Goal: Information Seeking & Learning: Learn about a topic

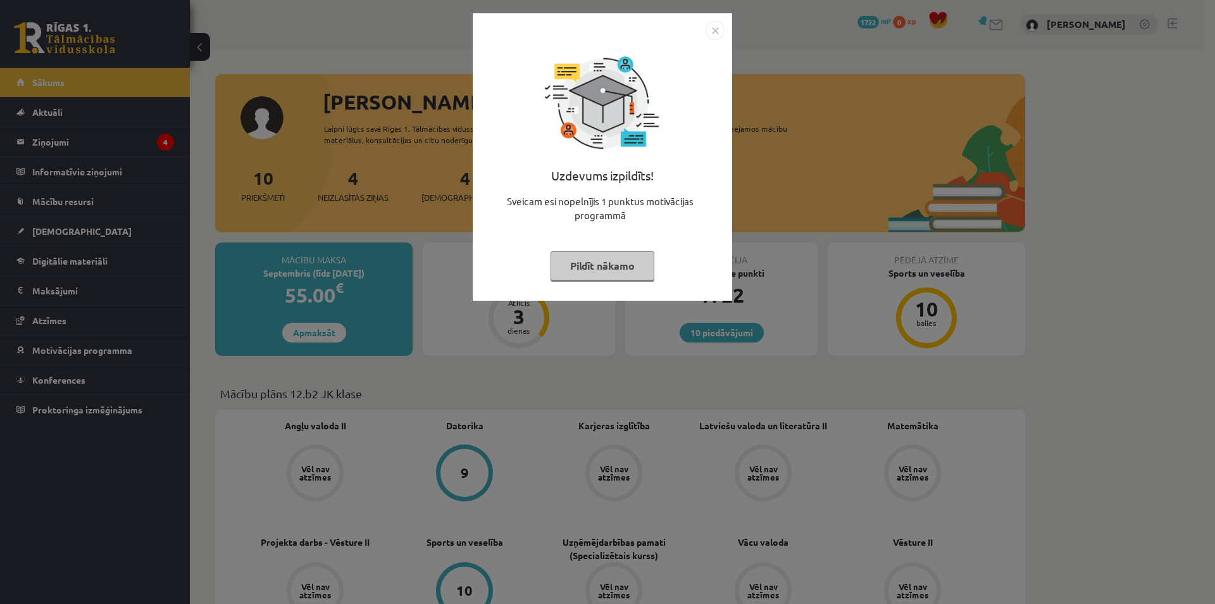
click at [423, 202] on div "Uzdevums izpildīts! Sveicam esi nopelnījis 1 punktus motivācijas programmā Pild…" at bounding box center [607, 302] width 1215 height 604
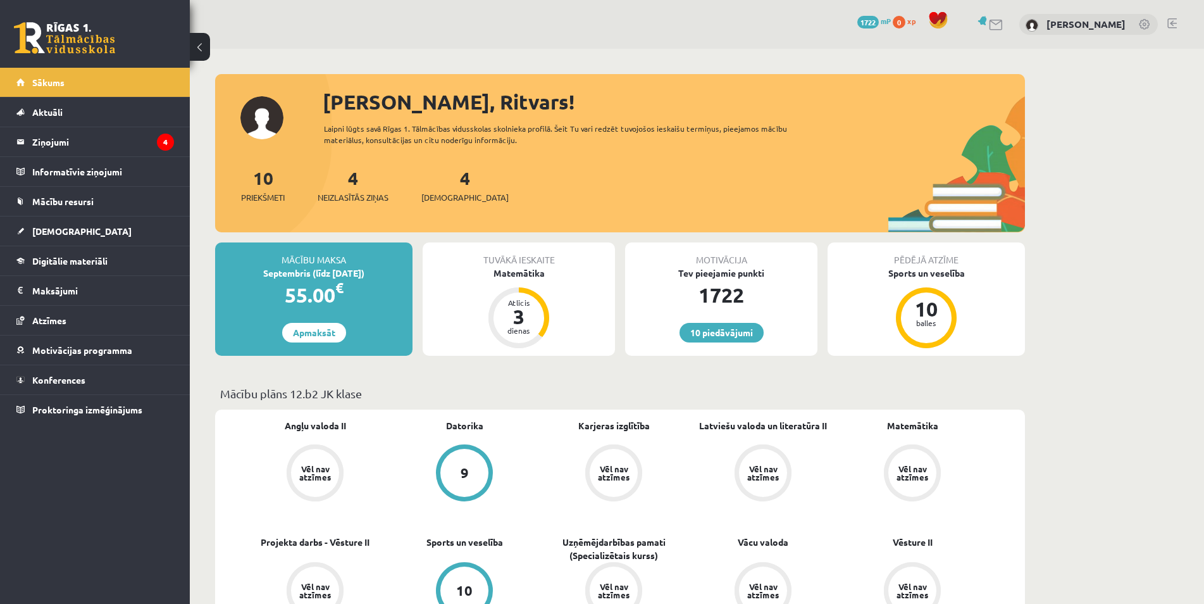
click at [348, 182] on div "4 Neizlasītās ziņas" at bounding box center [353, 184] width 71 height 39
click at [355, 185] on link "4 Neizlasītās ziņas" at bounding box center [353, 184] width 71 height 37
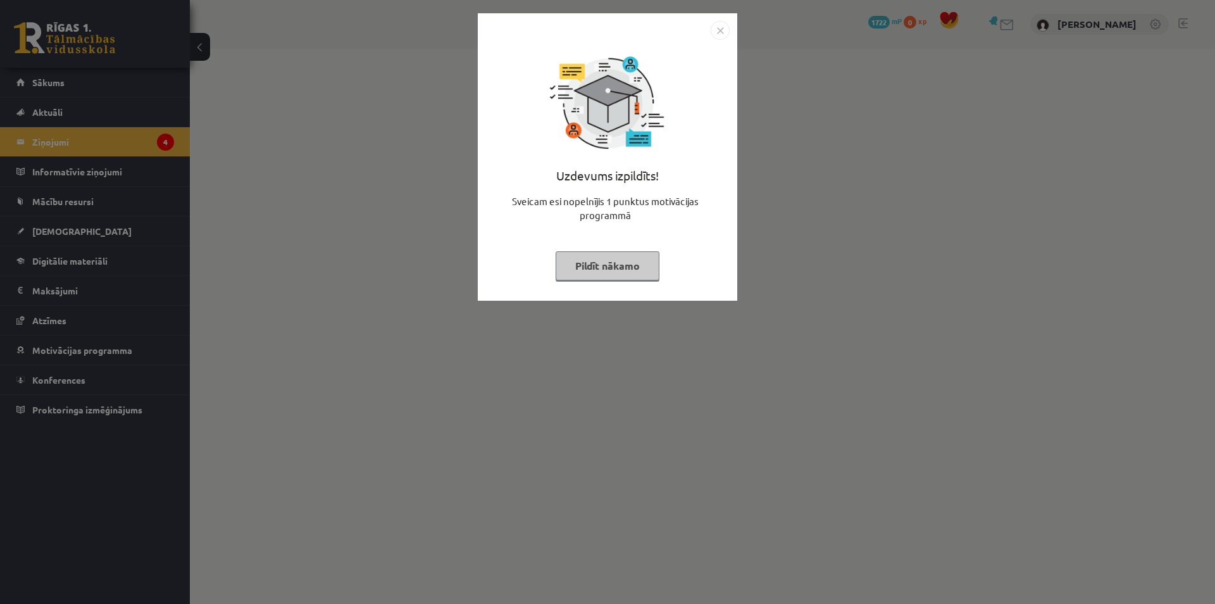
click at [570, 256] on button "Pildīt nākamo" at bounding box center [608, 265] width 104 height 29
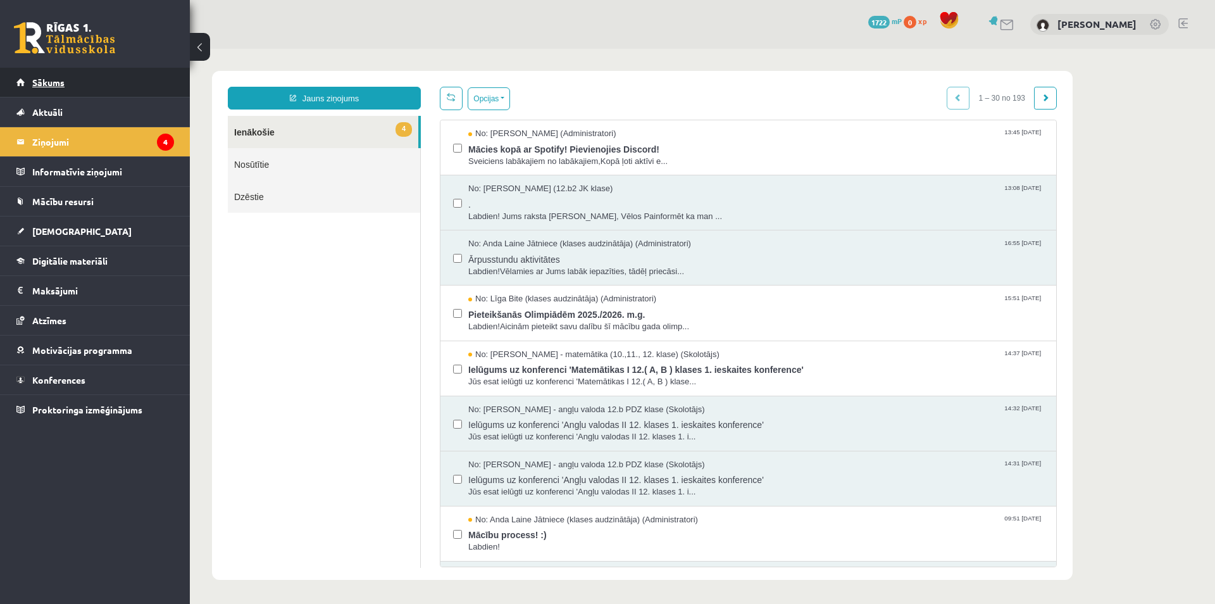
click at [73, 87] on link "Sākums" at bounding box center [95, 82] width 158 height 29
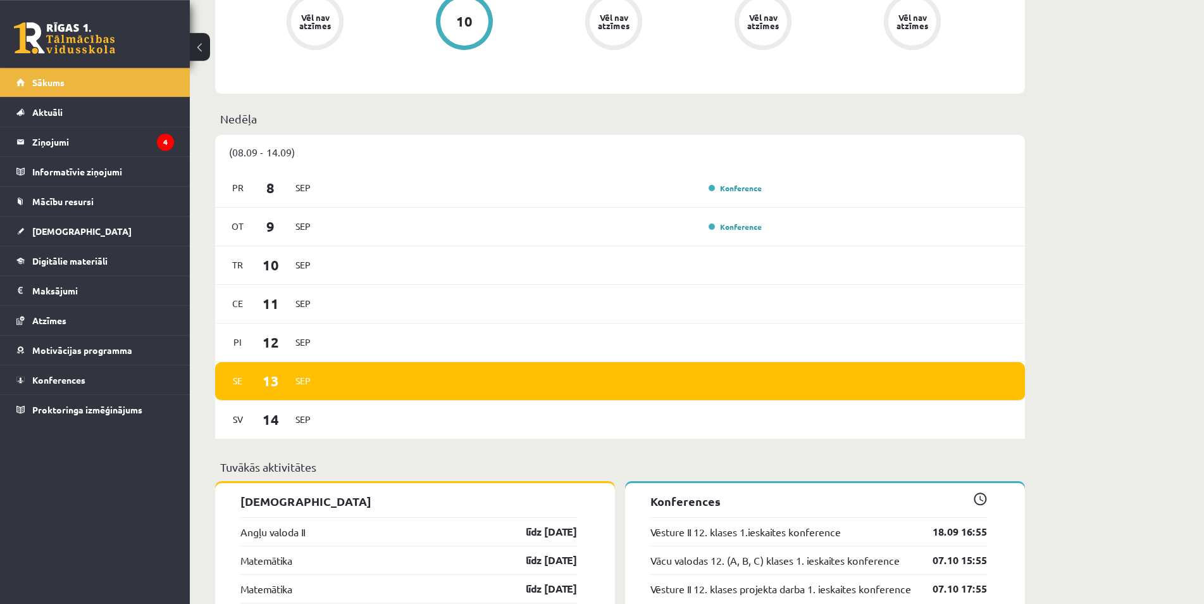
scroll to position [710, 0]
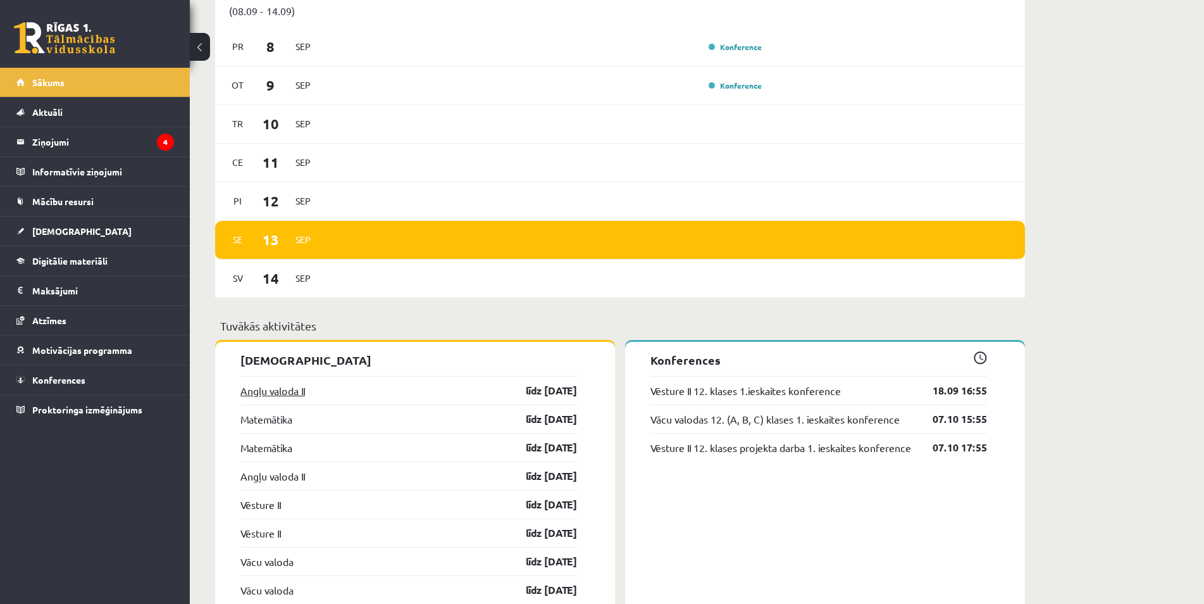
click at [276, 393] on link "Angļu valoda II" at bounding box center [273, 390] width 65 height 15
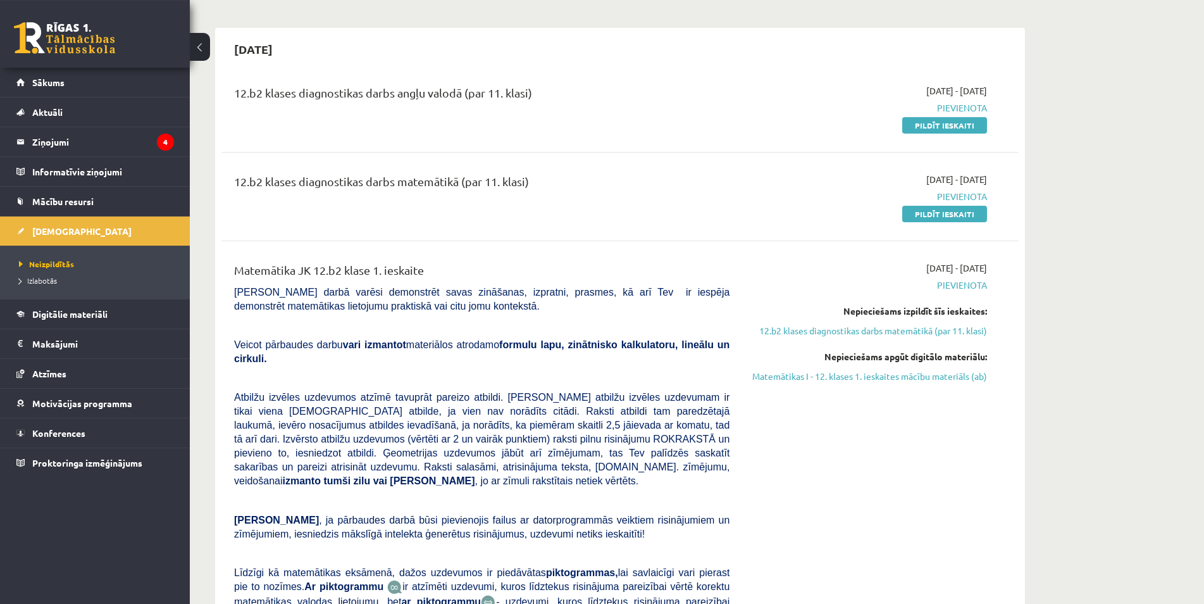
scroll to position [129, 0]
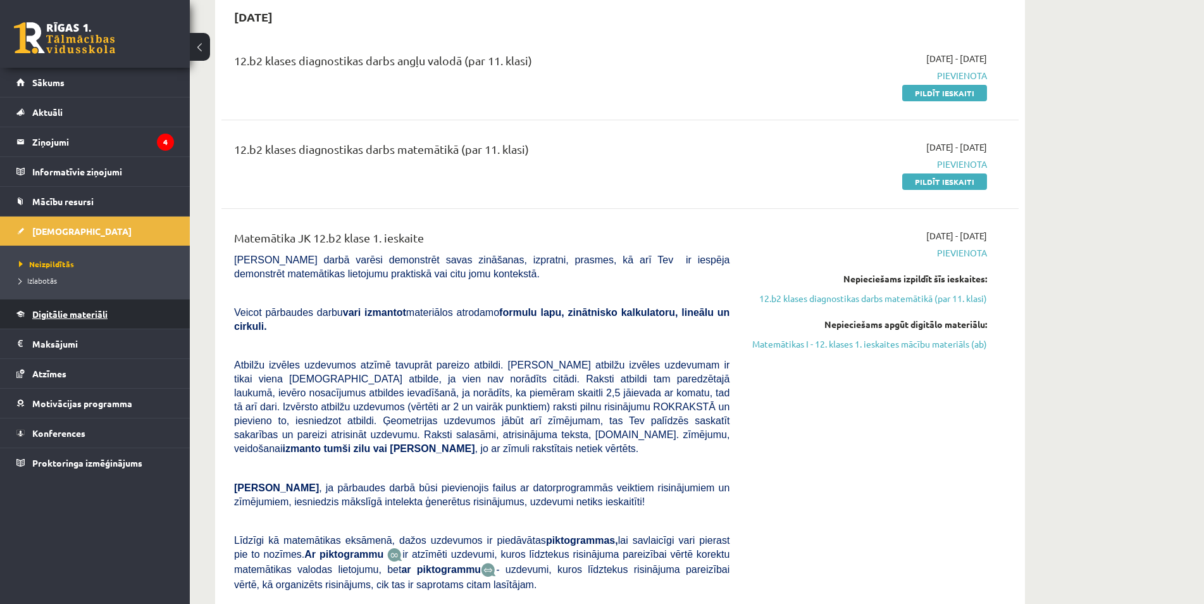
click at [106, 306] on link "Digitālie materiāli" at bounding box center [95, 313] width 158 height 29
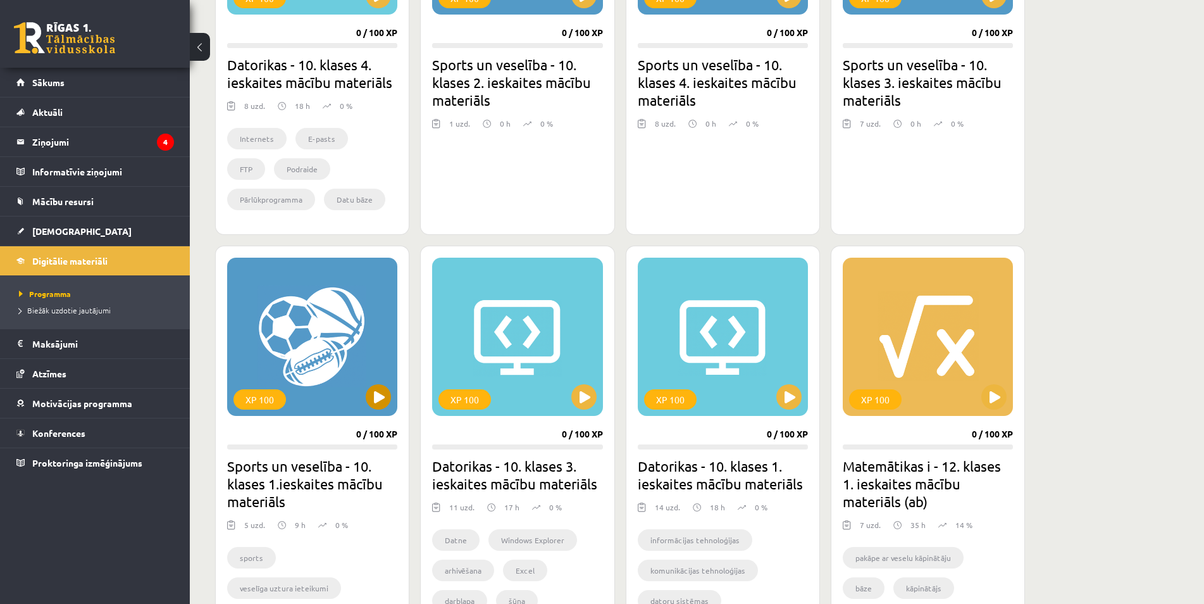
scroll to position [839, 0]
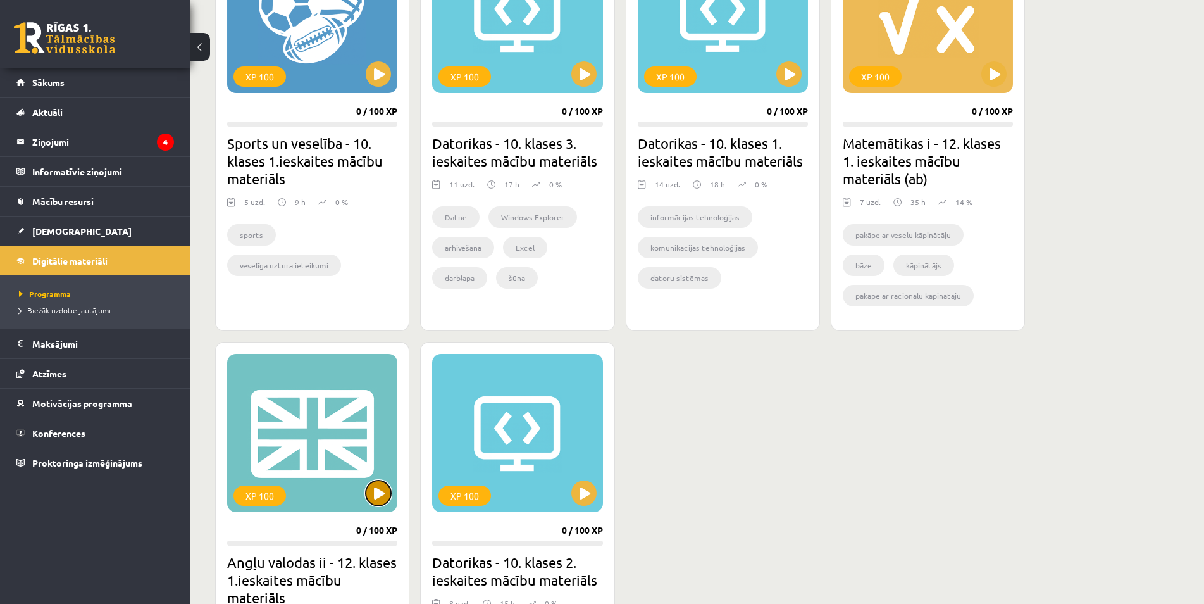
click at [385, 491] on button at bounding box center [378, 492] width 25 height 25
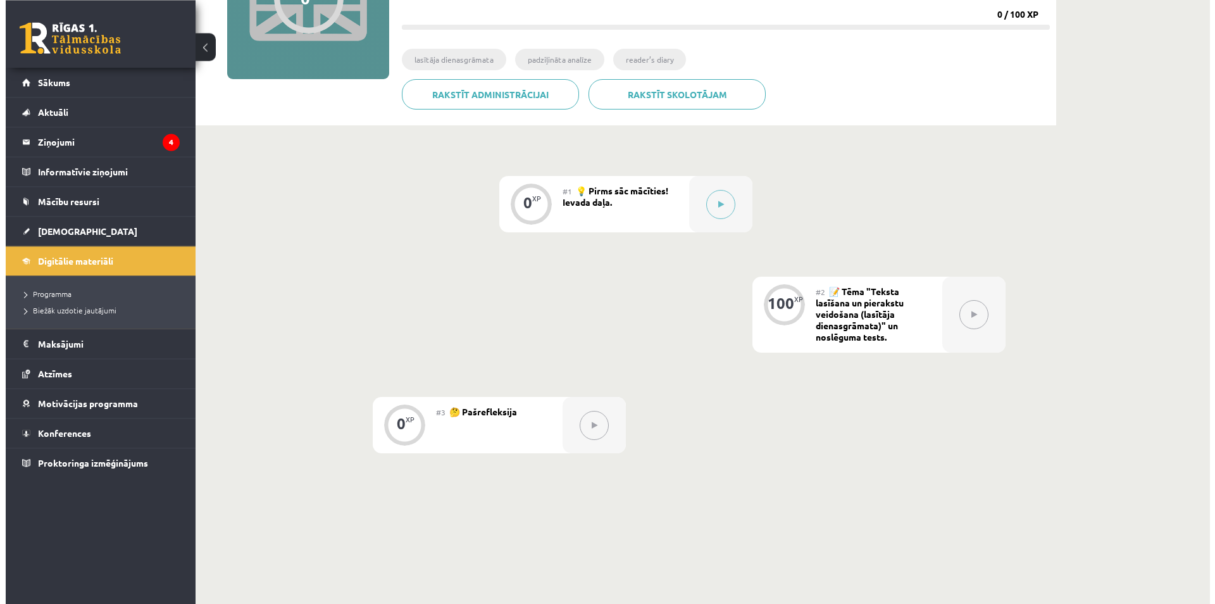
scroll to position [57, 0]
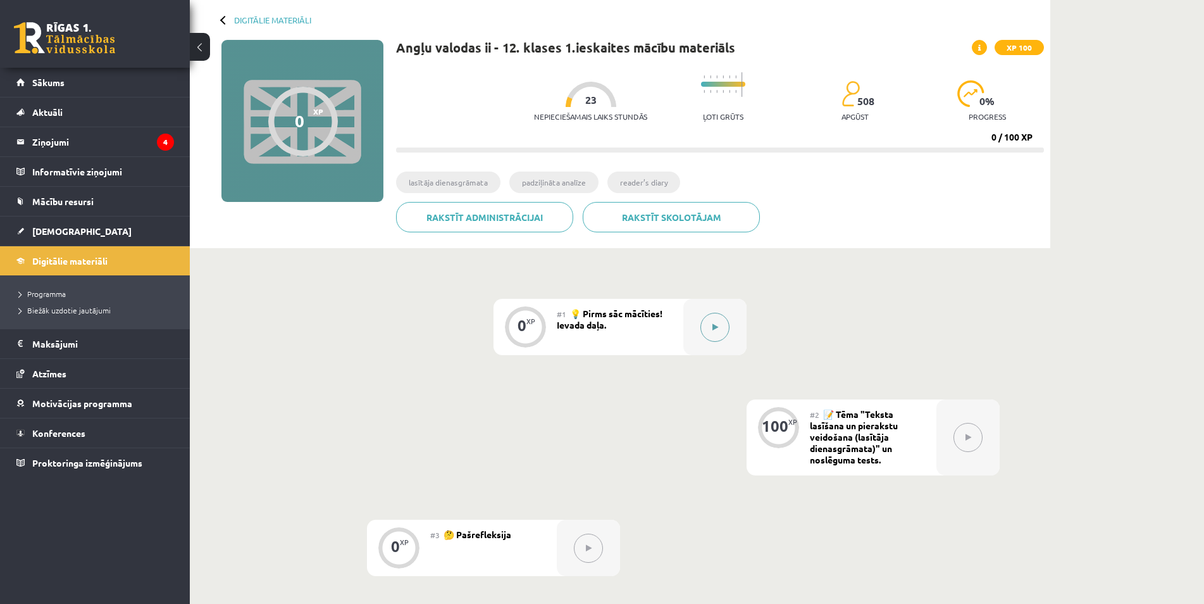
click at [715, 335] on button at bounding box center [715, 327] width 29 height 29
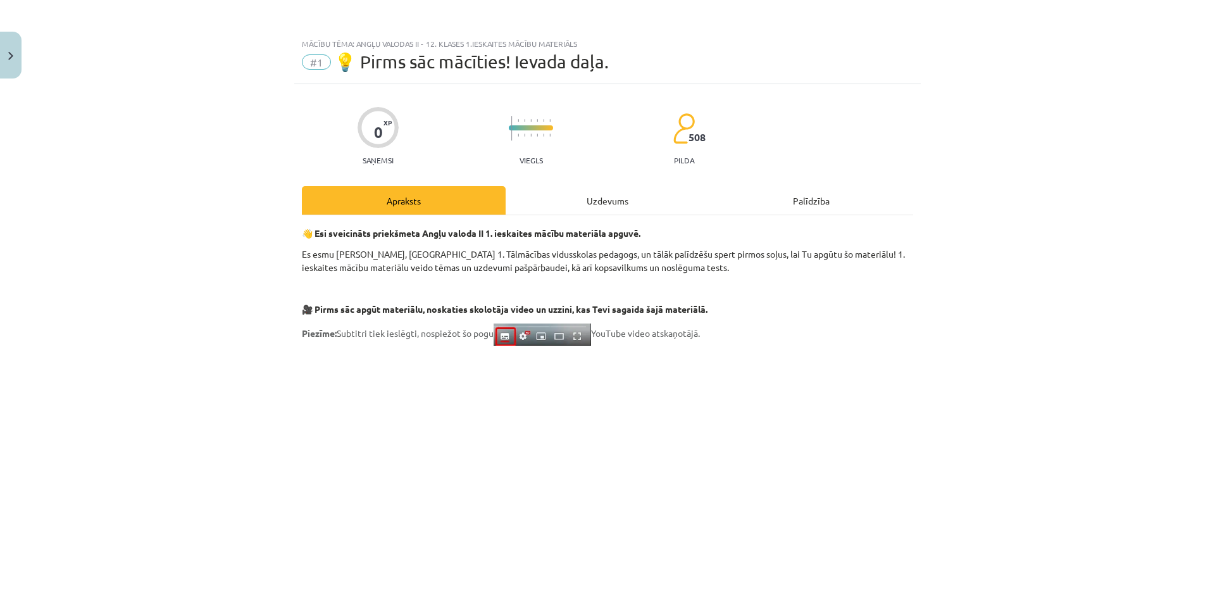
click at [610, 201] on div "Uzdevums" at bounding box center [608, 200] width 204 height 28
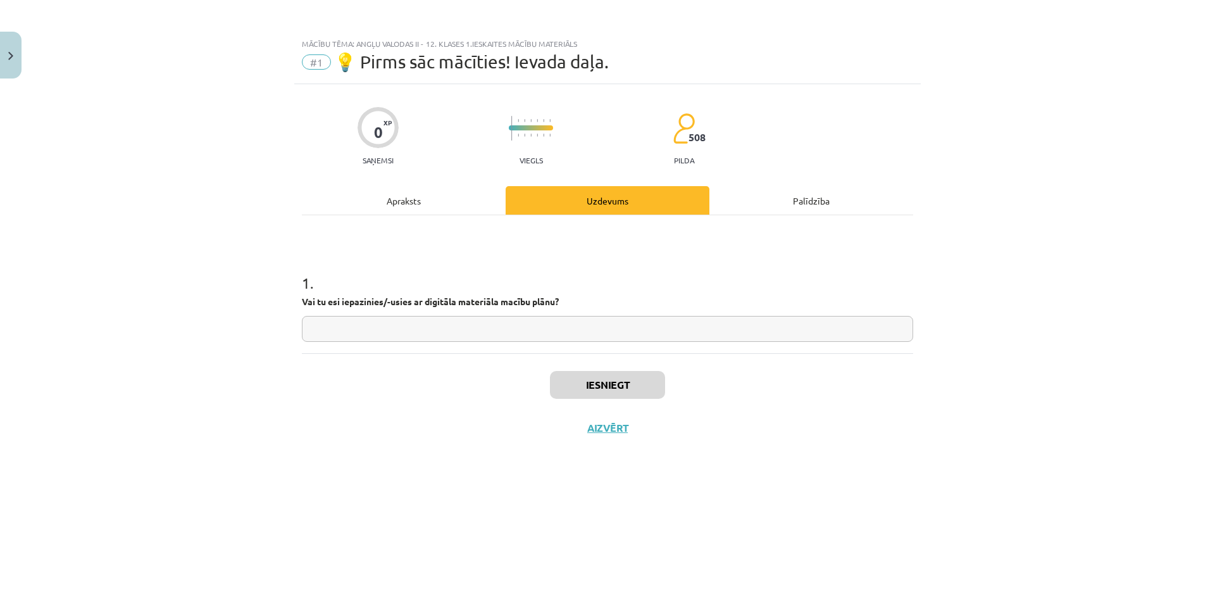
drag, startPoint x: 513, startPoint y: 317, endPoint x: 504, endPoint y: 330, distance: 15.8
click at [509, 320] on input "text" at bounding box center [607, 329] width 611 height 26
type input "**"
click at [599, 381] on button "Iesniegt" at bounding box center [607, 385] width 115 height 28
click at [806, 435] on div "Nākamā nodarbība" at bounding box center [607, 436] width 596 height 29
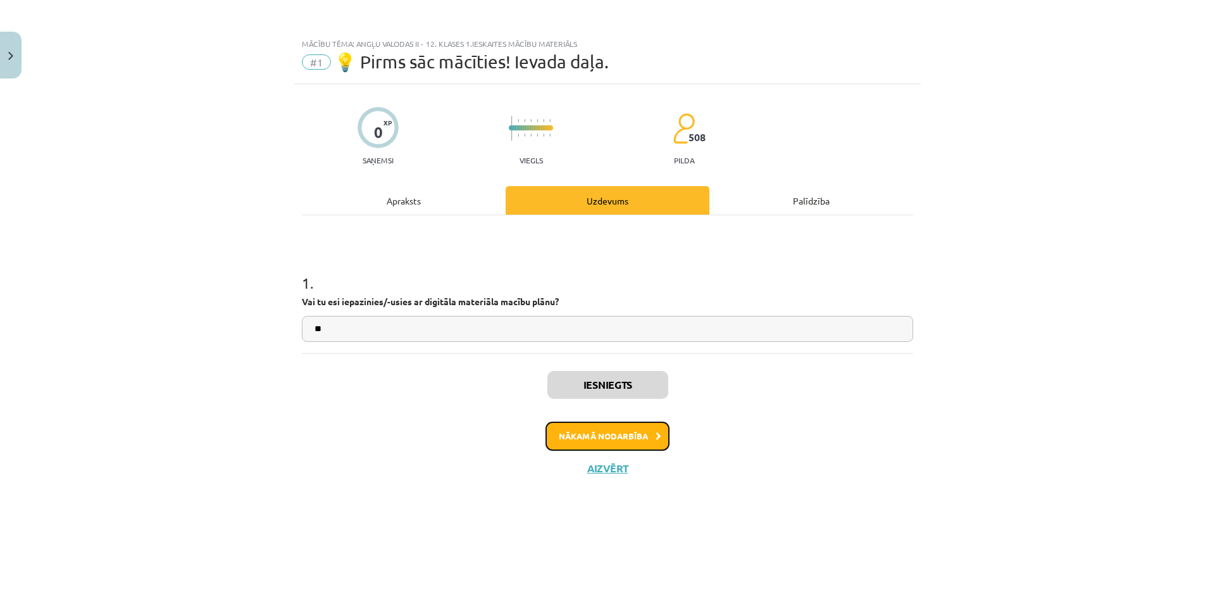
click at [634, 435] on button "Nākamā nodarbība" at bounding box center [608, 436] width 124 height 29
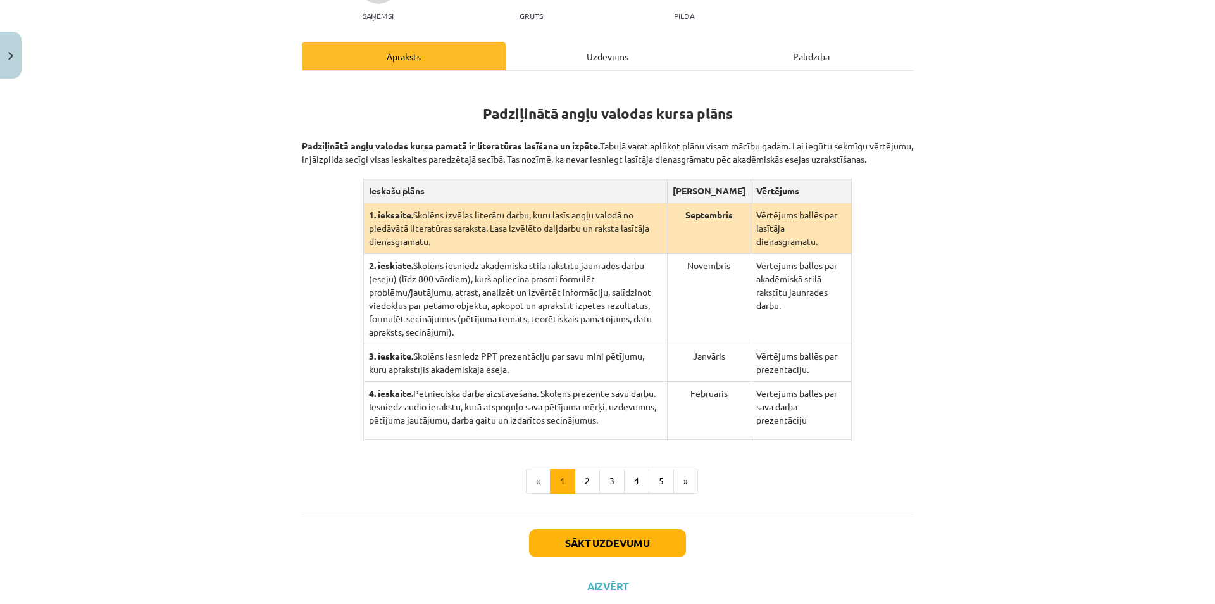
scroll to position [199, 0]
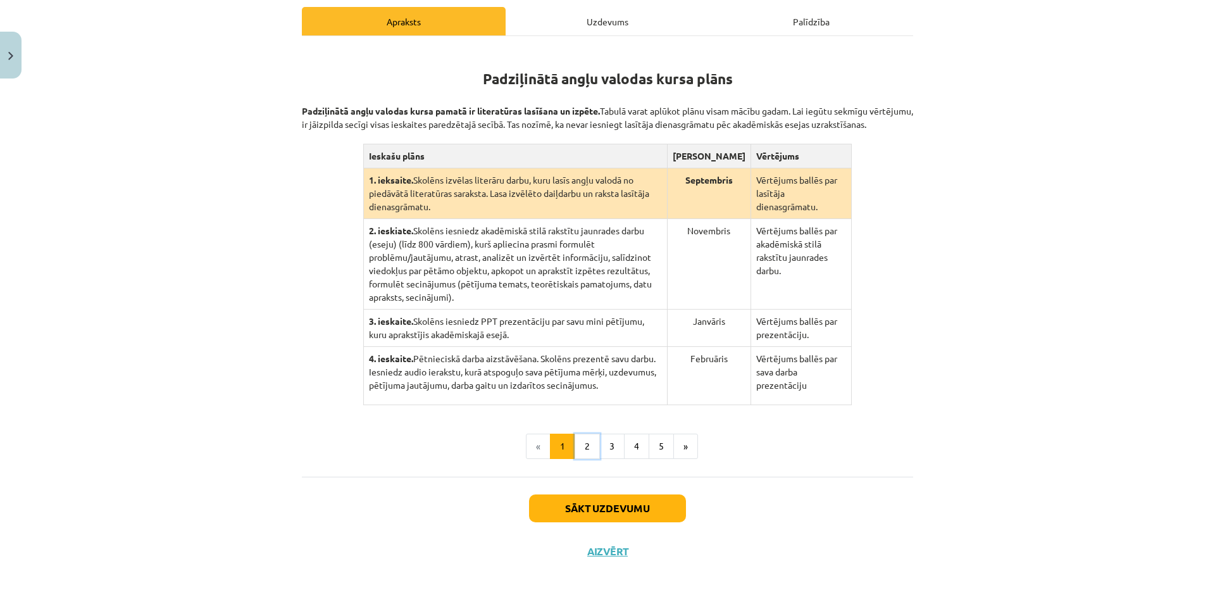
click at [582, 443] on button "2" at bounding box center [587, 446] width 25 height 25
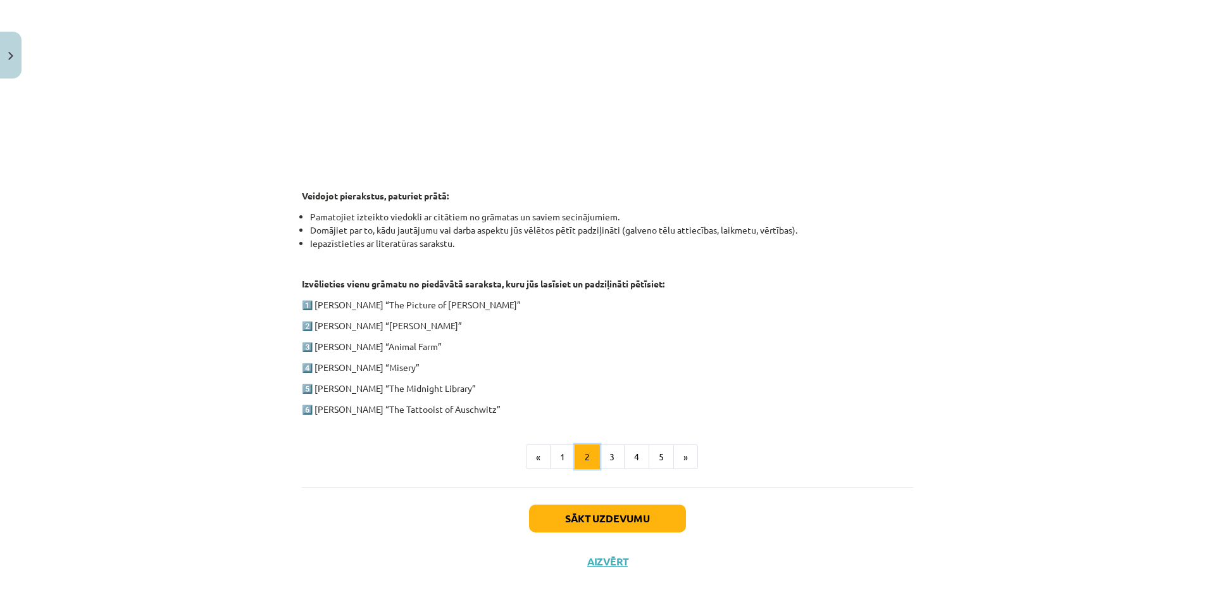
scroll to position [489, 0]
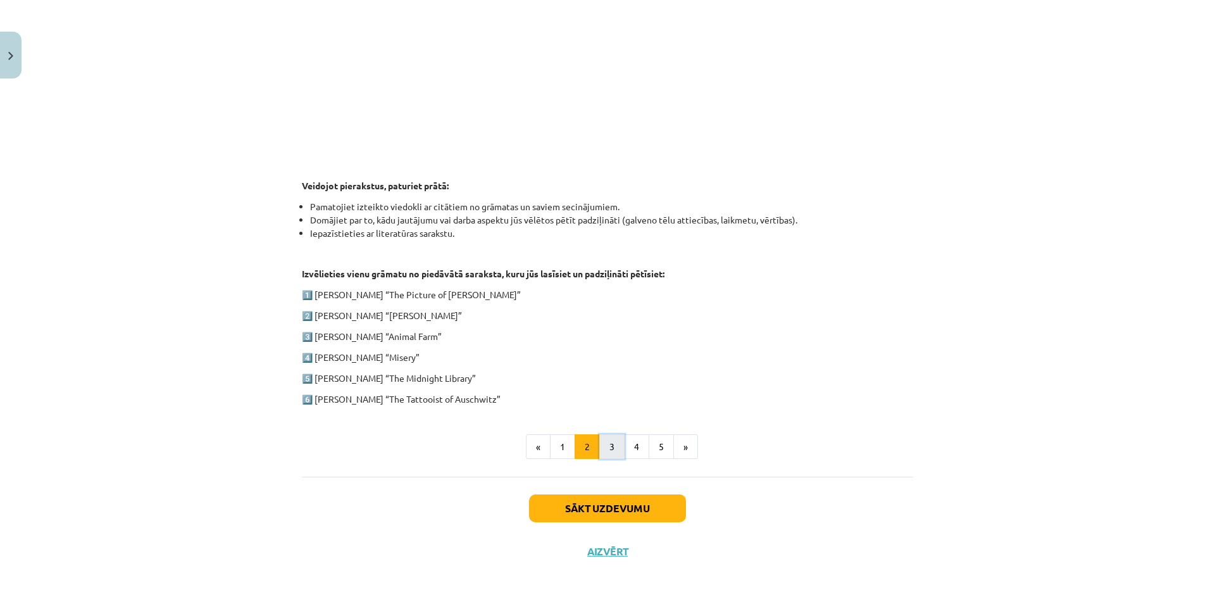
click at [599, 435] on button "3" at bounding box center [611, 446] width 25 height 25
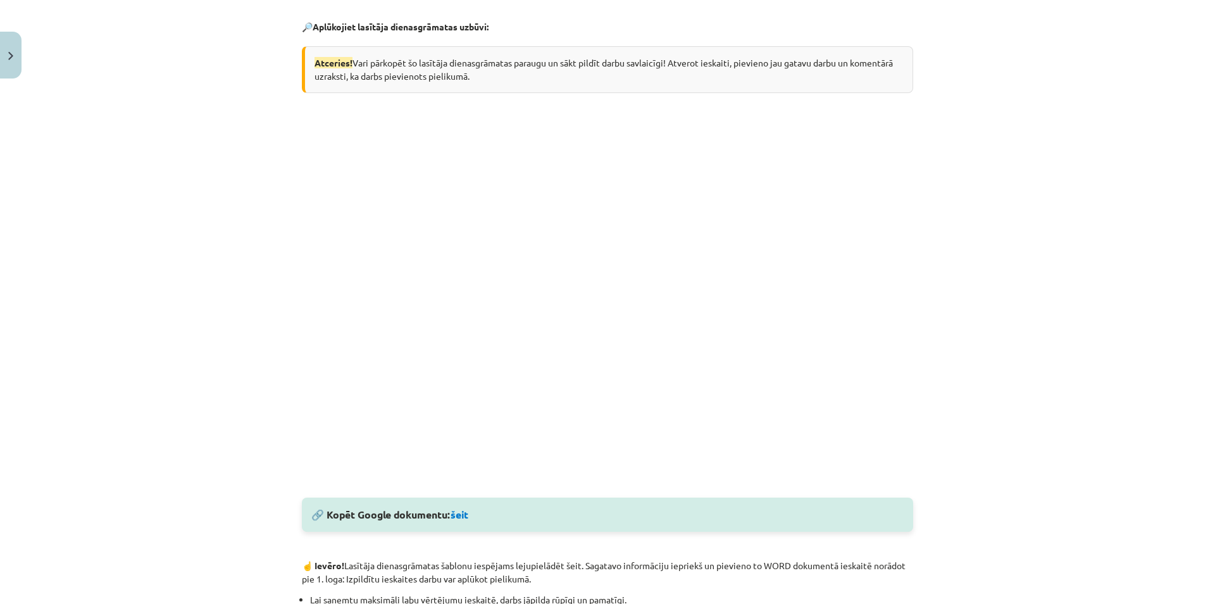
scroll to position [247, 0]
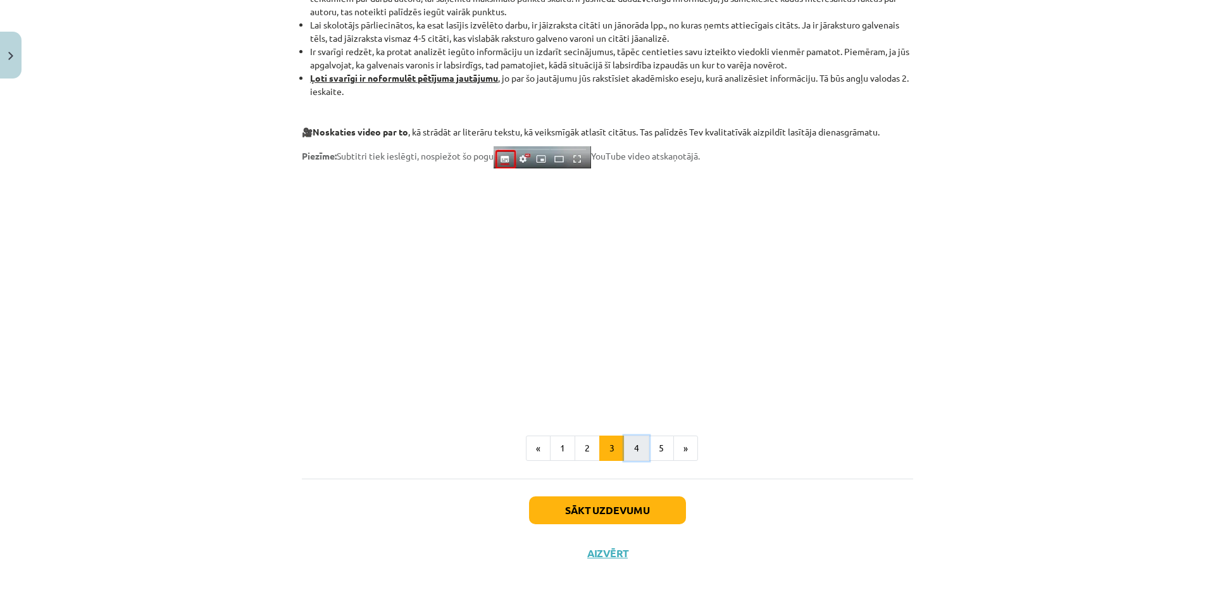
click at [630, 461] on button "4" at bounding box center [636, 447] width 25 height 25
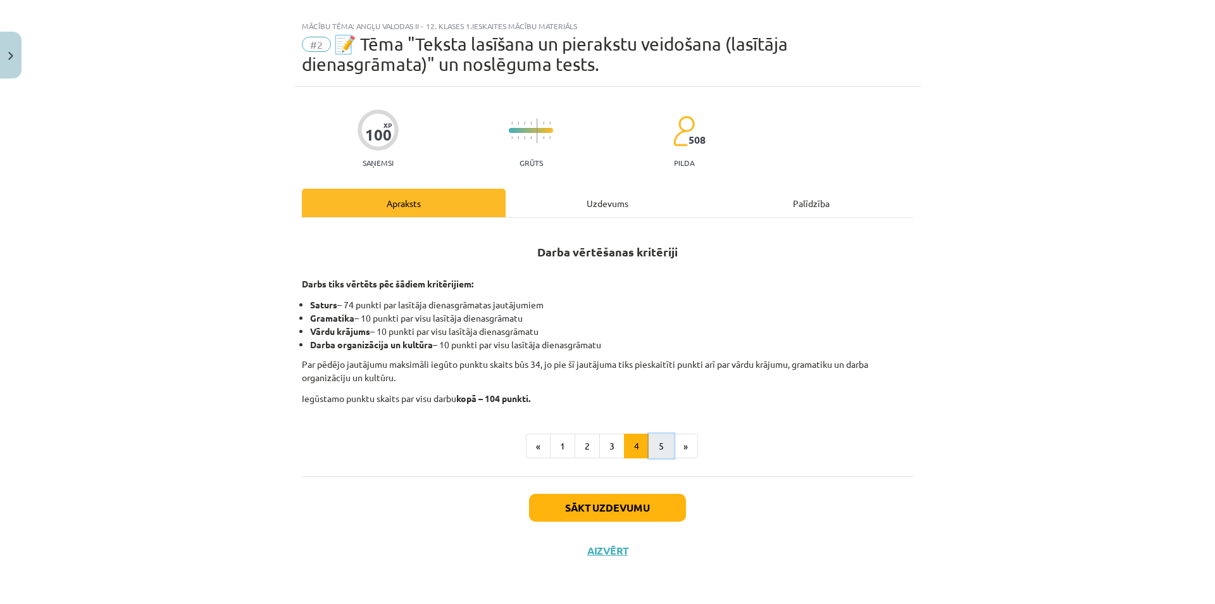
click at [654, 448] on button "5" at bounding box center [661, 446] width 25 height 25
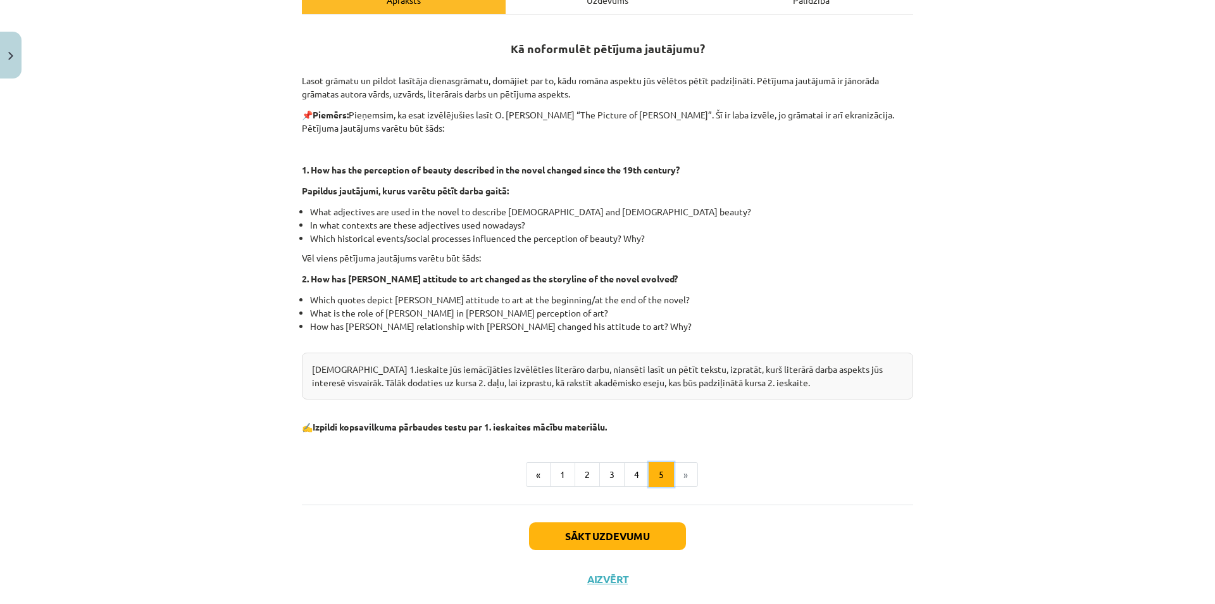
scroll to position [249, 0]
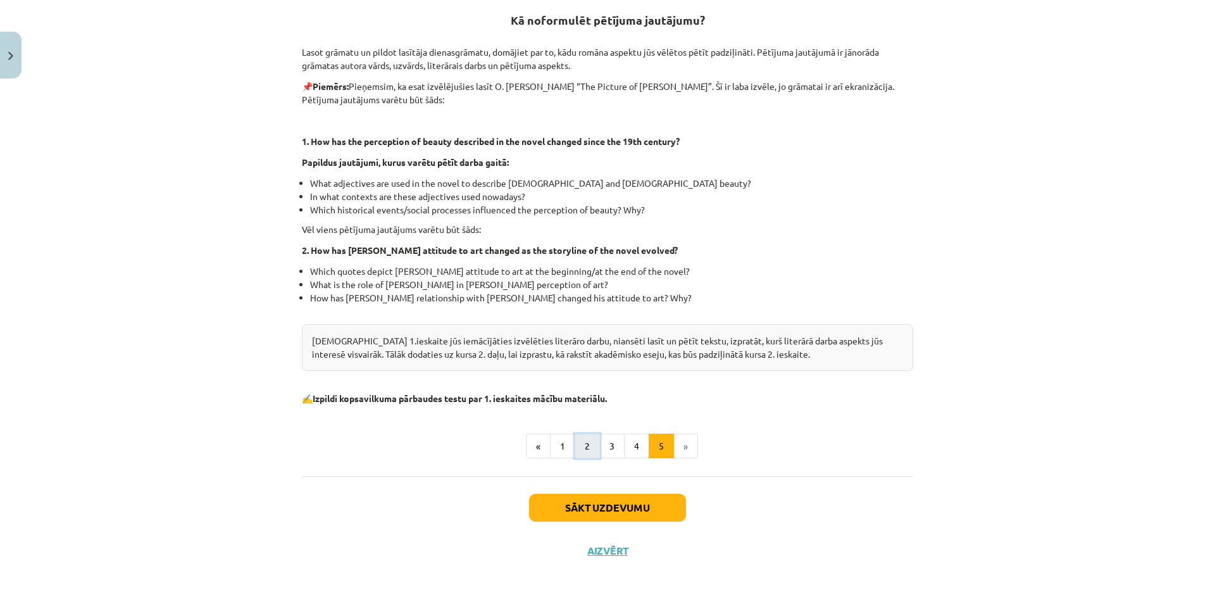
click at [575, 449] on button "2" at bounding box center [587, 446] width 25 height 25
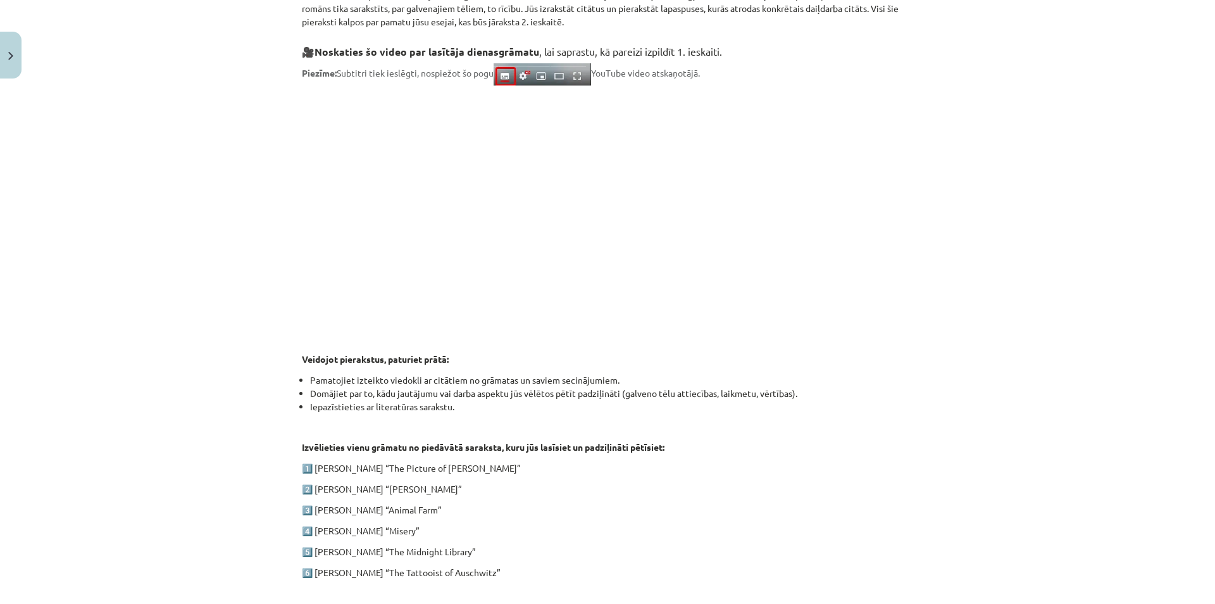
scroll to position [489, 0]
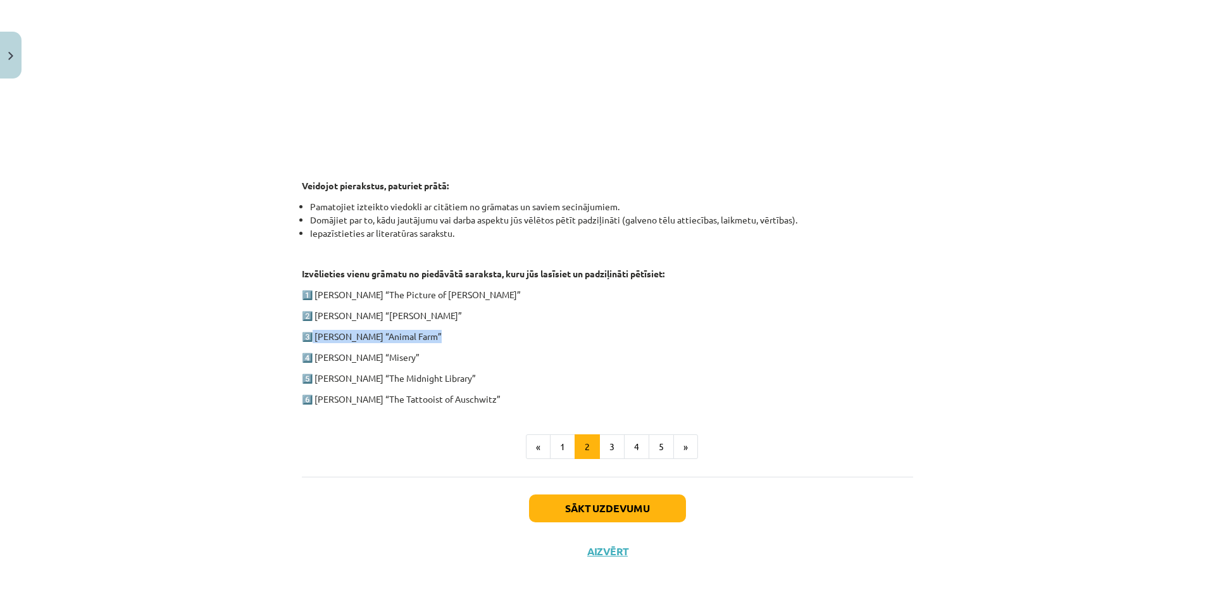
drag, startPoint x: 446, startPoint y: 333, endPoint x: 309, endPoint y: 342, distance: 136.4
click at [309, 342] on div "1. ieskaite angļu valodā Pirmās ieskaites pamatā ir lasītāja dienasgrāmatas vei…" at bounding box center [607, 81] width 611 height 647
copy p "George Orwell “Animal Farm”"
drag, startPoint x: 439, startPoint y: 312, endPoint x: 311, endPoint y: 323, distance: 127.7
click at [311, 323] on div "1. ieskaite angļu valodā Pirmās ieskaites pamatā ir lasītāja dienasgrāmatas vei…" at bounding box center [607, 81] width 611 height 647
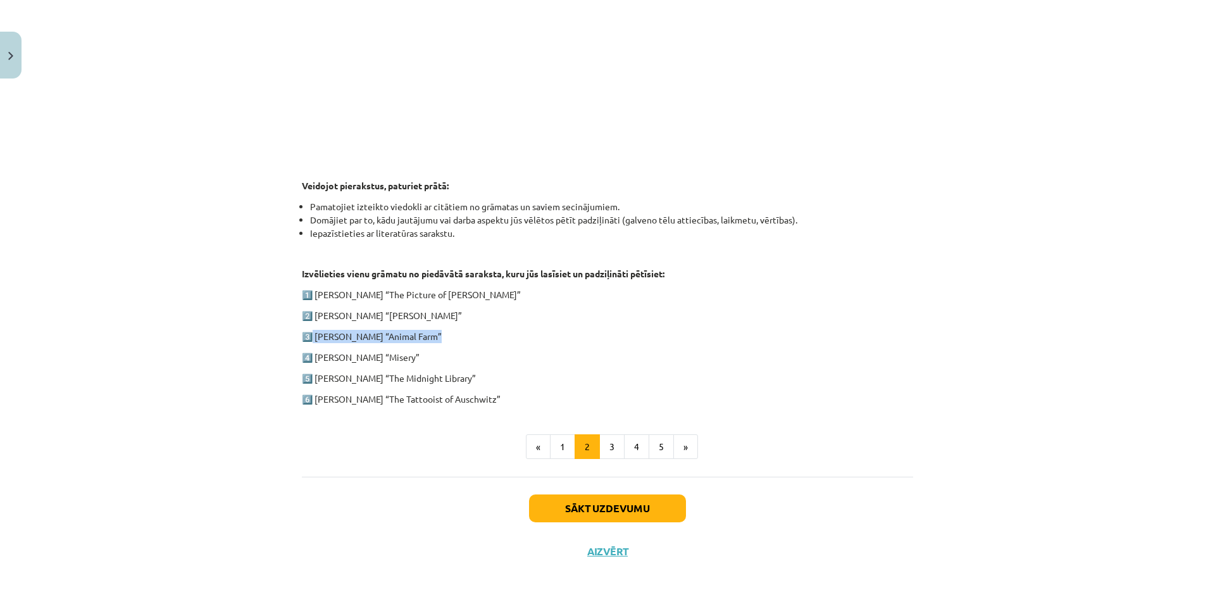
copy p "Charles Dickens “Oliver Twist”"
drag, startPoint x: 465, startPoint y: 292, endPoint x: 314, endPoint y: 299, distance: 151.4
click at [314, 299] on p "1️⃣ Oscar Wilde “The Picture of Dorian Gray”" at bounding box center [607, 294] width 611 height 13
copy p "Oscar Wilde “The Picture of Dorian Gray”"
drag, startPoint x: 416, startPoint y: 358, endPoint x: 313, endPoint y: 359, distance: 103.2
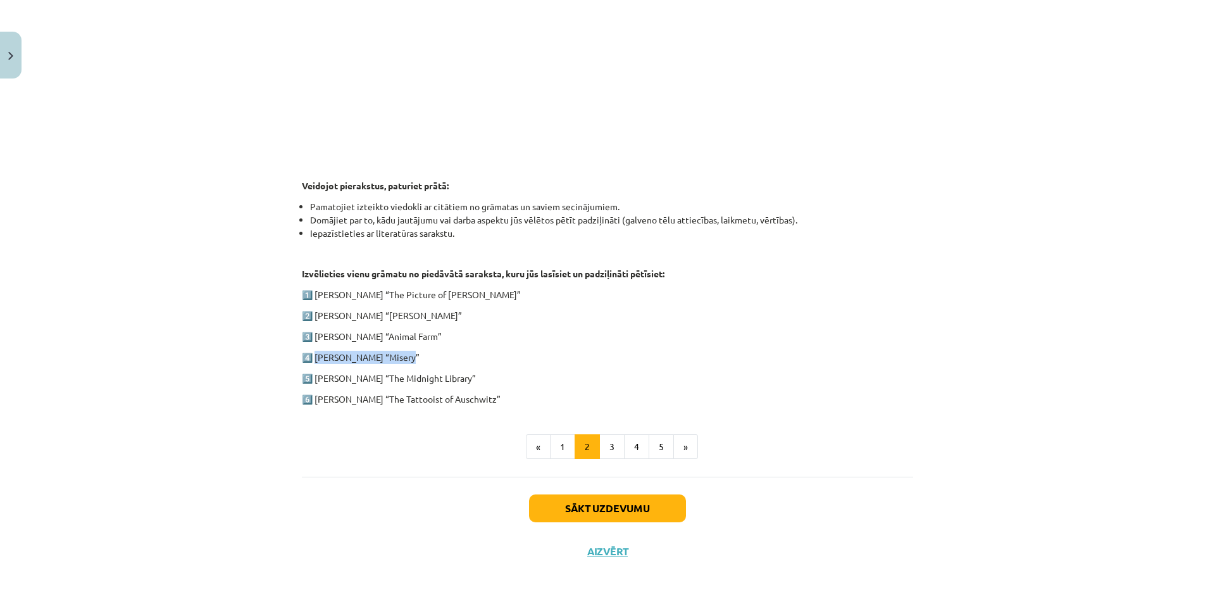
click at [313, 359] on p "4️⃣ Stephen King “Misery”" at bounding box center [607, 357] width 611 height 13
copy p "Stephen King “Misery”"
drag, startPoint x: 444, startPoint y: 376, endPoint x: 313, endPoint y: 375, distance: 131.0
click at [313, 375] on p "5️⃣ Matt Haig “The Midnight Library”" at bounding box center [607, 378] width 611 height 13
copy p "Matt Haig “The Midnight Library”"
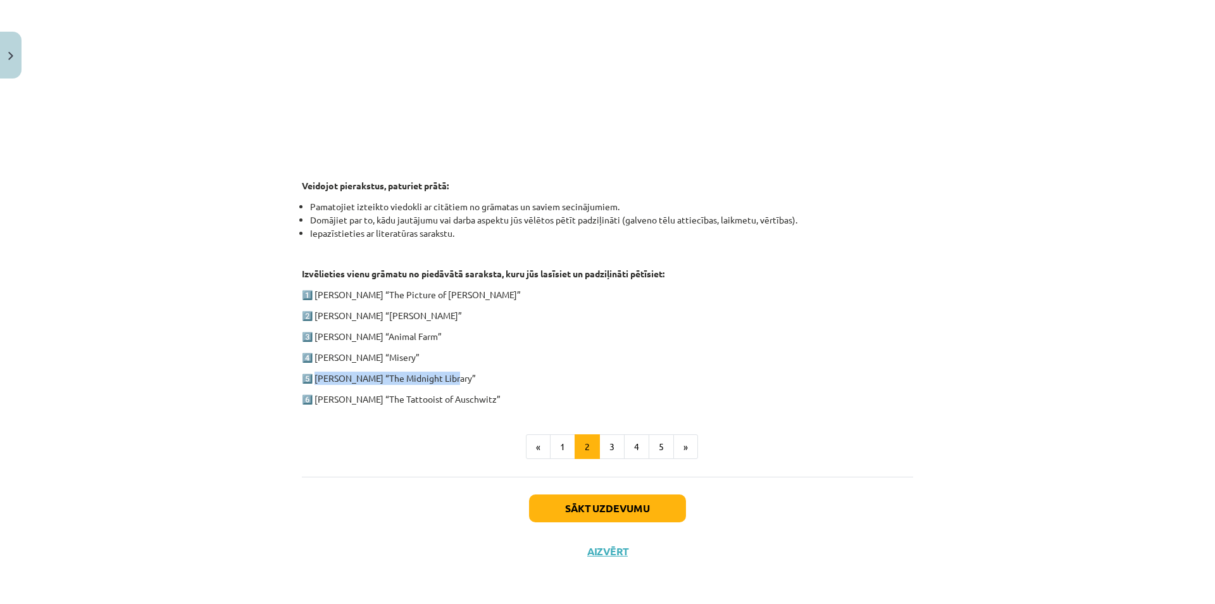
drag, startPoint x: 500, startPoint y: 396, endPoint x: 312, endPoint y: 404, distance: 188.1
click at [312, 404] on p "6️⃣ Heather Morris “The Tattooist of Auschwitz”" at bounding box center [607, 398] width 611 height 13
copy p "Heather Morris “The Tattooist of Auschwitz”"
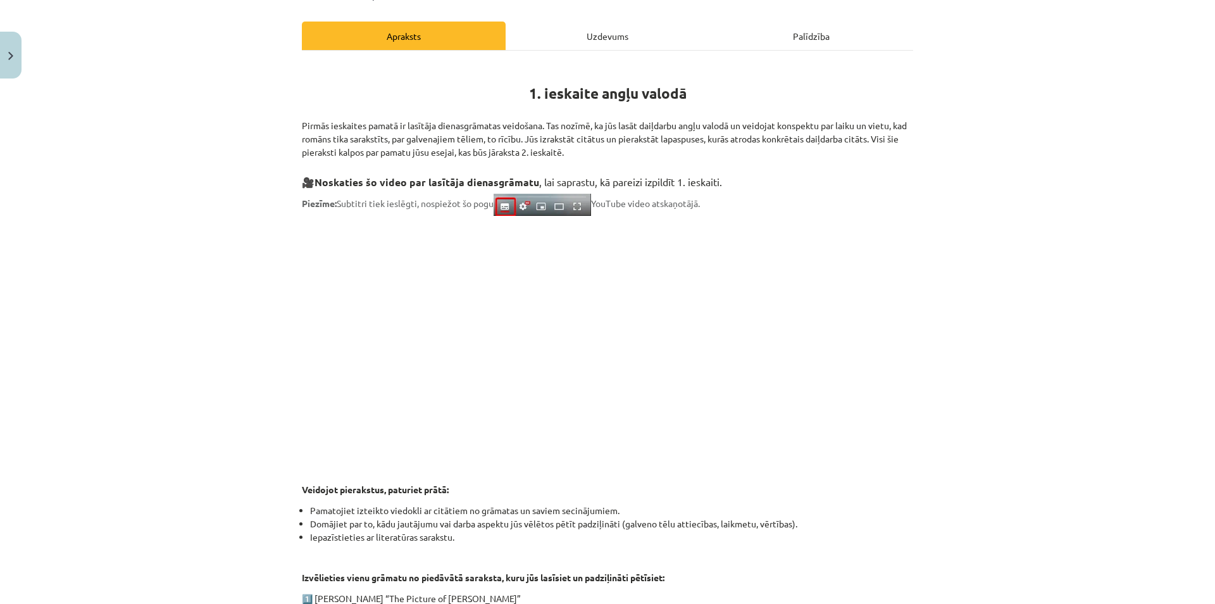
scroll to position [428, 0]
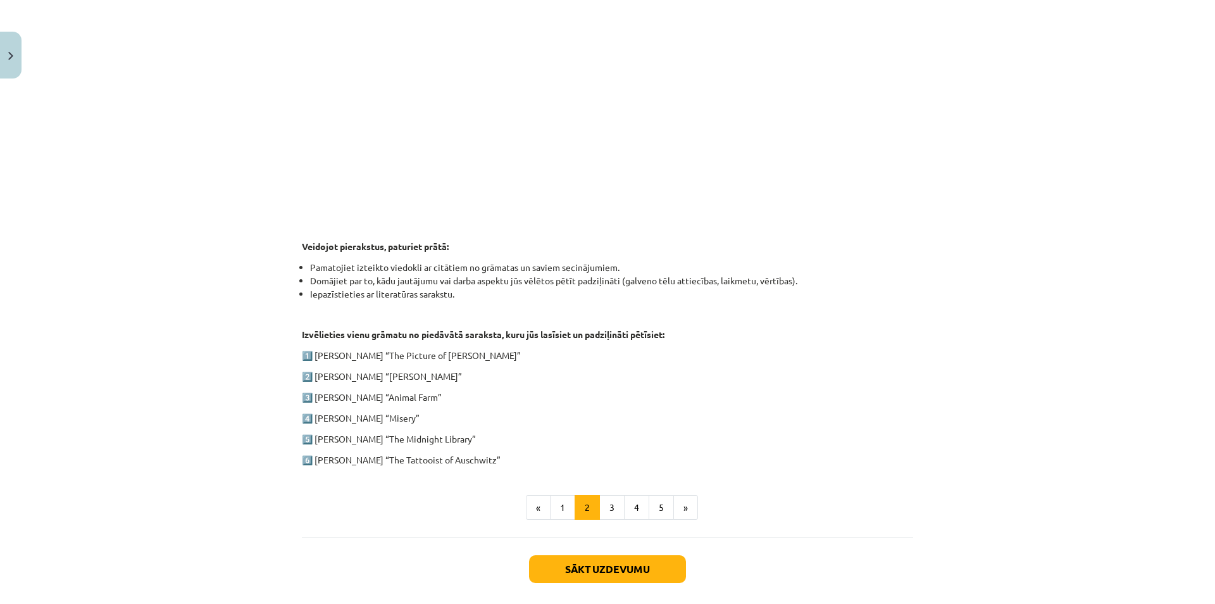
click at [506, 452] on div "1. ieskaite angļu valodā Pirmās ieskaites pamatā ir lasītāja dienasgrāmatas vei…" at bounding box center [607, 142] width 611 height 647
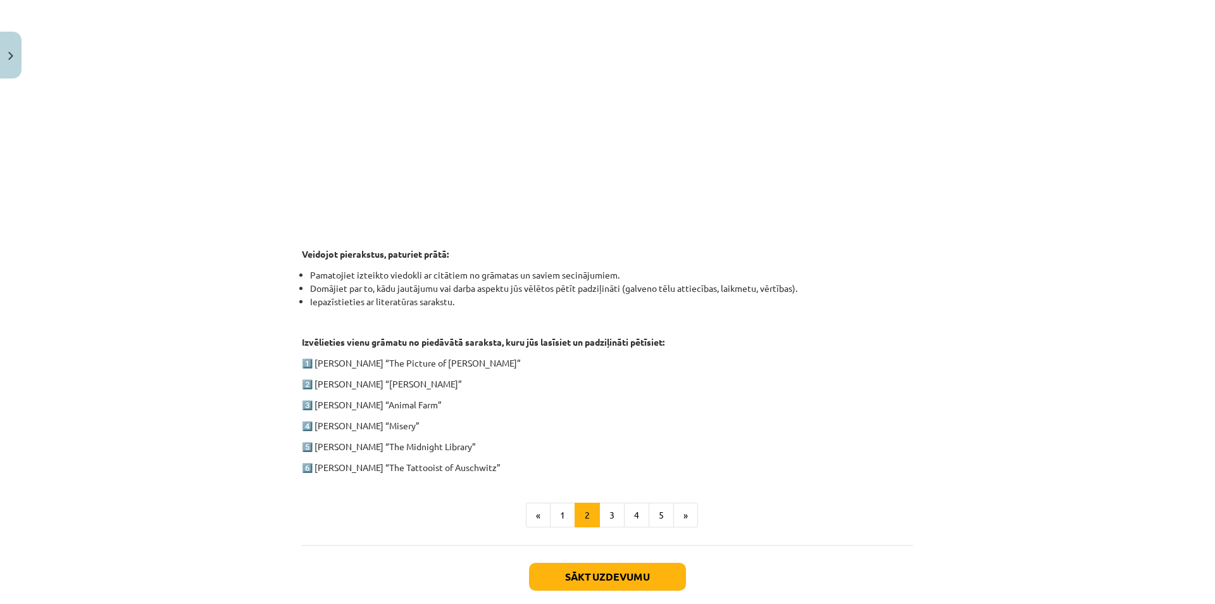
scroll to position [489, 0]
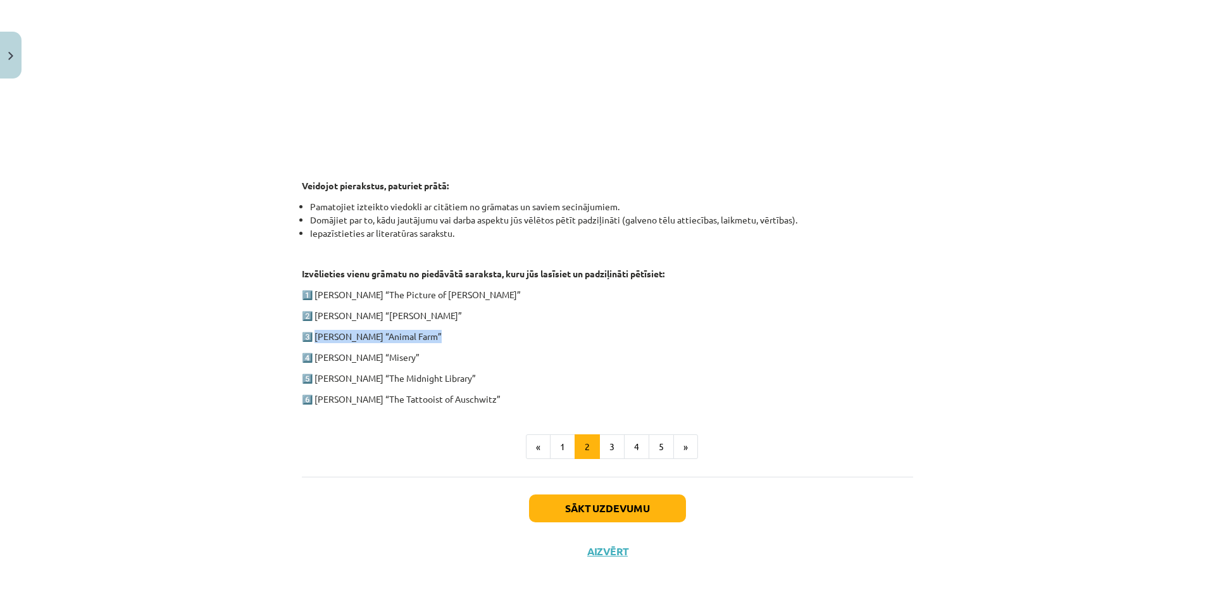
drag, startPoint x: 435, startPoint y: 339, endPoint x: 313, endPoint y: 342, distance: 122.2
click at [313, 342] on div "1. ieskaite angļu valodā Pirmās ieskaites pamatā ir lasītāja dienasgrāmatas vei…" at bounding box center [607, 81] width 611 height 647
copy p "George Orwell “Animal Farm”"
click at [599, 446] on button "3" at bounding box center [611, 446] width 25 height 25
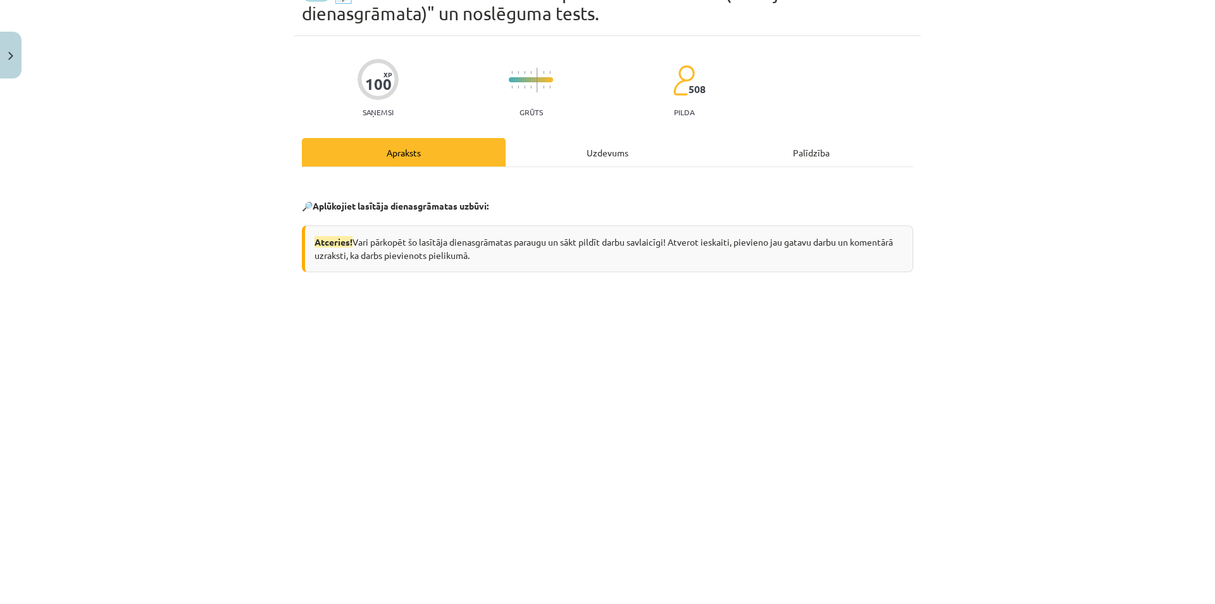
scroll to position [0, 0]
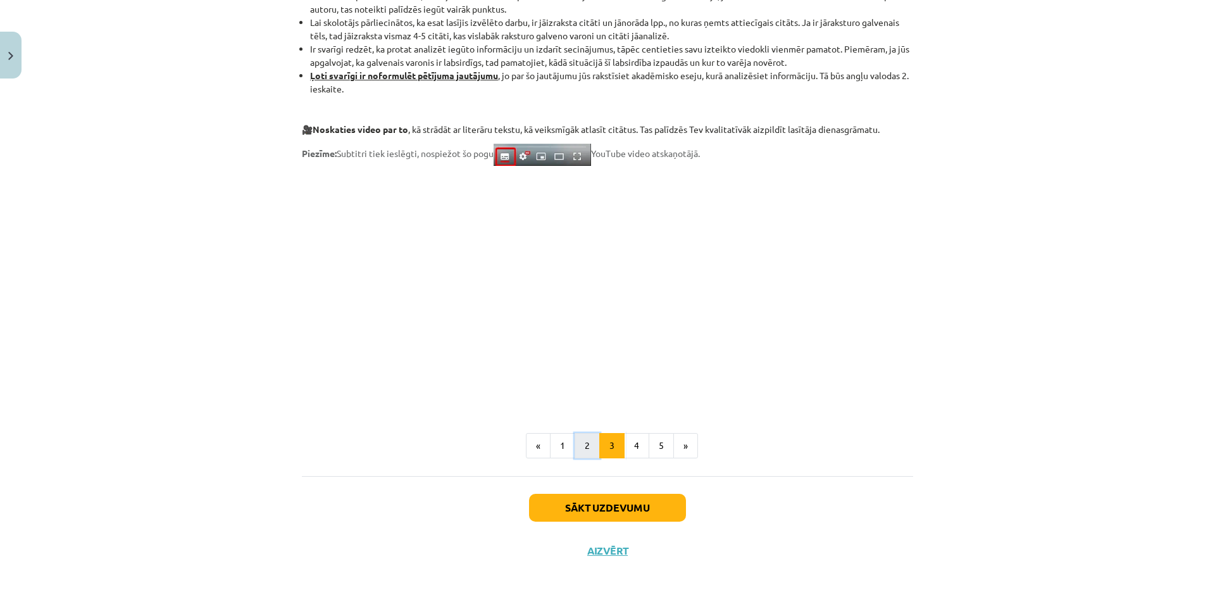
click at [581, 446] on button "2" at bounding box center [587, 445] width 25 height 25
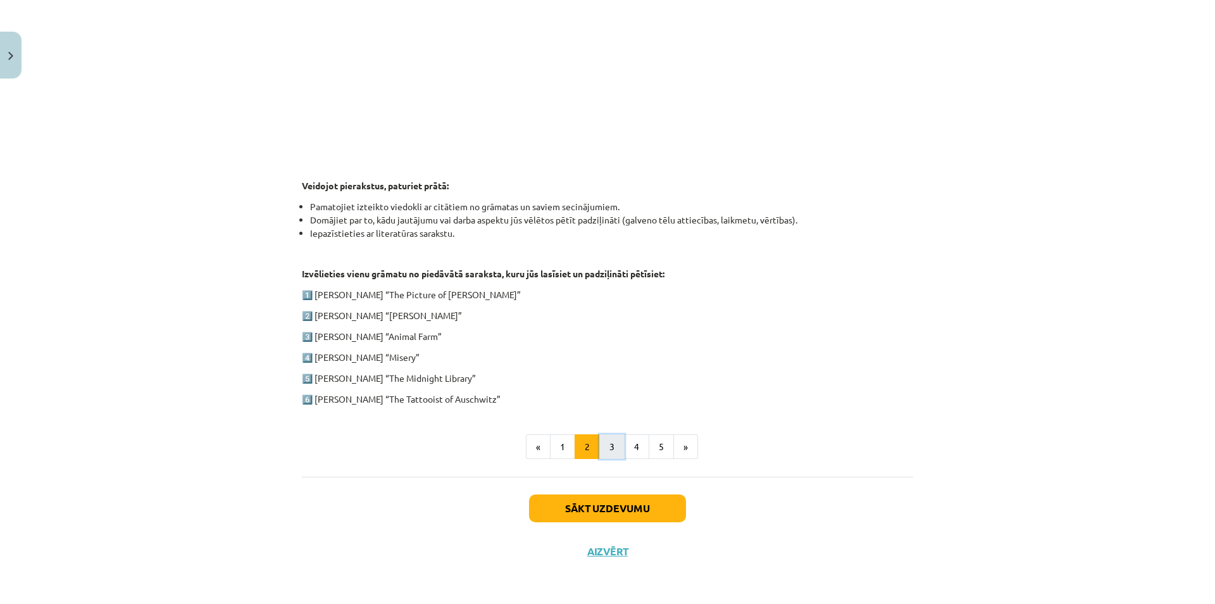
click at [607, 446] on button "3" at bounding box center [611, 446] width 25 height 25
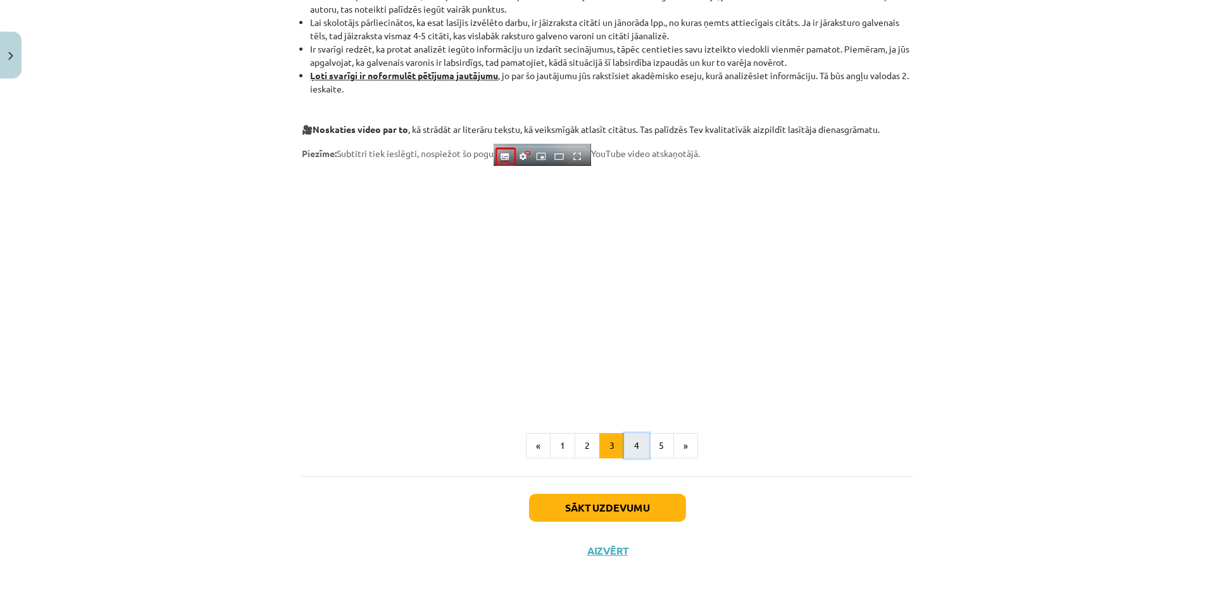
click at [635, 442] on button "4" at bounding box center [636, 445] width 25 height 25
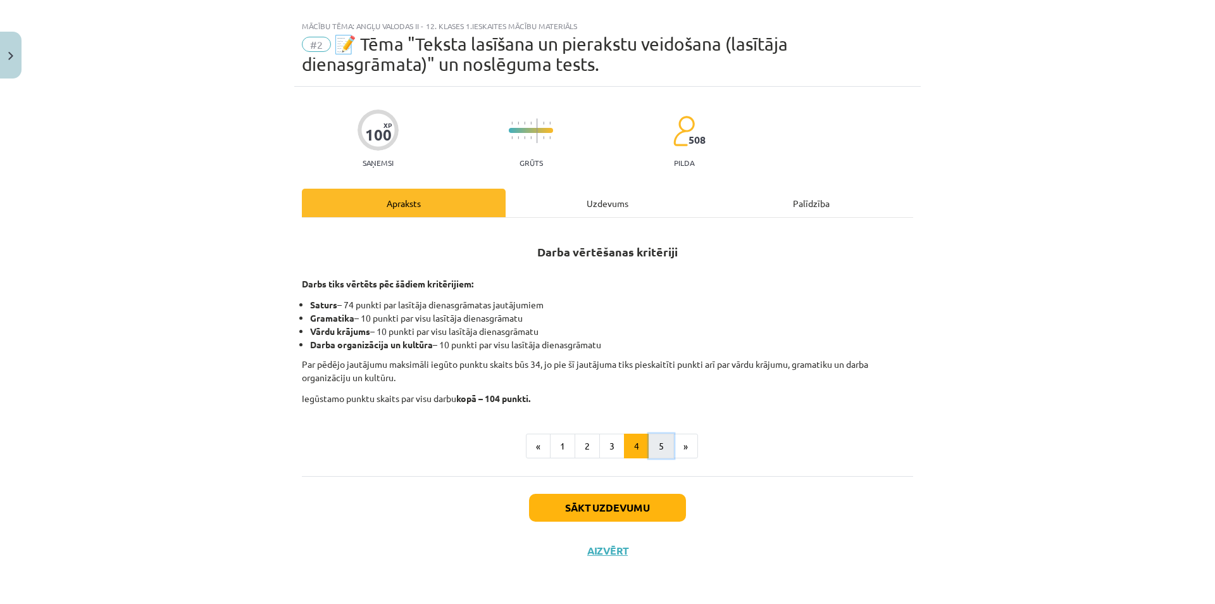
click at [667, 441] on button "5" at bounding box center [661, 446] width 25 height 25
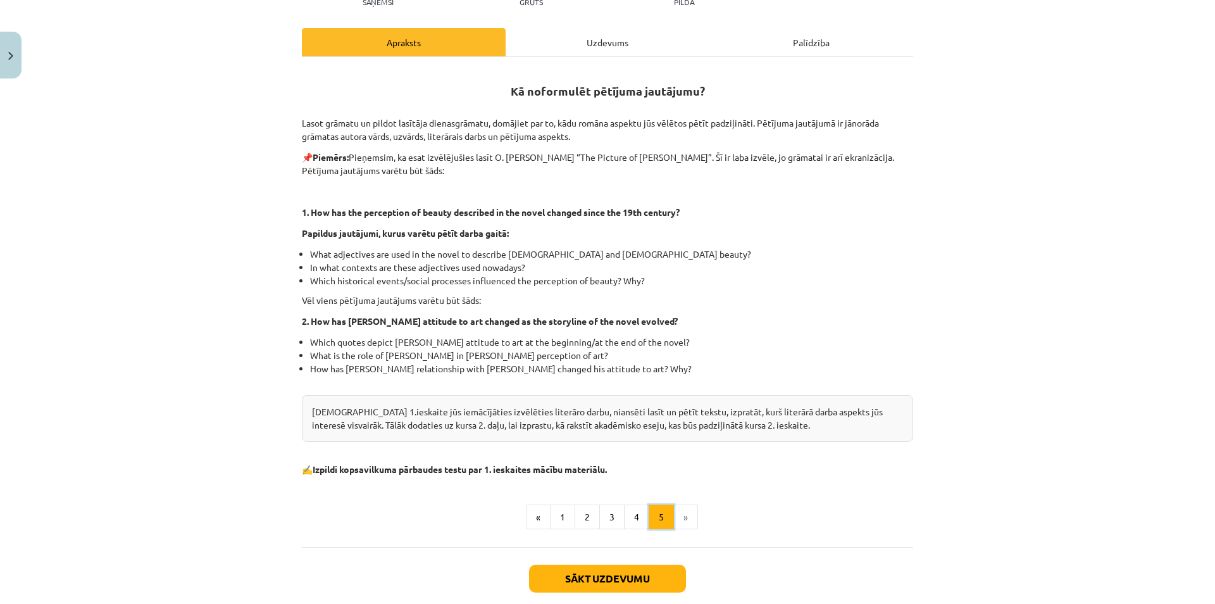
scroll to position [200, 0]
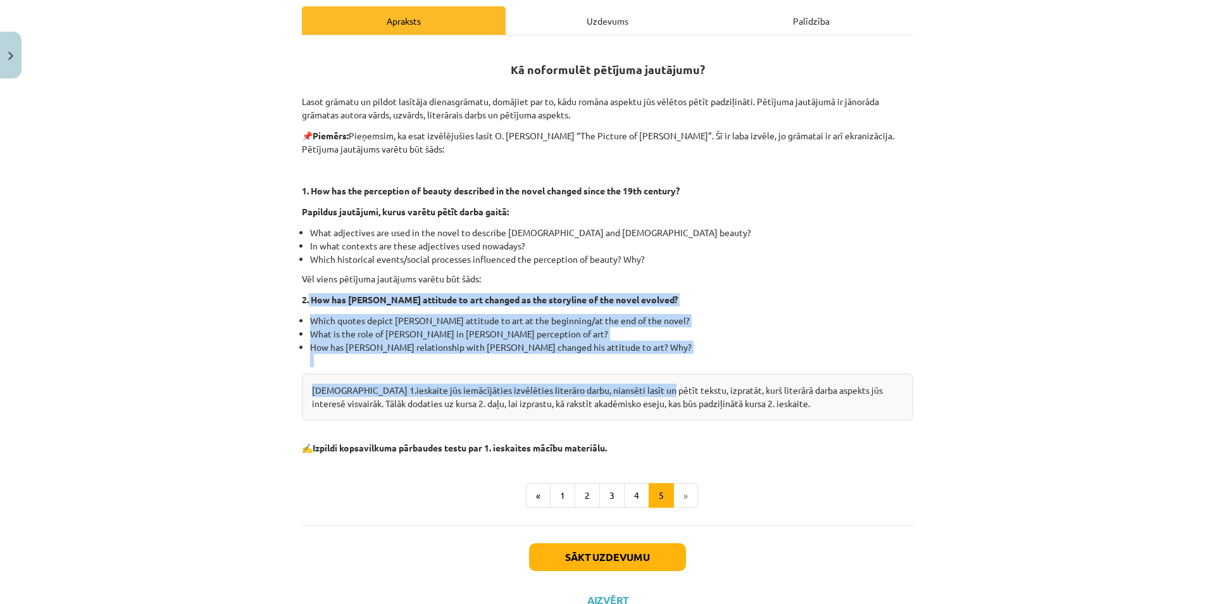
drag, startPoint x: 304, startPoint y: 299, endPoint x: 645, endPoint y: 378, distance: 349.6
click at [645, 378] on div "Kā noformulēt pētījuma jautājumu? Lasot grāmatu un pildot lasītāja dienasgrāmat…" at bounding box center [607, 251] width 611 height 408
click at [646, 377] on div "Kursa 1.ieskaite jūs iemācījāties izvēlēties literāro darbu, niansēti lasīt un …" at bounding box center [607, 396] width 611 height 47
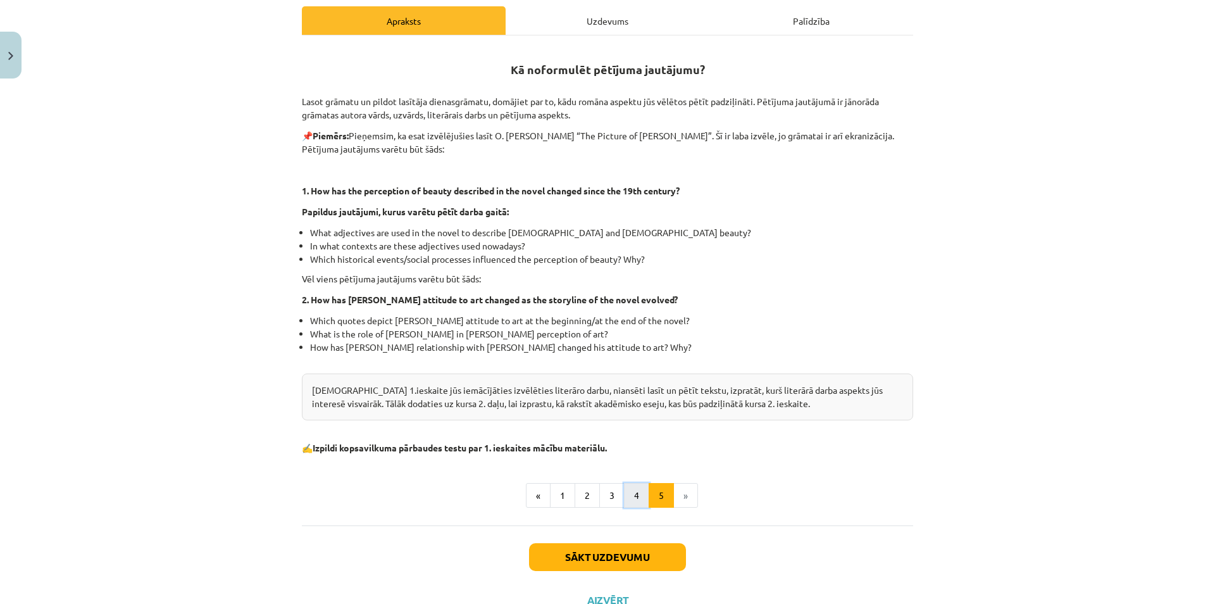
click at [628, 496] on button "4" at bounding box center [636, 495] width 25 height 25
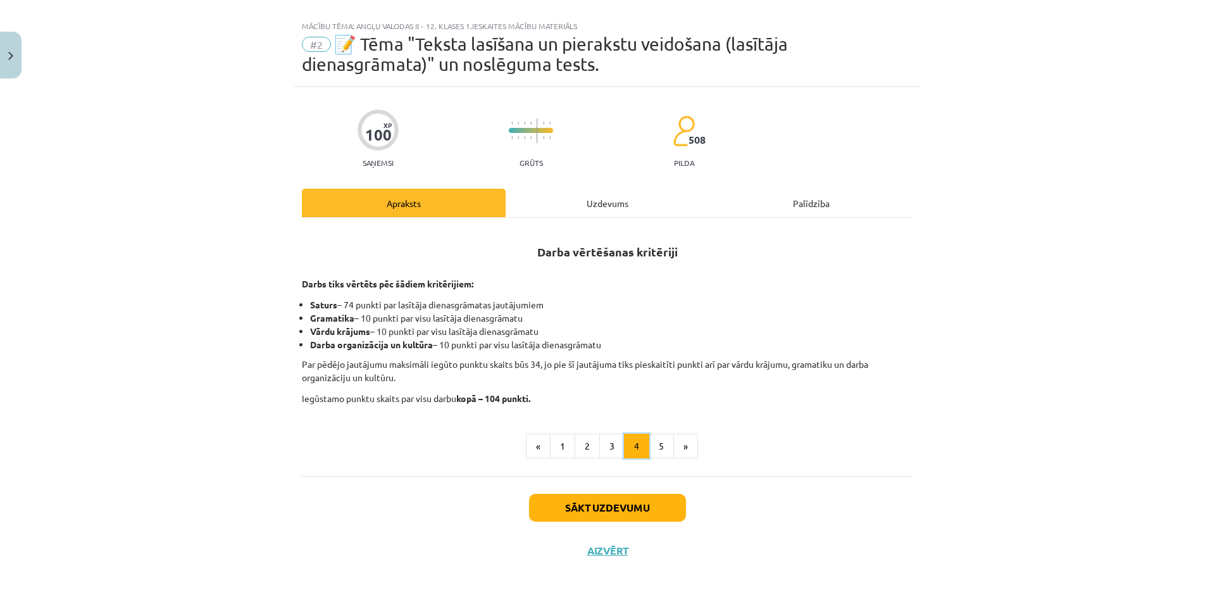
scroll to position [18, 0]
click at [601, 453] on button "3" at bounding box center [611, 446] width 25 height 25
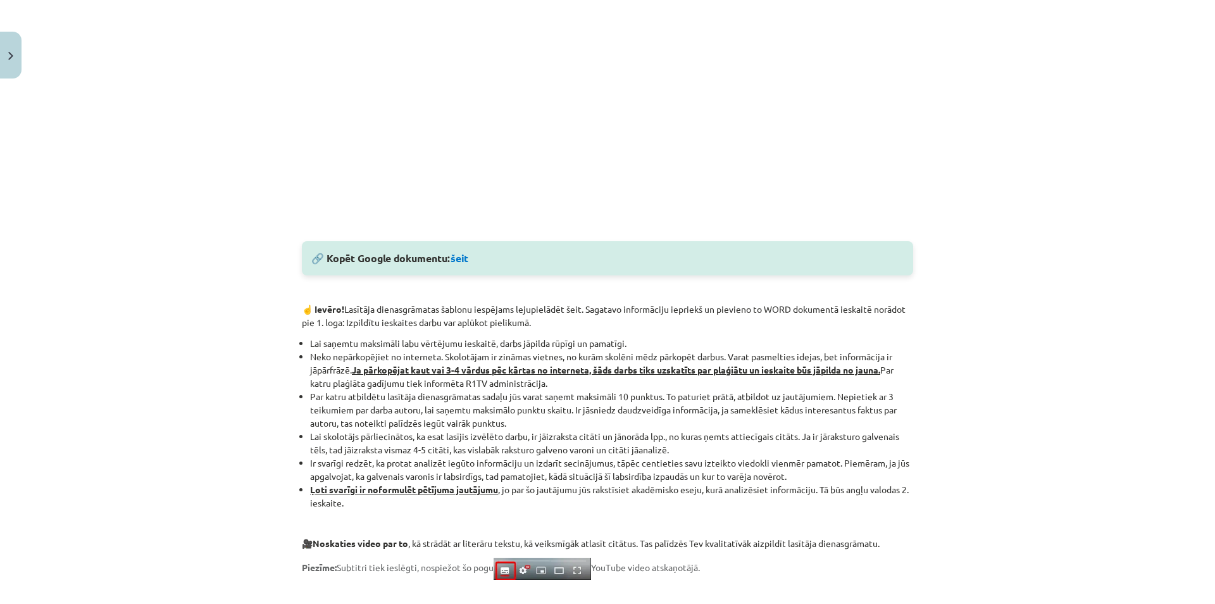
scroll to position [322, 0]
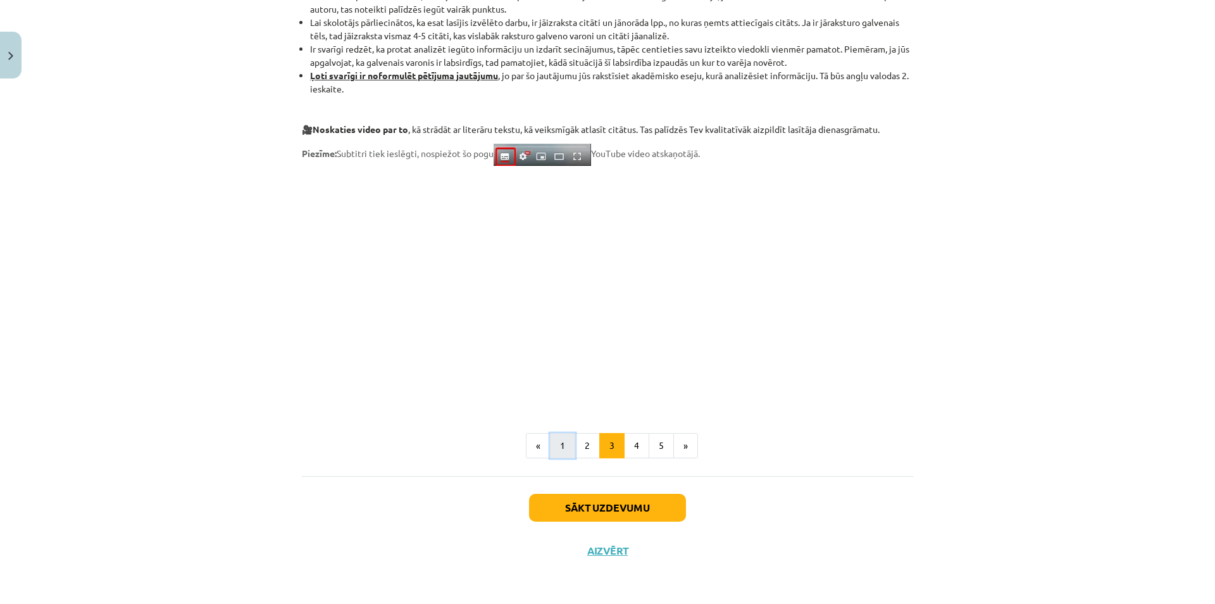
click at [550, 442] on button "1" at bounding box center [562, 445] width 25 height 25
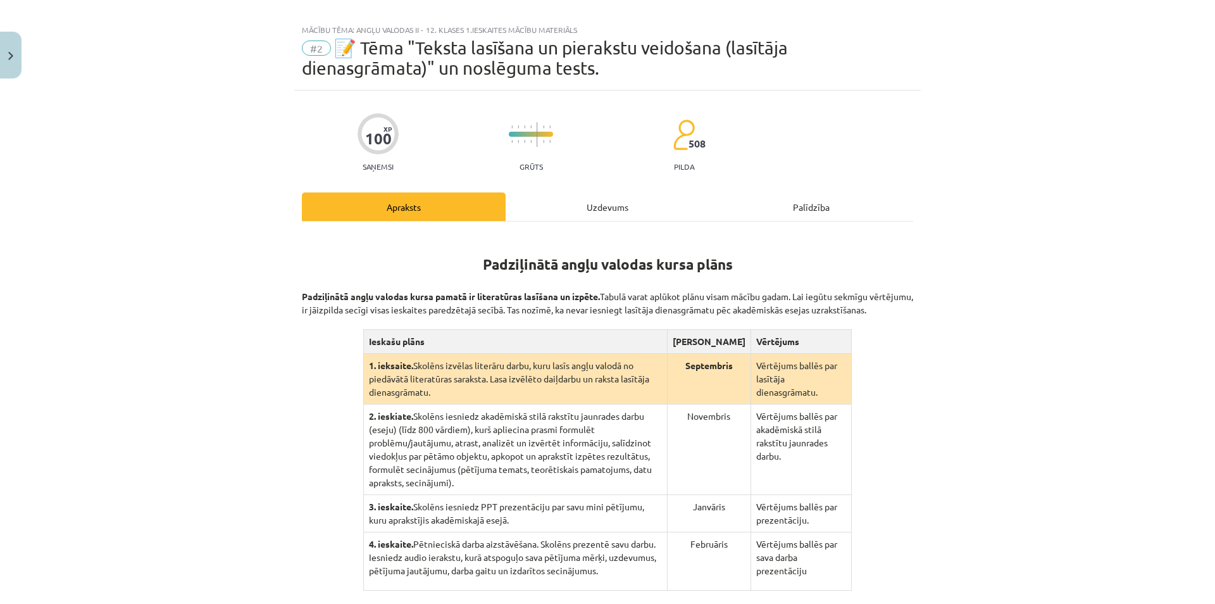
scroll to position [0, 0]
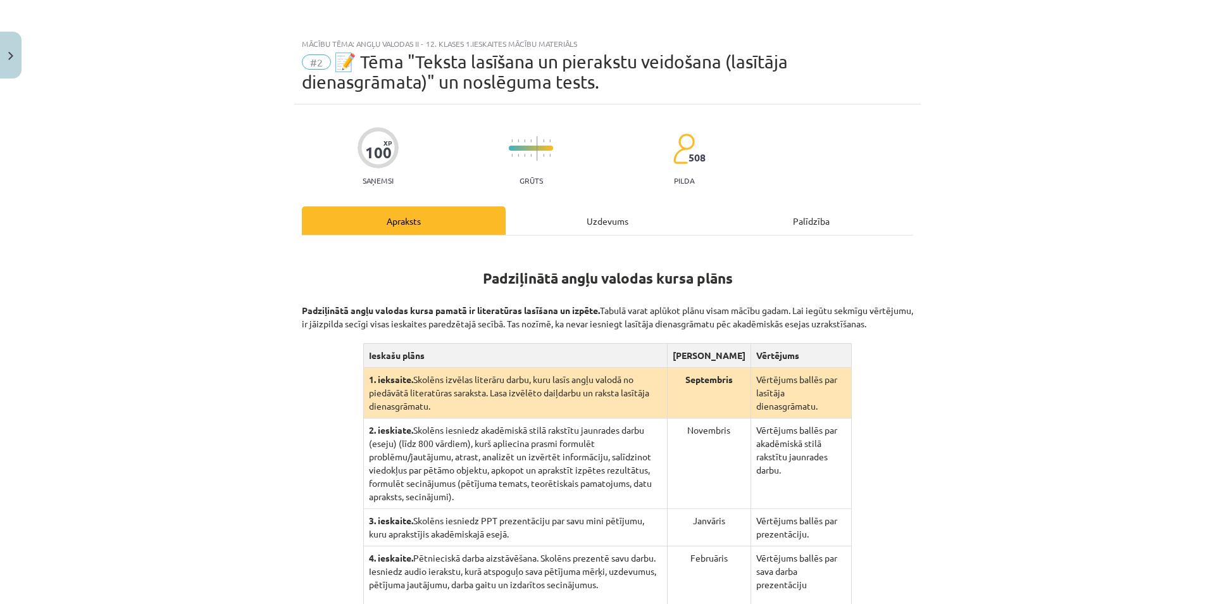
click at [18, 2] on div "Mācību tēma: Angļu valodas ii - 12. klases 1.ieskaites mācību materiāls #2 📝 Tē…" at bounding box center [607, 302] width 1215 height 604
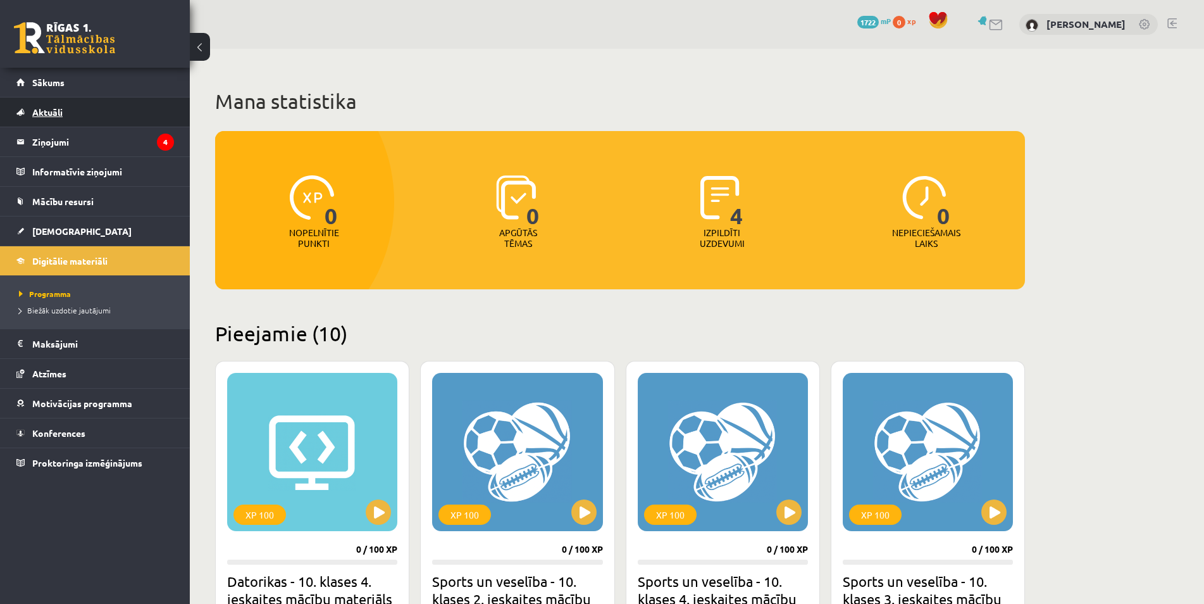
click at [83, 103] on link "Aktuāli" at bounding box center [95, 111] width 158 height 29
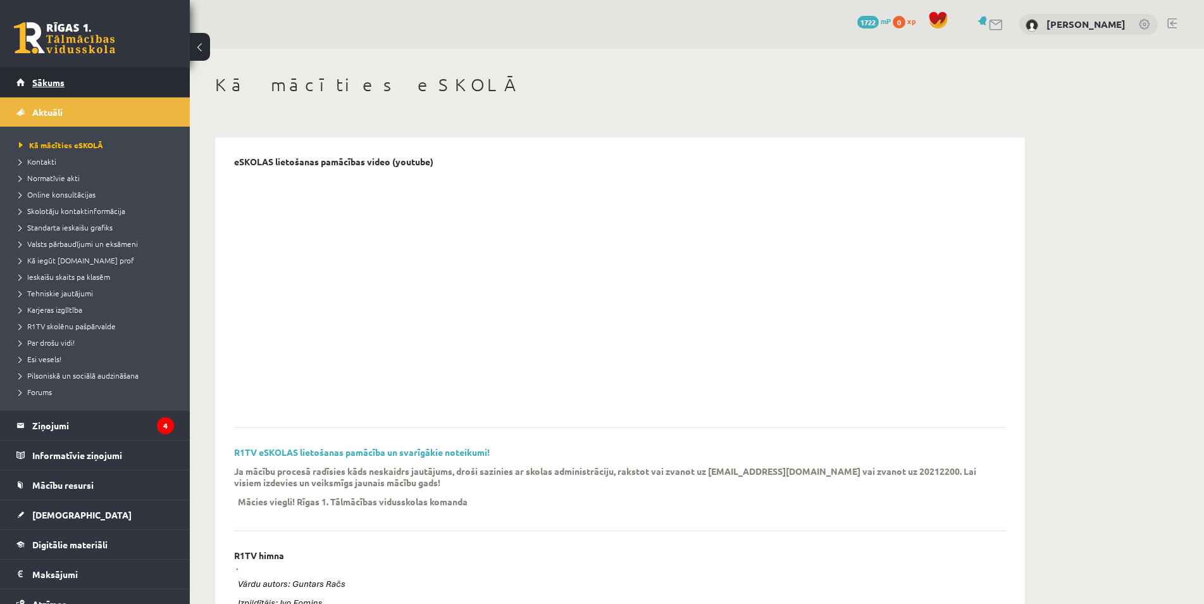
click at [94, 87] on link "Sākums" at bounding box center [95, 82] width 158 height 29
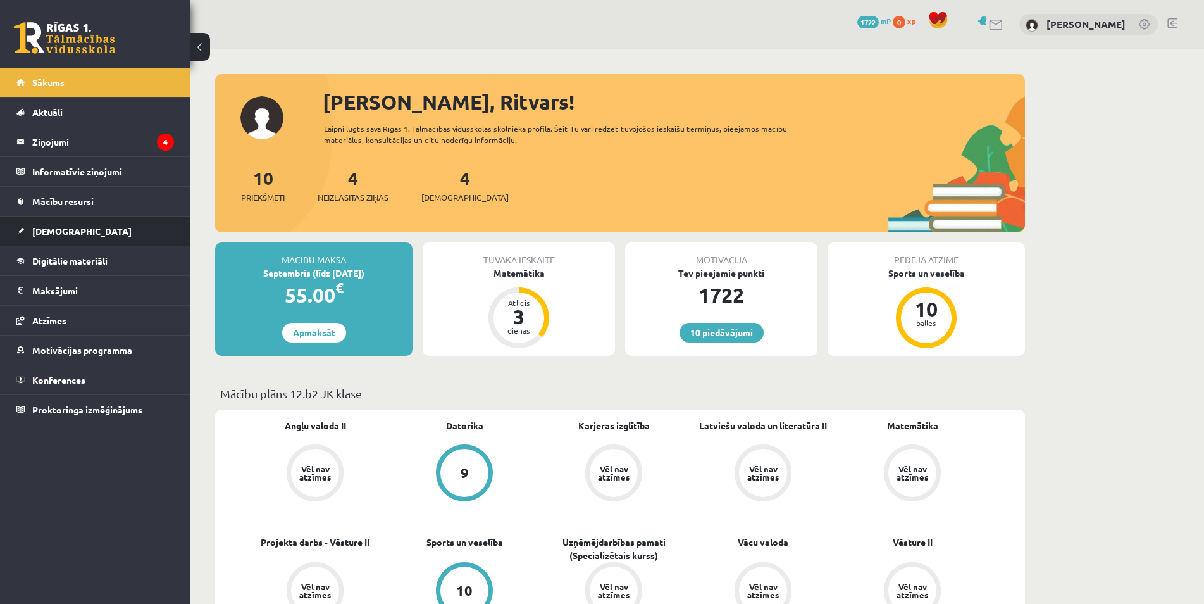
click at [131, 219] on link "[DEMOGRAPHIC_DATA]" at bounding box center [95, 230] width 158 height 29
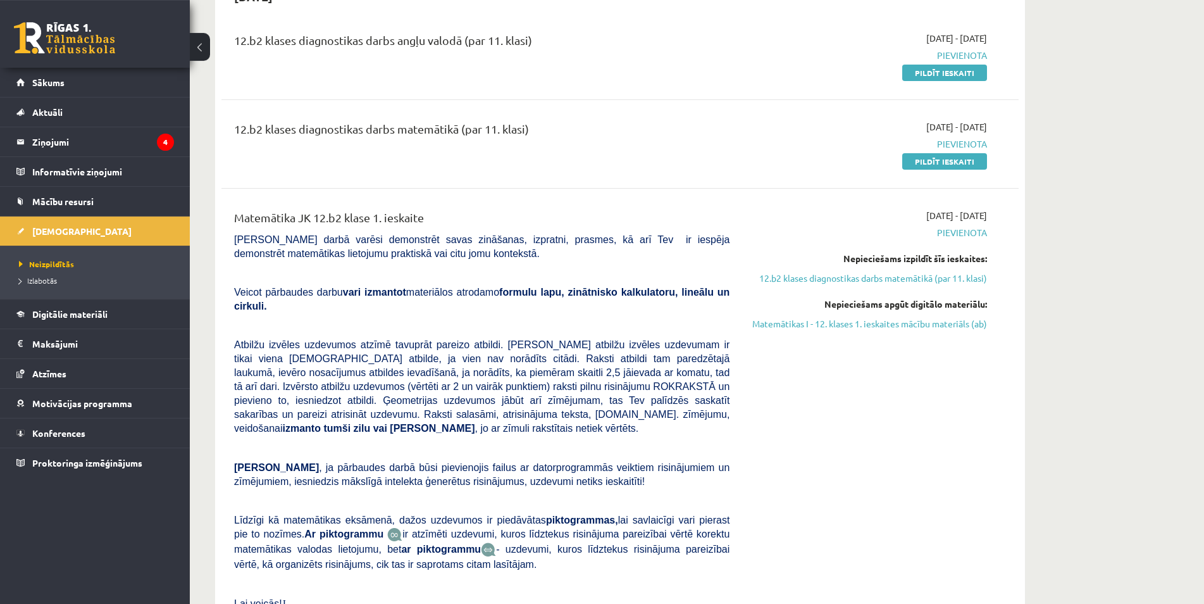
scroll to position [194, 0]
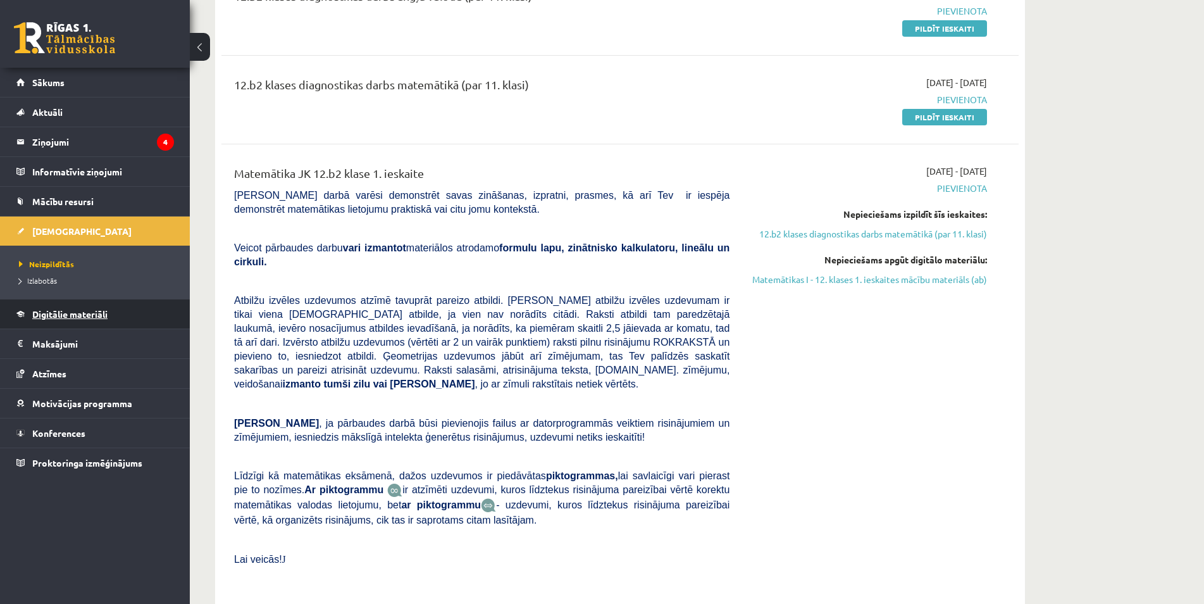
click at [134, 315] on link "Digitālie materiāli" at bounding box center [95, 313] width 158 height 29
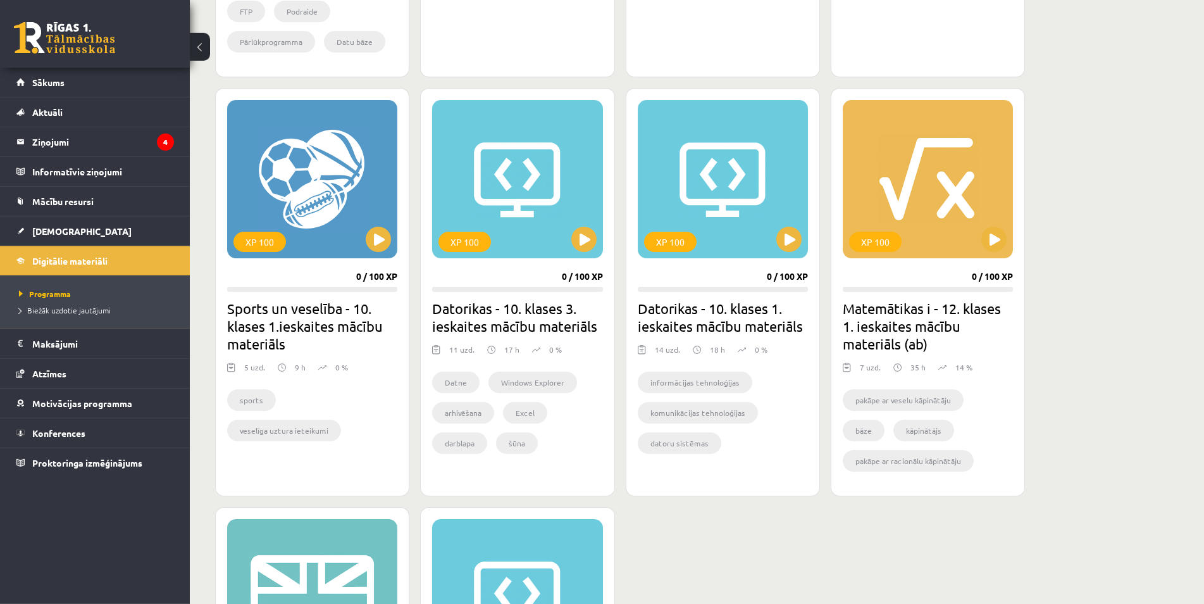
scroll to position [839, 0]
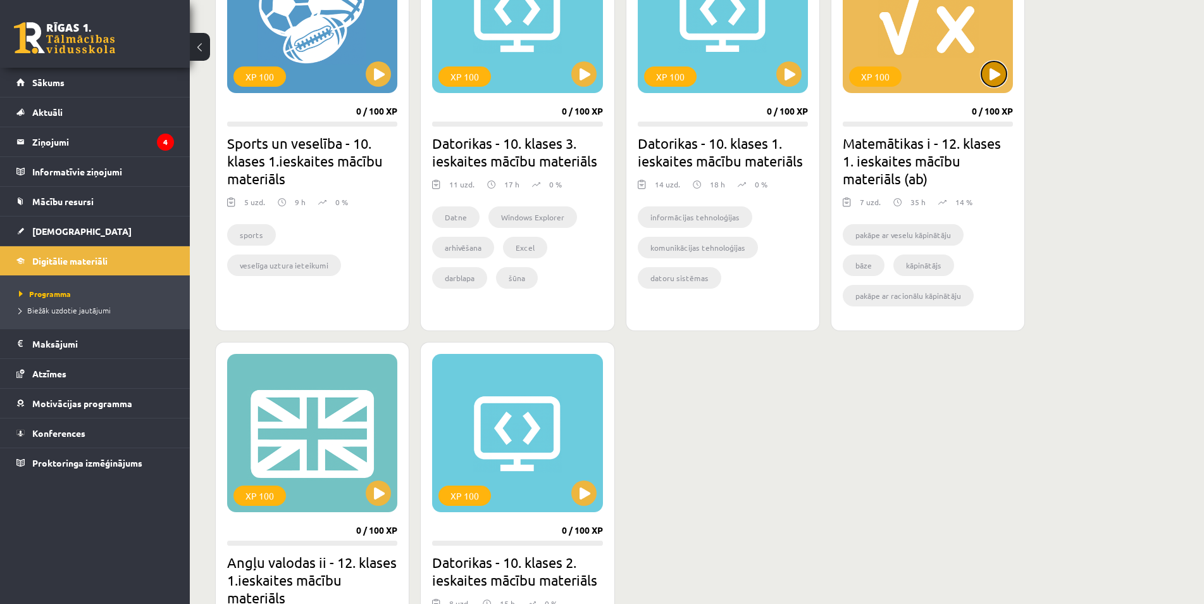
click at [984, 76] on button at bounding box center [994, 73] width 25 height 25
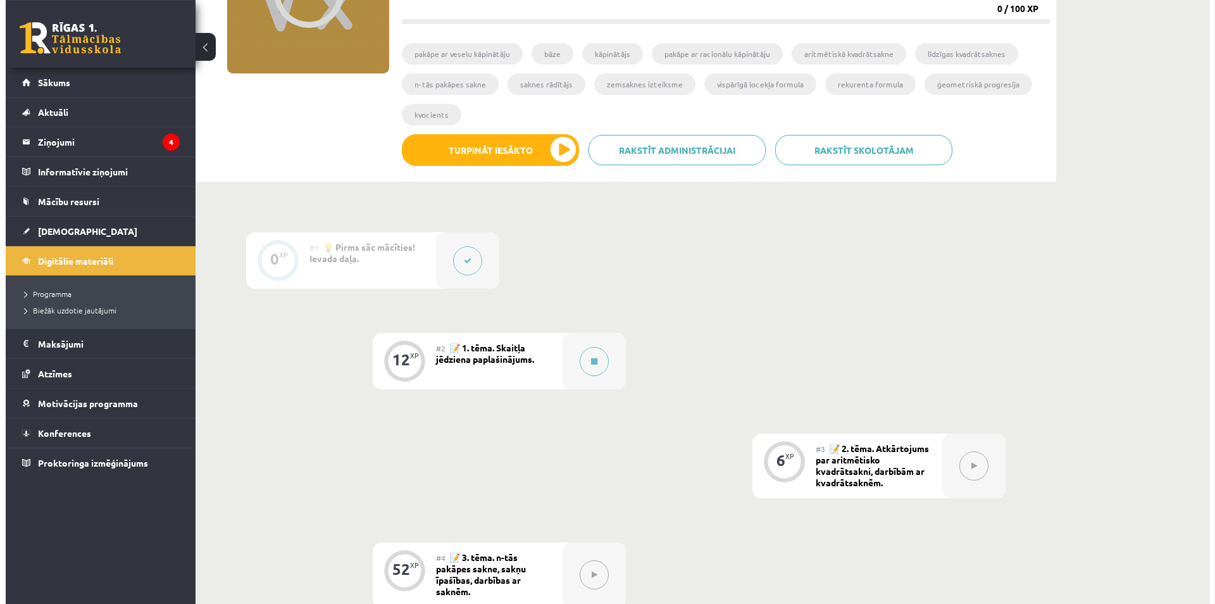
scroll to position [194, 0]
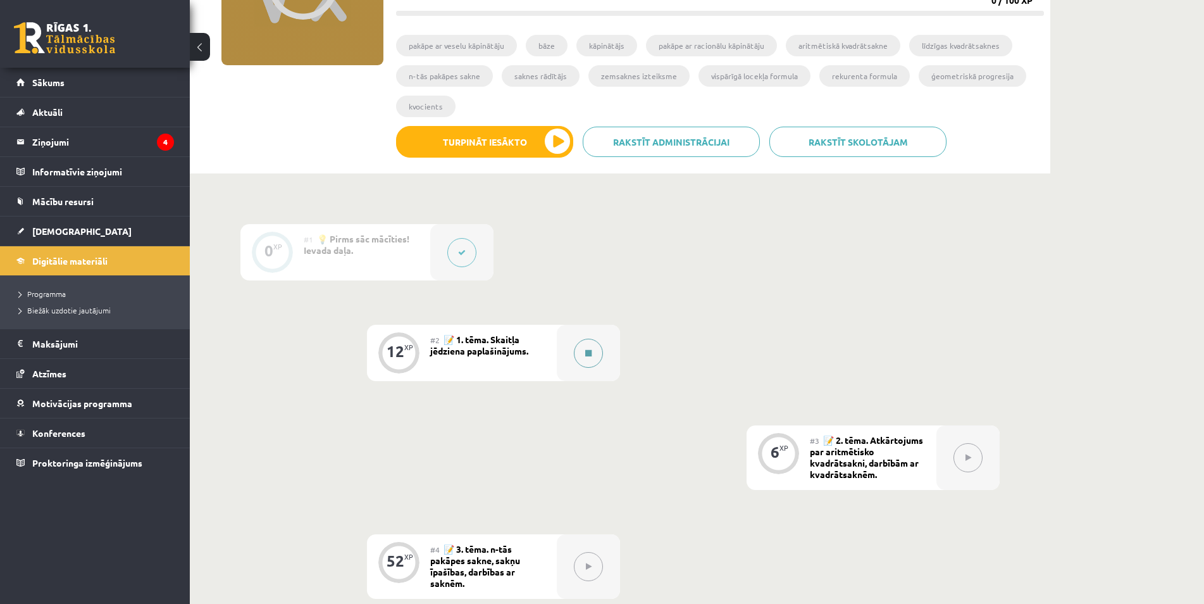
click at [585, 356] on icon at bounding box center [588, 353] width 6 height 8
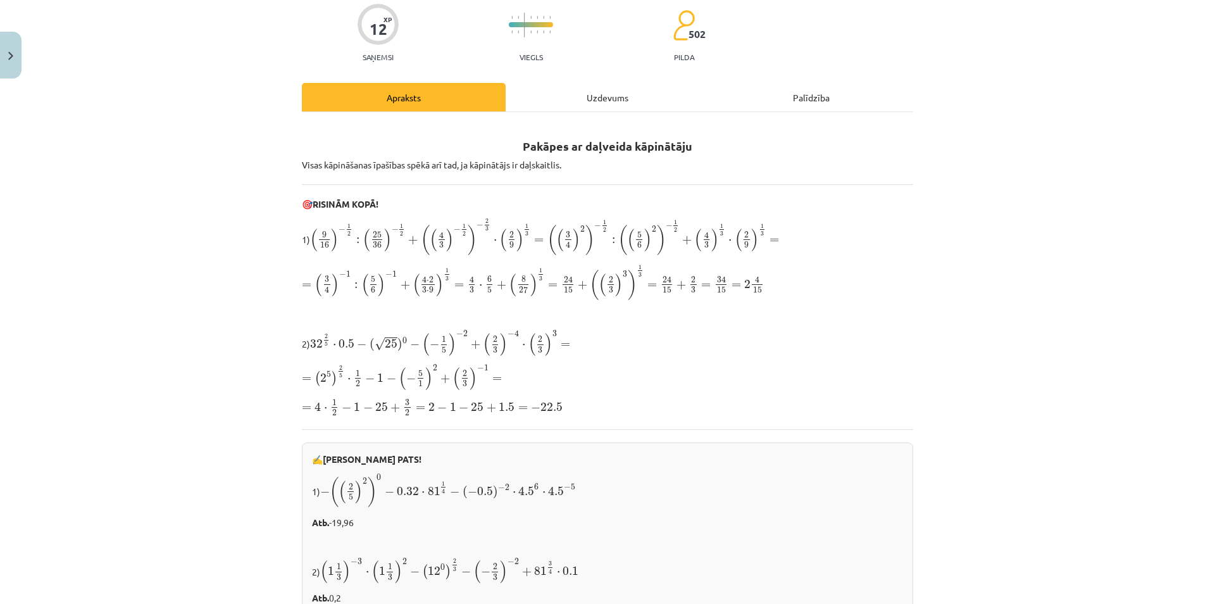
scroll to position [0, 0]
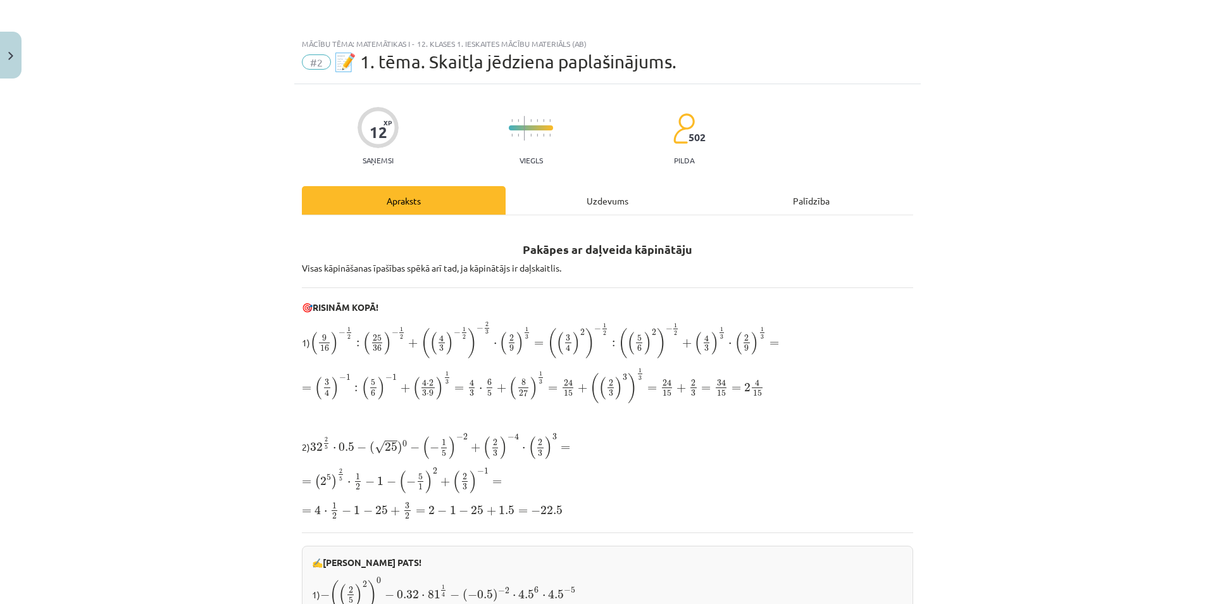
drag, startPoint x: 235, startPoint y: 398, endPoint x: 207, endPoint y: 344, distance: 61.4
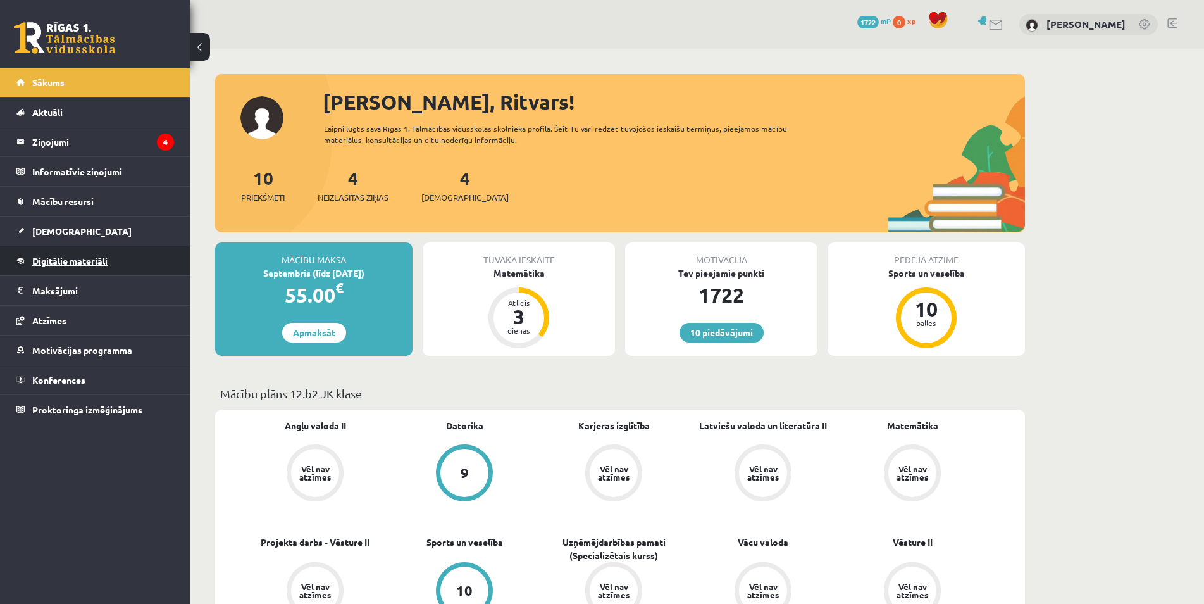
click at [109, 262] on link "Digitālie materiāli" at bounding box center [95, 260] width 158 height 29
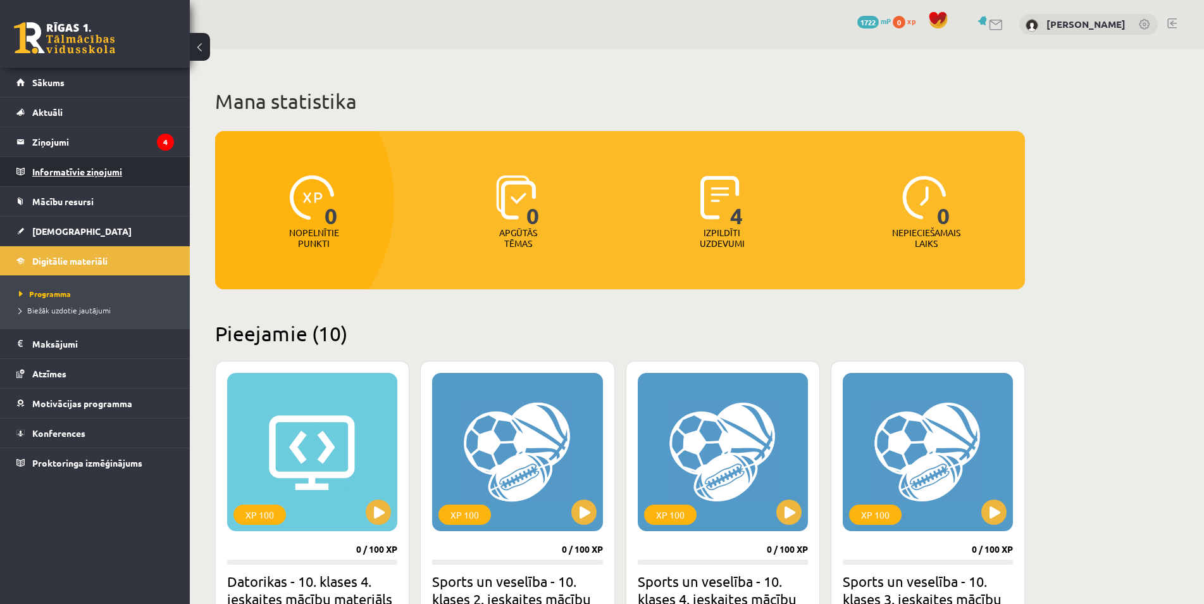
click at [107, 181] on legend "Informatīvie ziņojumi 0" at bounding box center [103, 171] width 142 height 29
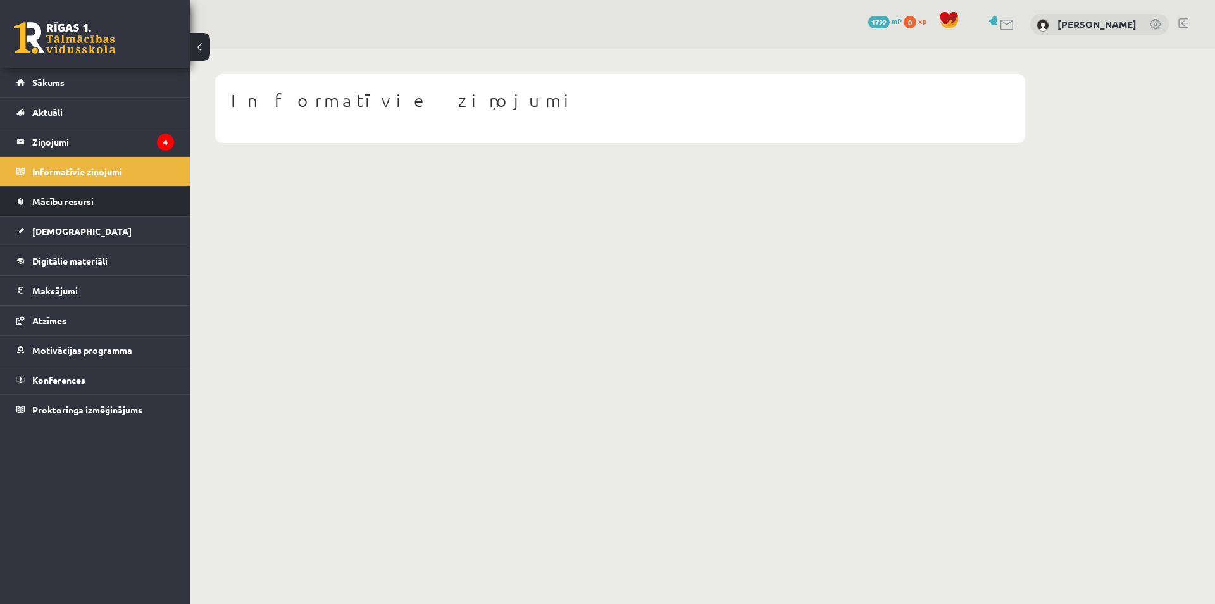
click at [94, 201] on span "Mācību resursi" at bounding box center [62, 201] width 61 height 11
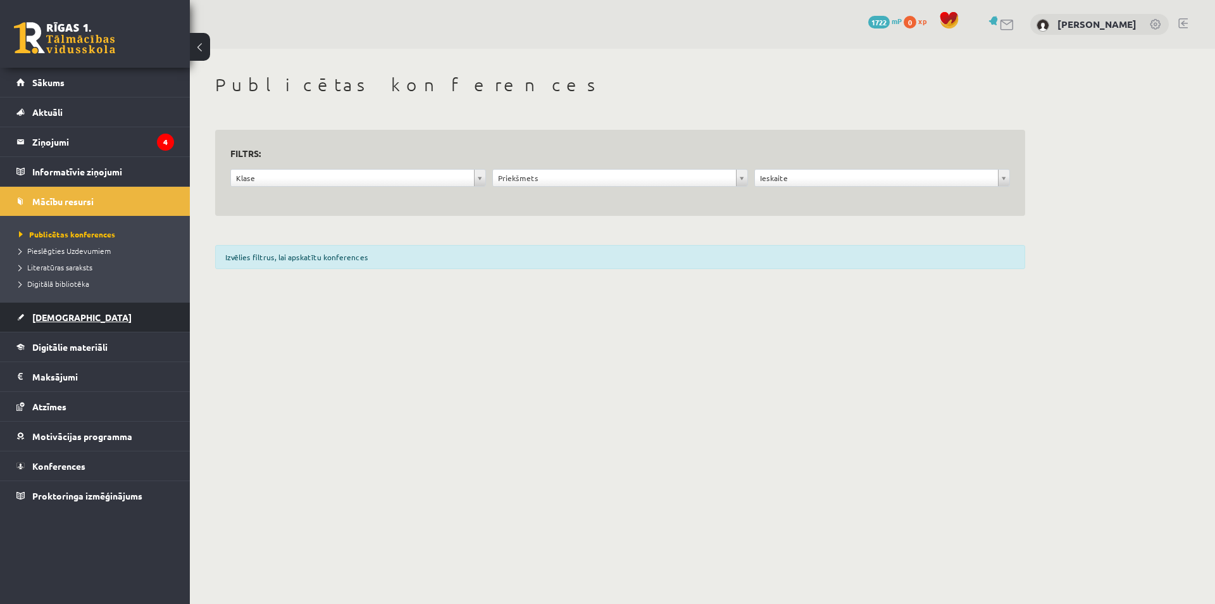
click at [106, 306] on link "[DEMOGRAPHIC_DATA]" at bounding box center [95, 317] width 158 height 29
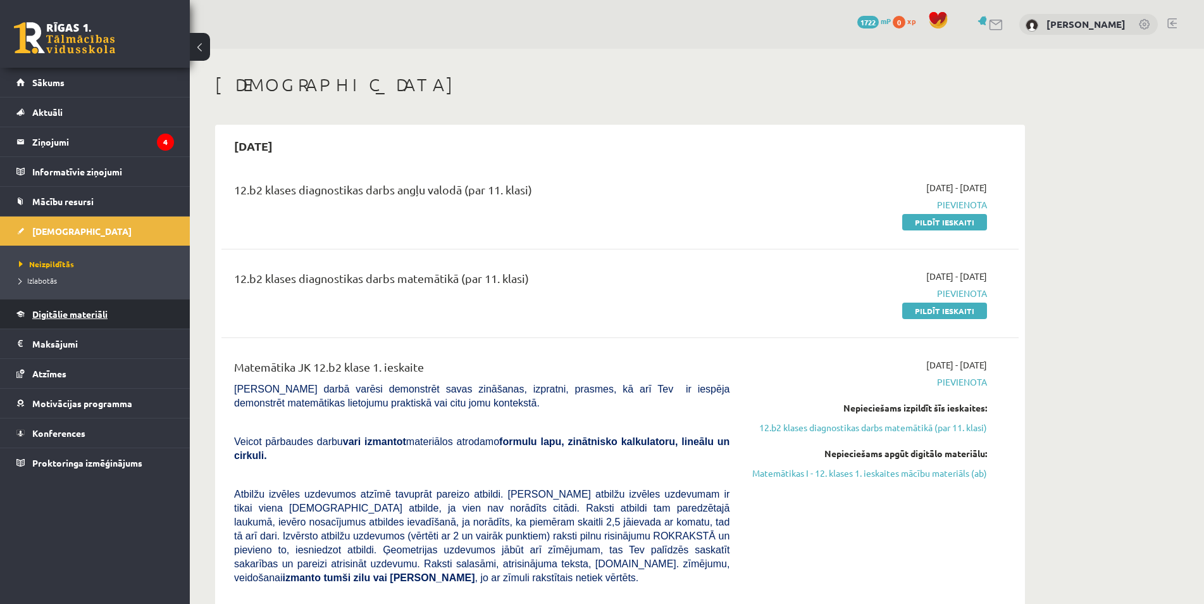
click at [111, 319] on link "Digitālie materiāli" at bounding box center [95, 313] width 158 height 29
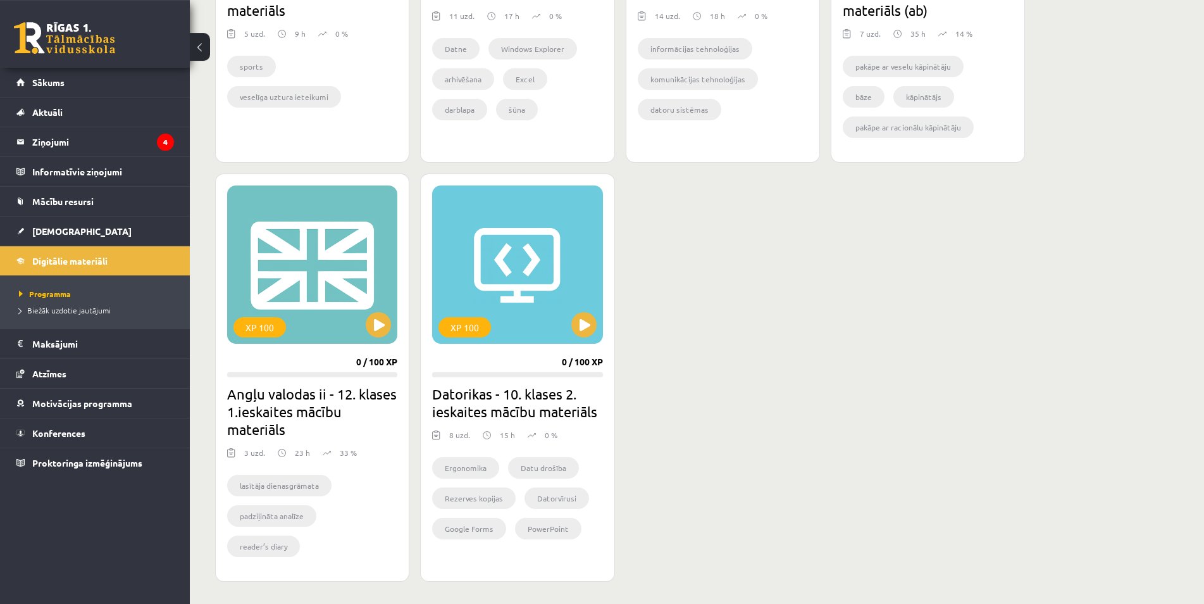
scroll to position [1033, 0]
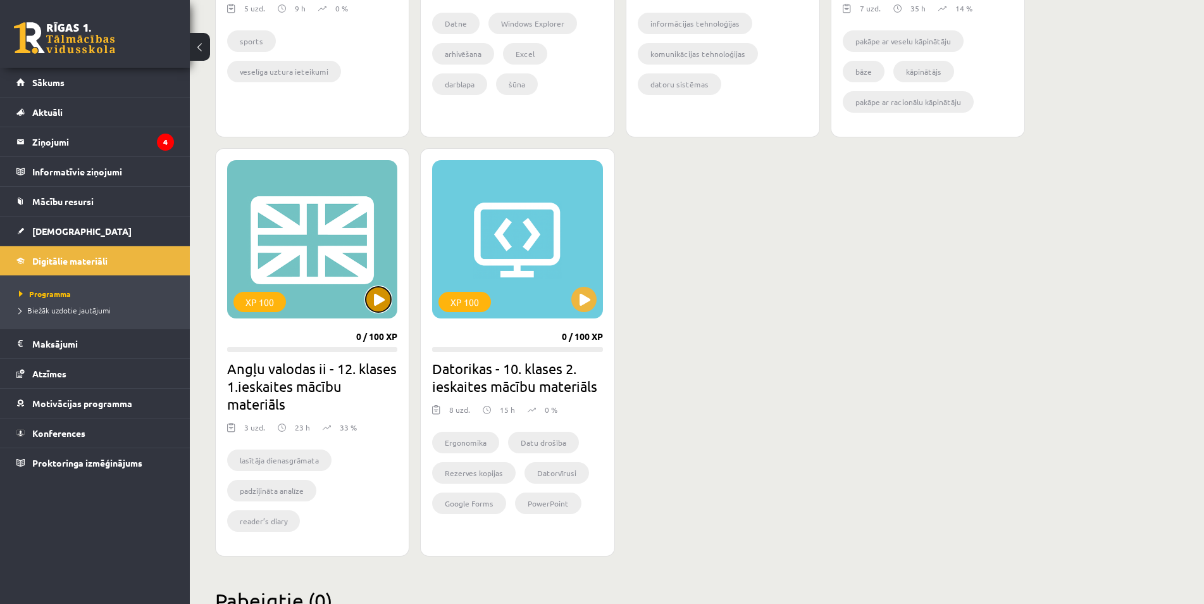
click at [385, 299] on button at bounding box center [378, 299] width 25 height 25
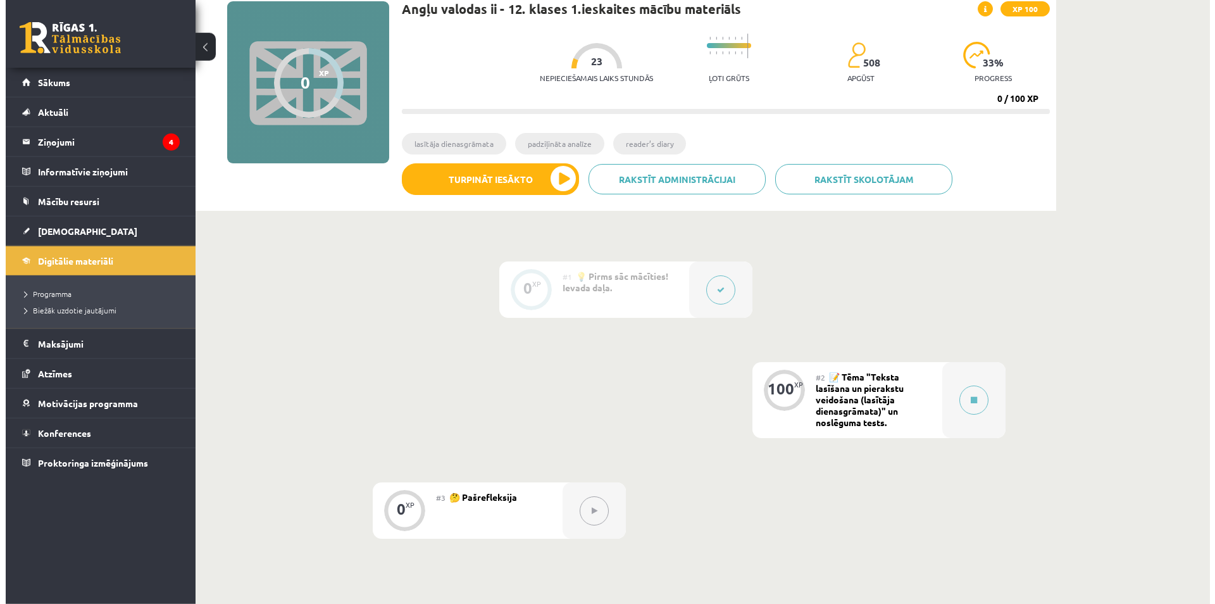
scroll to position [252, 0]
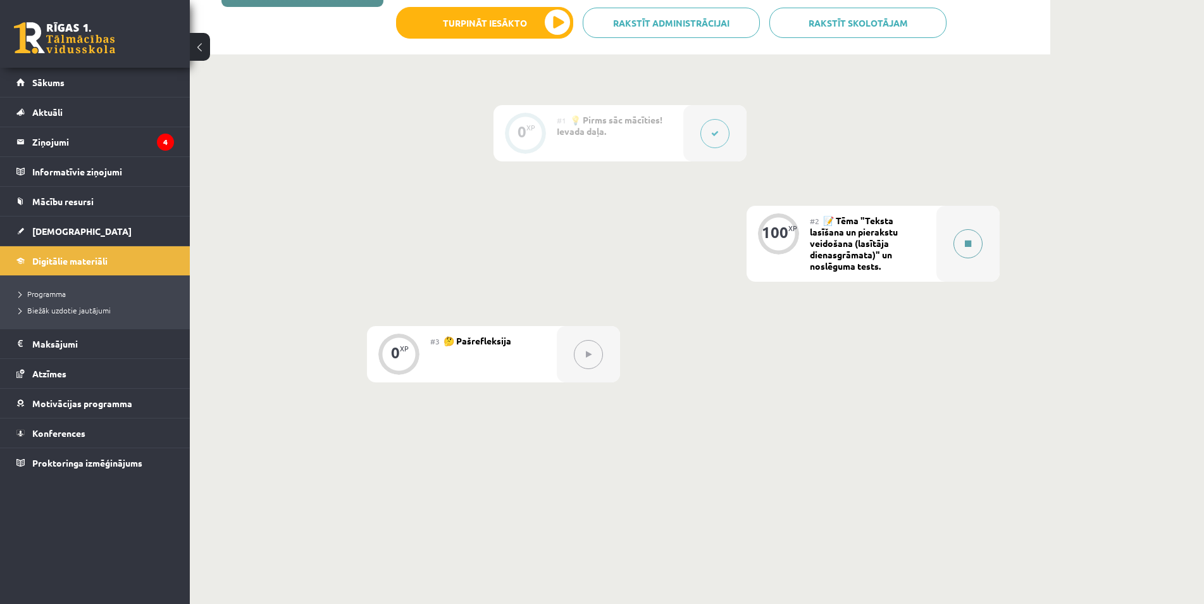
click at [955, 253] on div at bounding box center [968, 244] width 63 height 76
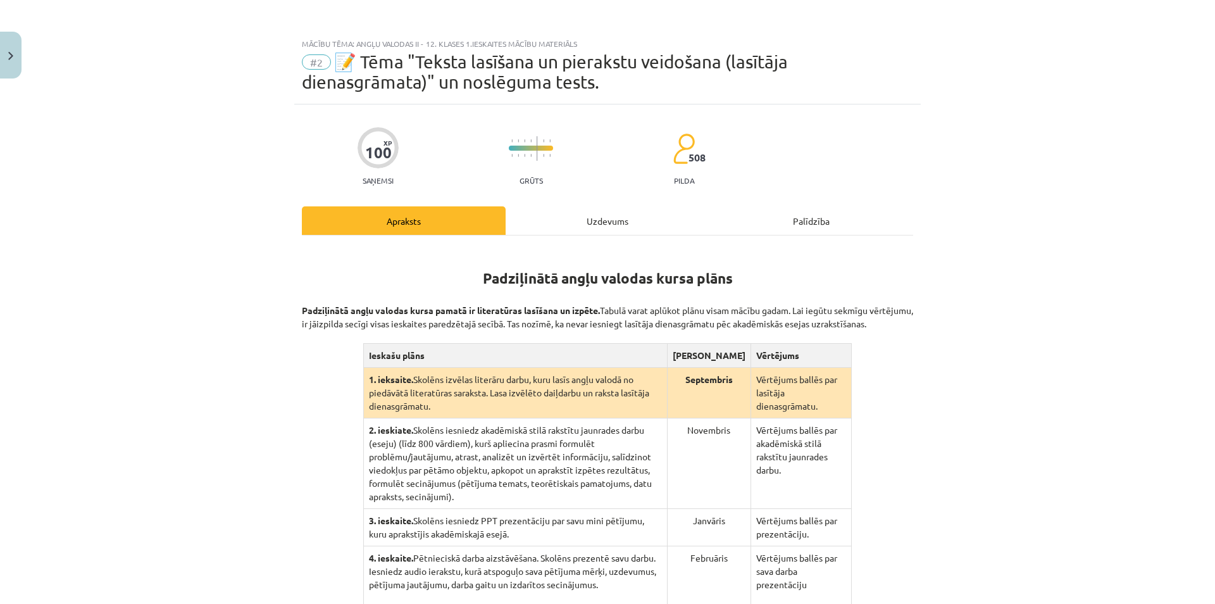
click at [565, 221] on div "Uzdevums" at bounding box center [608, 220] width 204 height 28
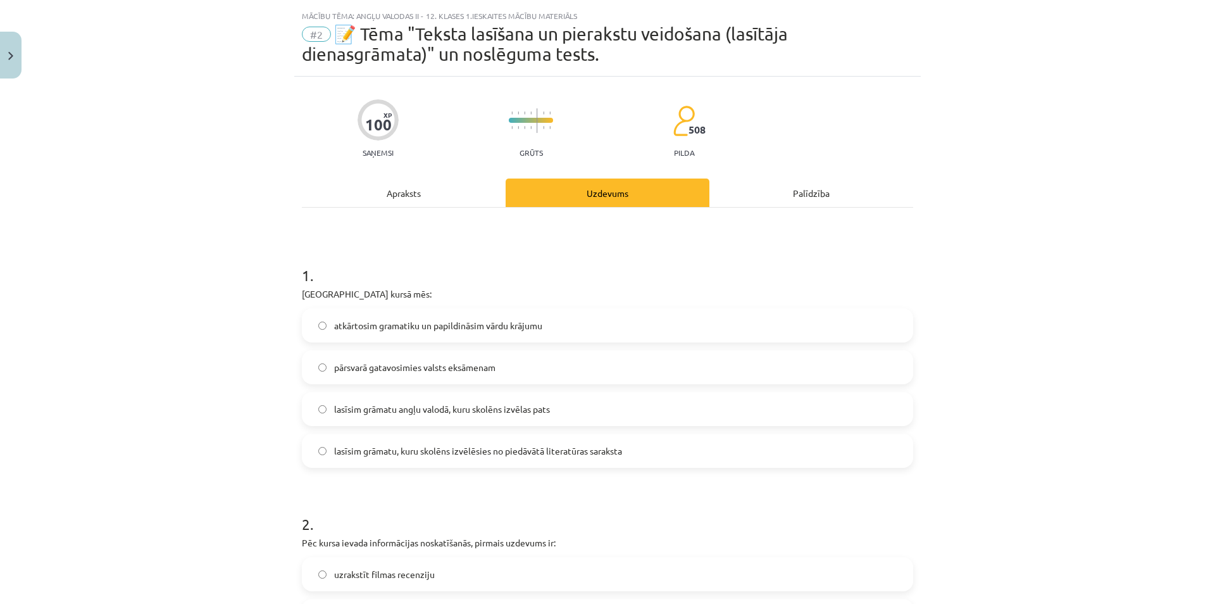
drag, startPoint x: 458, startPoint y: 219, endPoint x: 453, endPoint y: 206, distance: 13.4
click at [449, 182] on div "Apraksts" at bounding box center [404, 192] width 204 height 28
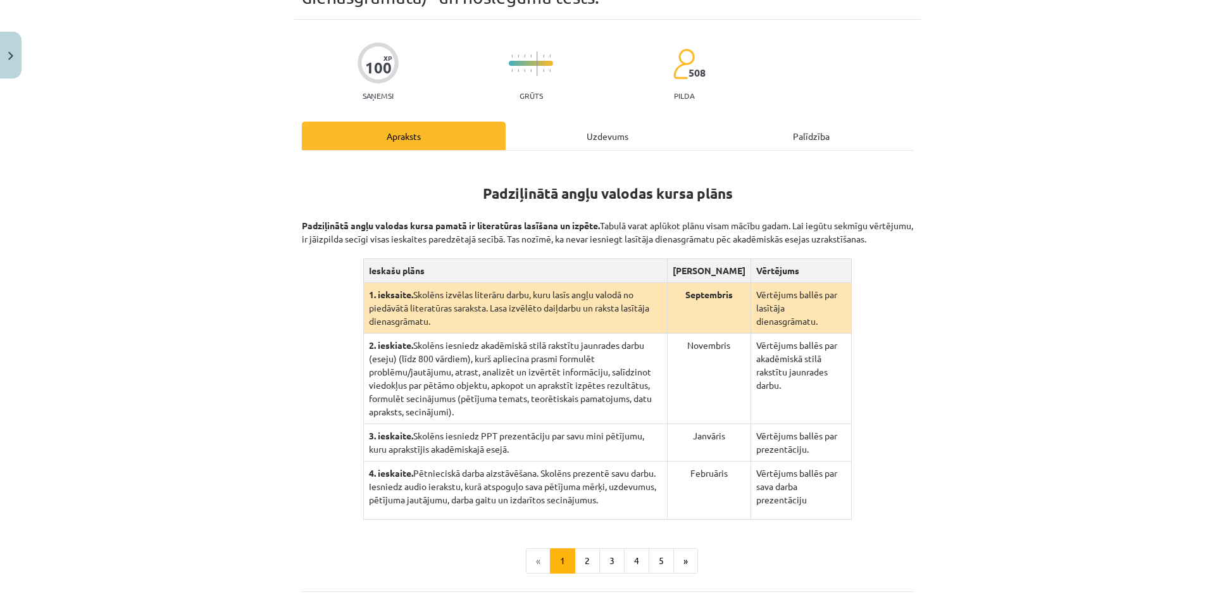
scroll to position [199, 0]
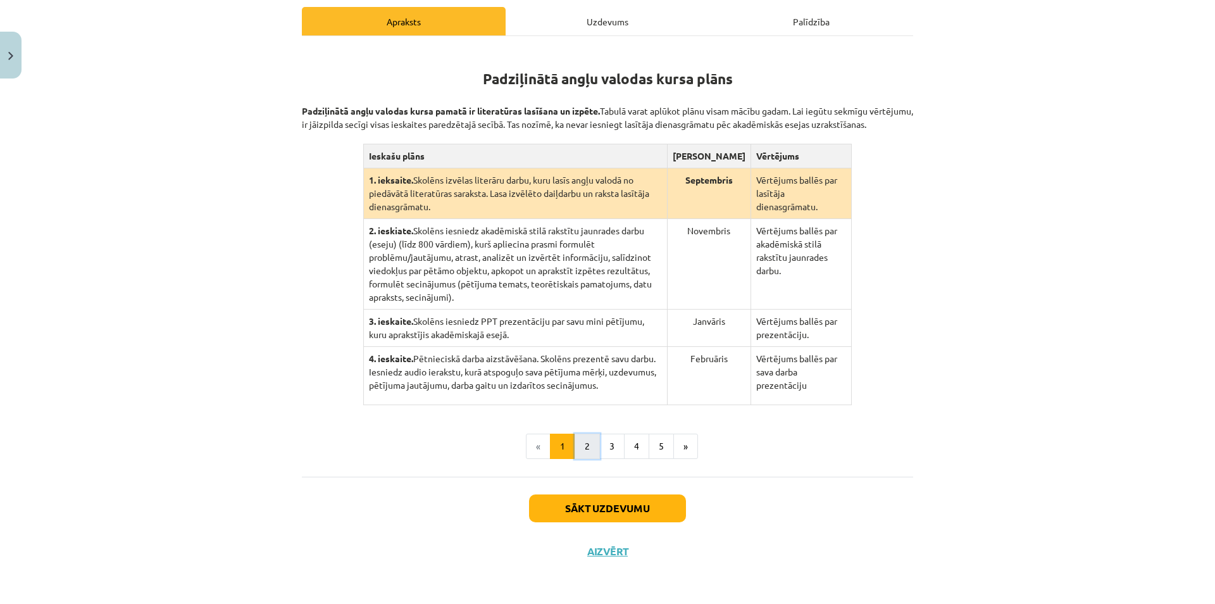
click at [579, 447] on button "2" at bounding box center [587, 446] width 25 height 25
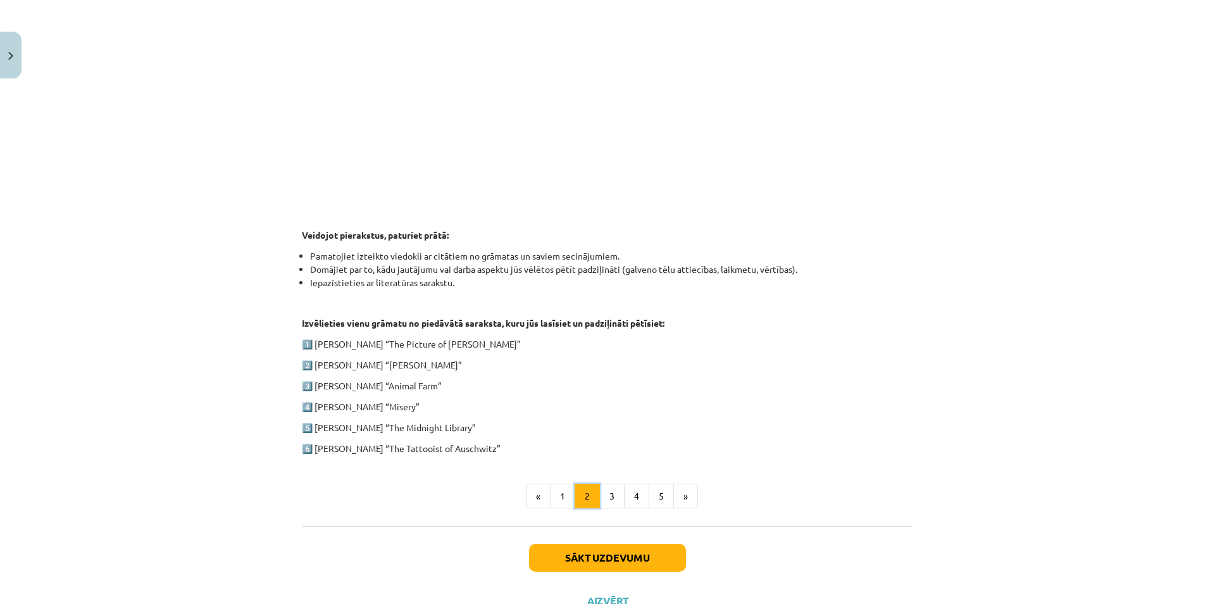
scroll to position [442, 0]
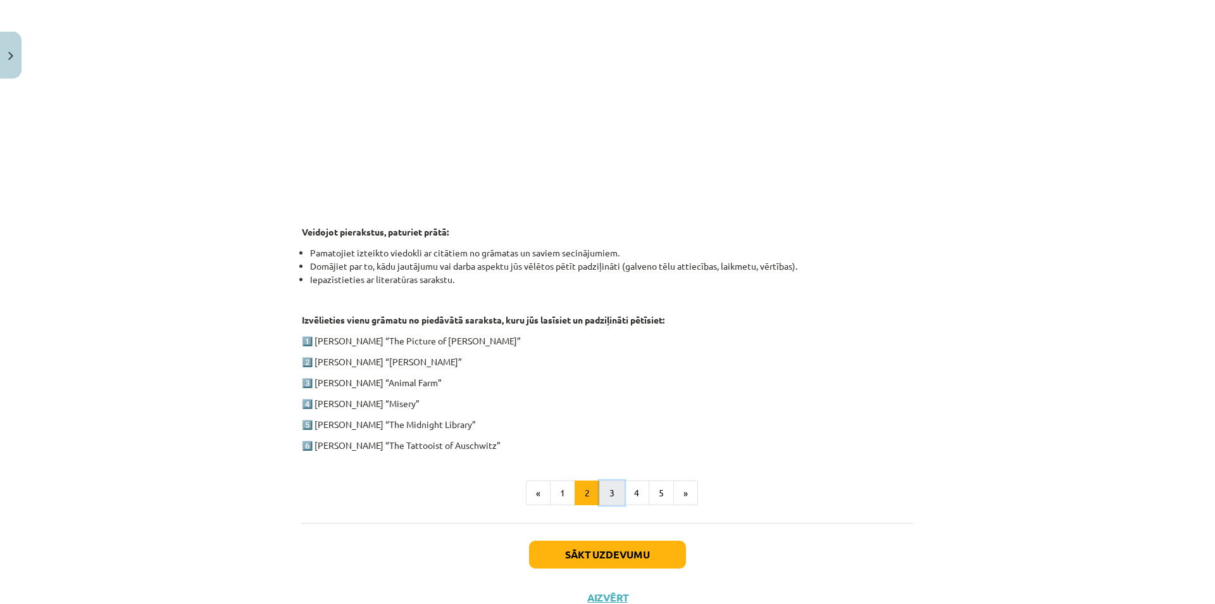
click at [604, 493] on button "3" at bounding box center [611, 492] width 25 height 25
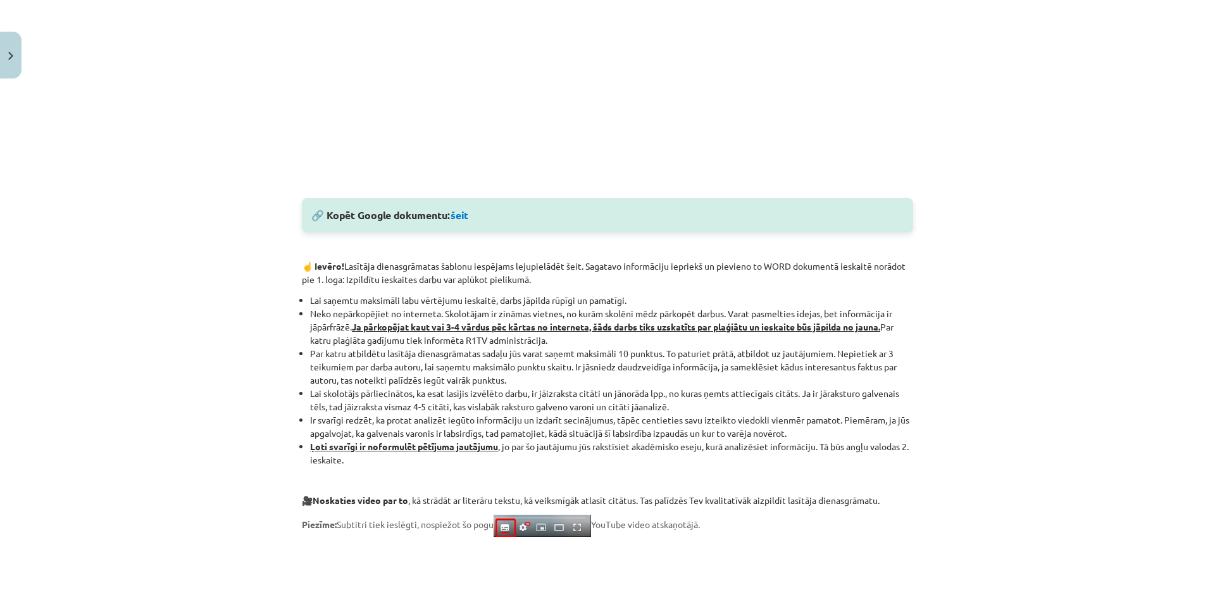
scroll to position [551, 0]
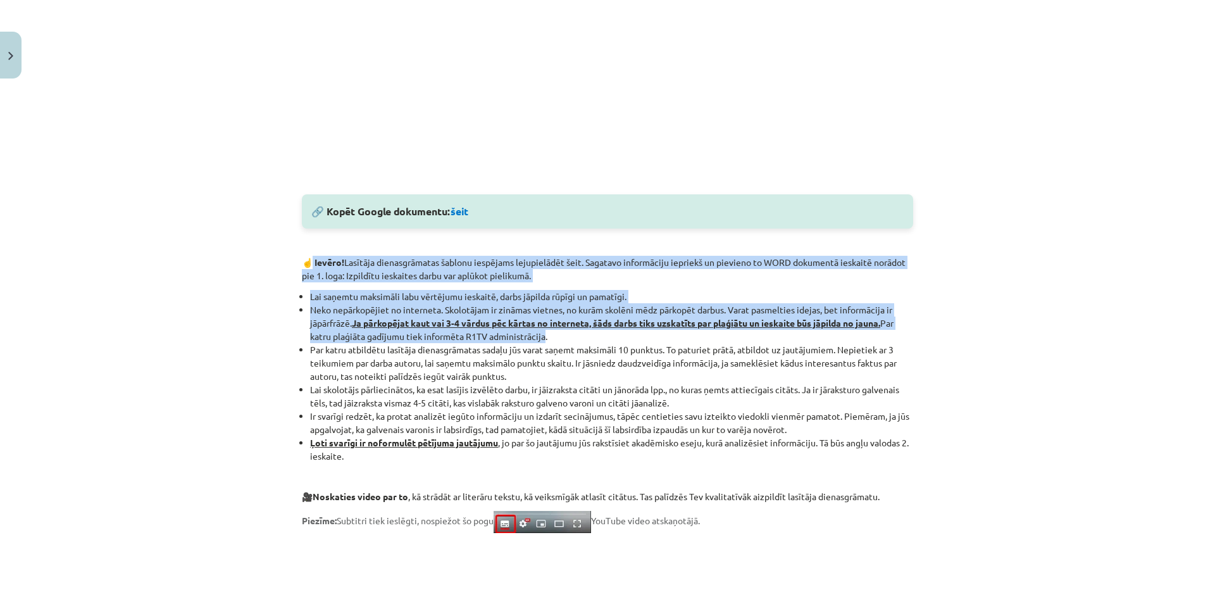
drag, startPoint x: 334, startPoint y: 275, endPoint x: 573, endPoint y: 347, distance: 250.7
click at [563, 346] on div "🔎 Aplūkojiet lasītāja dienasgrāmatas uzbūvi: Atceries! Vari pārkopēt šo lasītāj…" at bounding box center [607, 233] width 611 height 1075
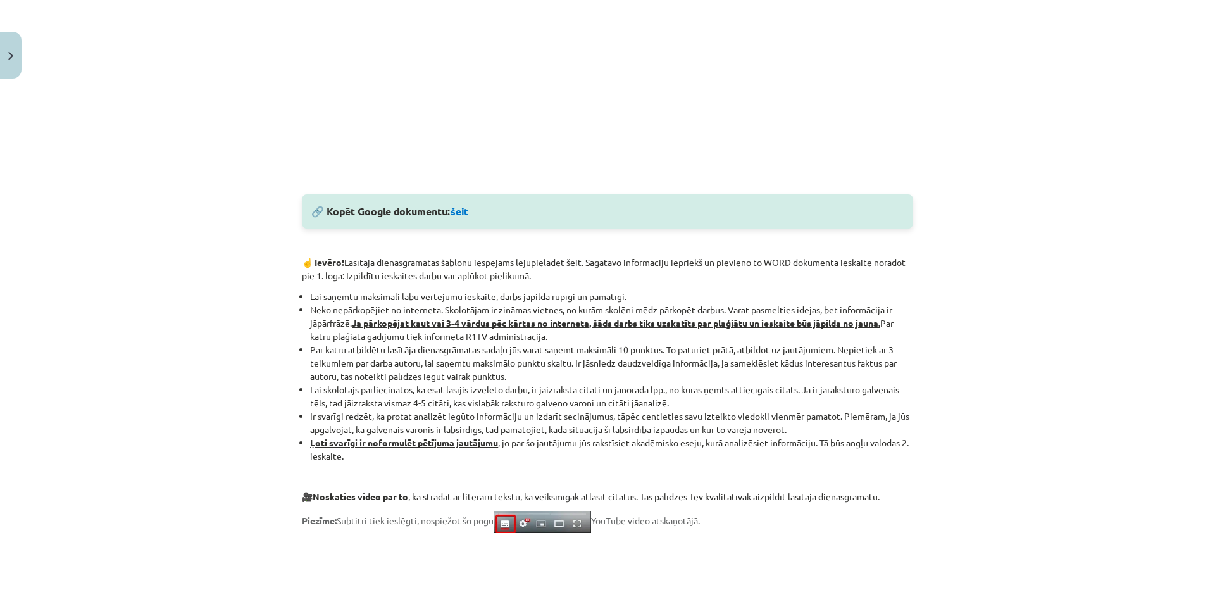
click at [574, 347] on li "Par katru atbildētu lasītāja dienasgrāmatas sadaļu jūs varat saņemt maksimāli 1…" at bounding box center [611, 363] width 603 height 40
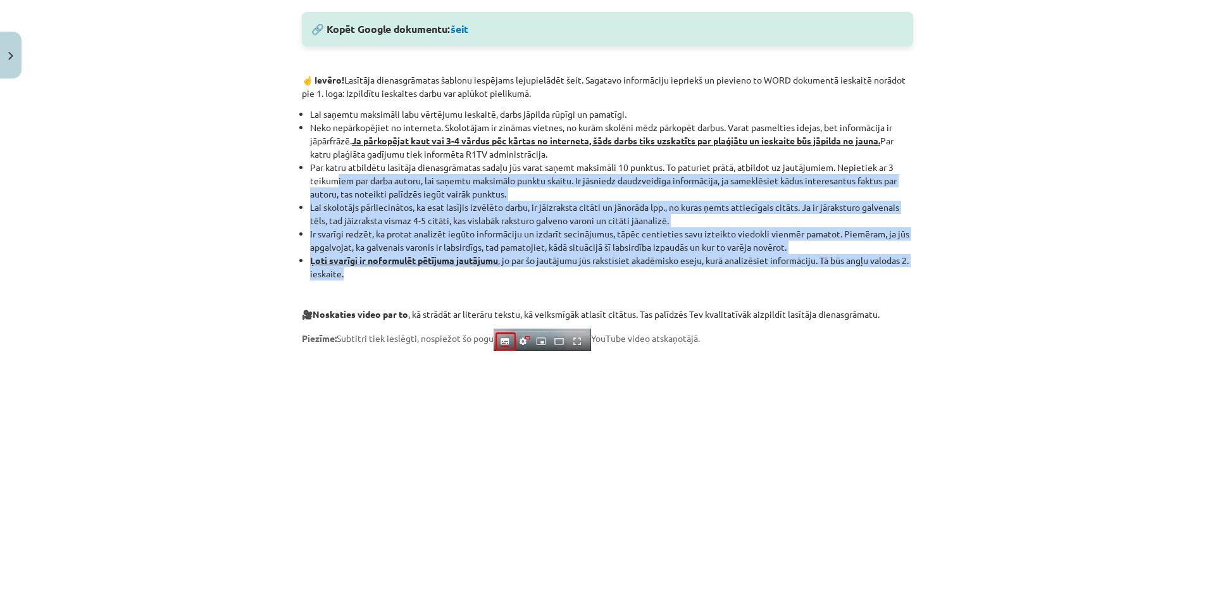
click at [318, 173] on div "🔎 Aplūkojiet lasītāja dienasgrāmatas uzbūvi: Atceries! Vari pārkopēt šo lasītāj…" at bounding box center [607, 51] width 611 height 1075
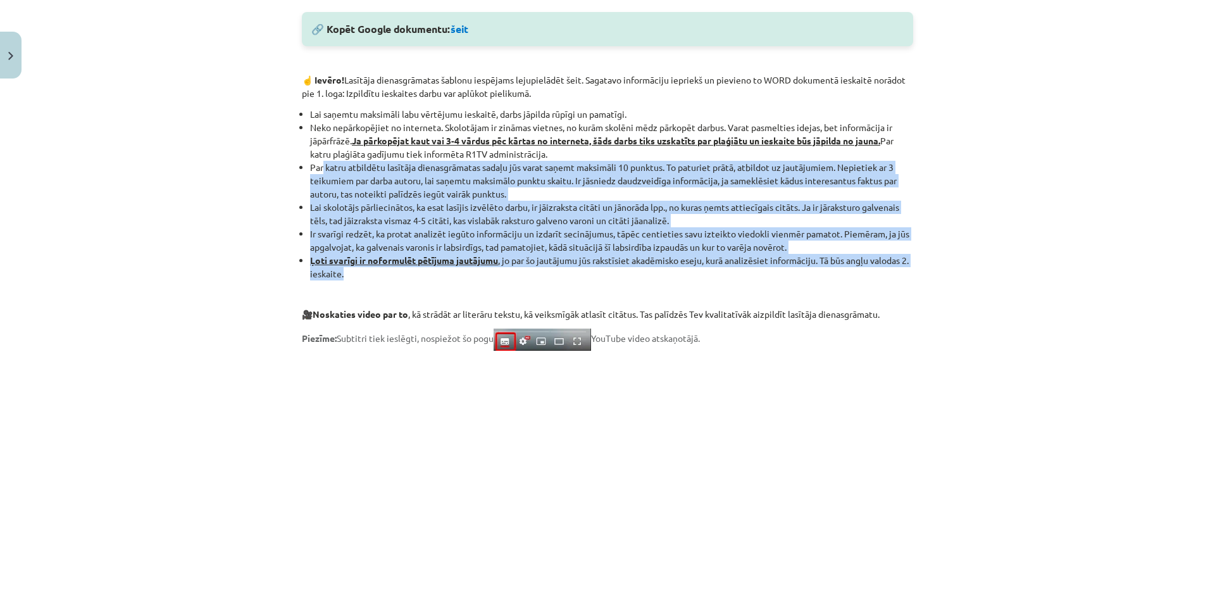
click at [372, 193] on li "Par katru atbildētu lasītāja dienasgrāmatas sadaļu jūs varat saņemt maksimāli 1…" at bounding box center [611, 181] width 603 height 40
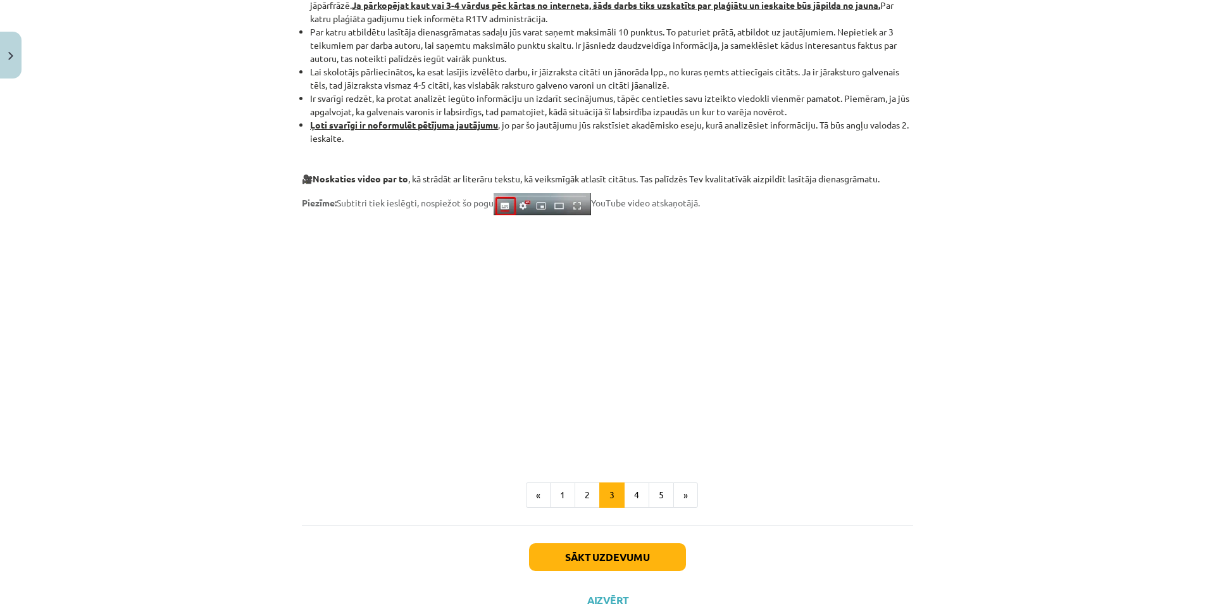
scroll to position [918, 0]
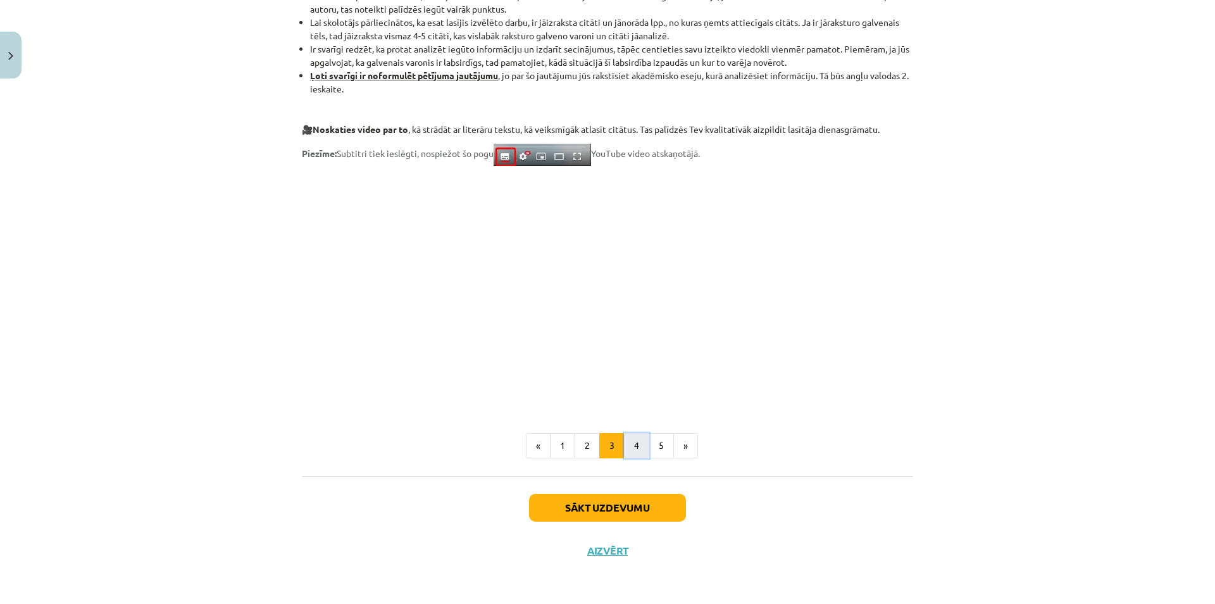
click at [634, 442] on button "4" at bounding box center [636, 445] width 25 height 25
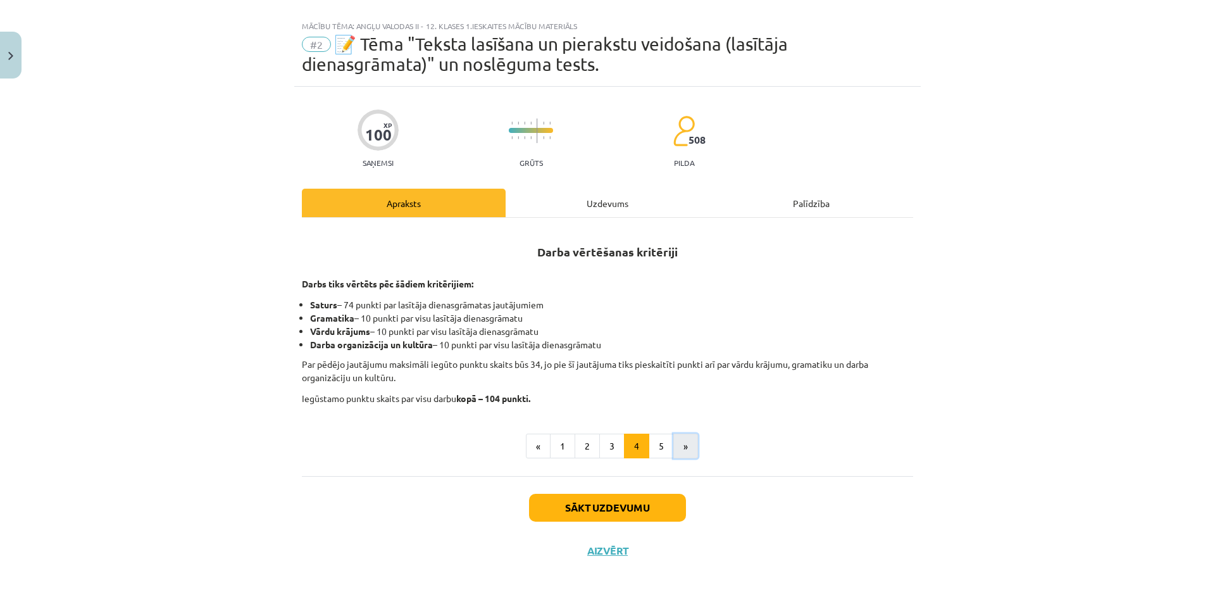
click at [673, 447] on button "»" at bounding box center [685, 446] width 25 height 25
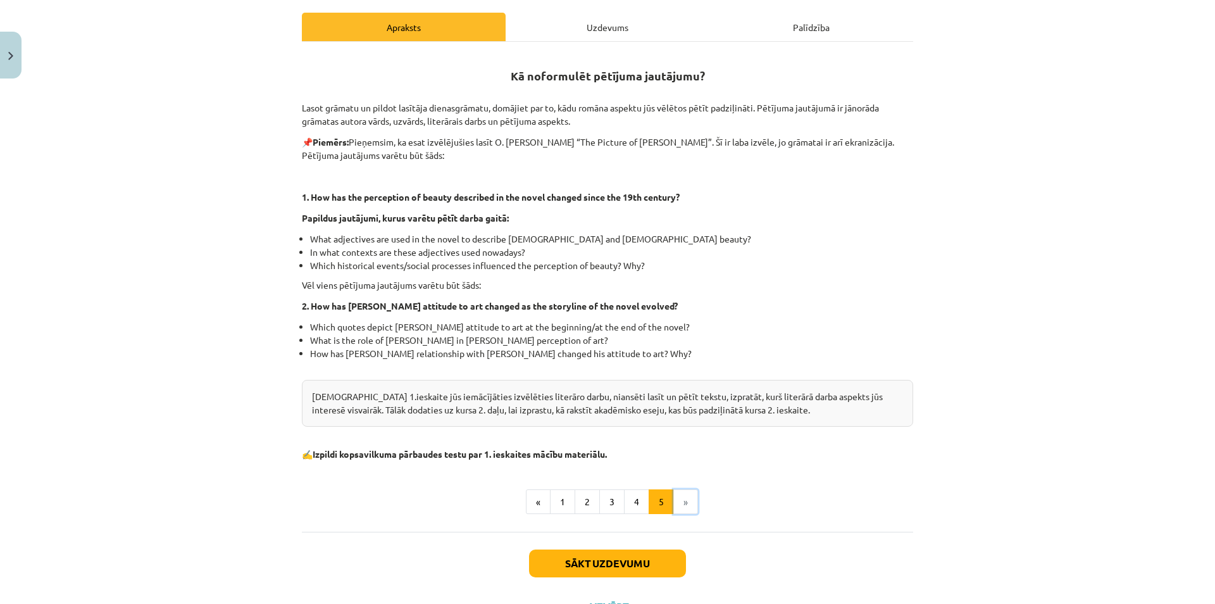
scroll to position [189, 0]
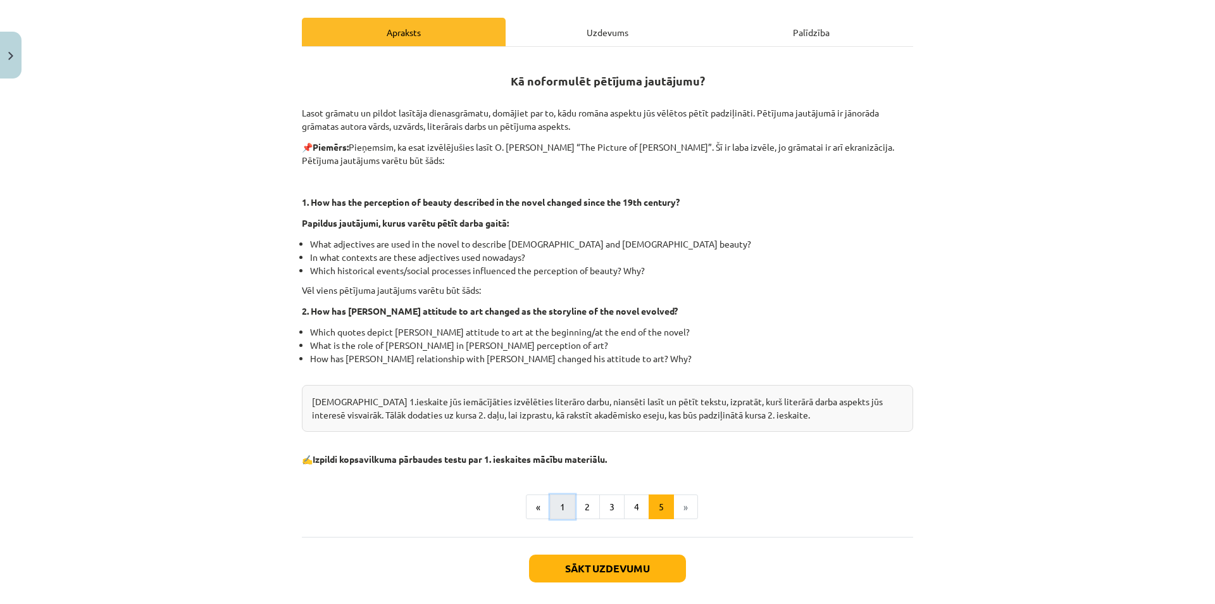
click at [550, 509] on button "1" at bounding box center [562, 506] width 25 height 25
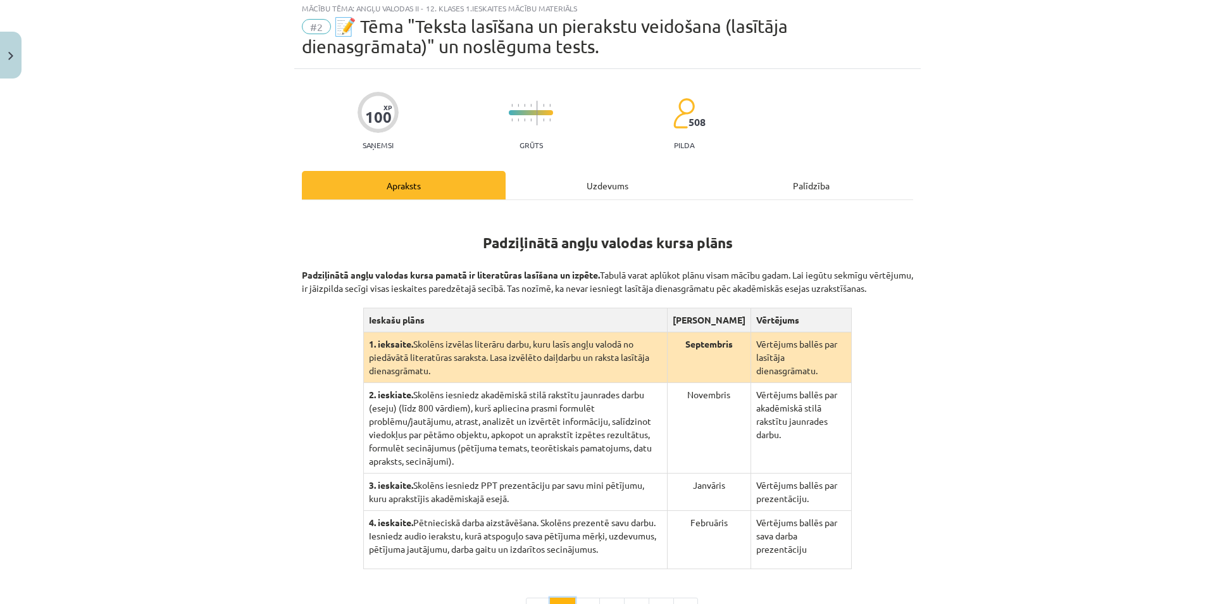
scroll to position [0, 0]
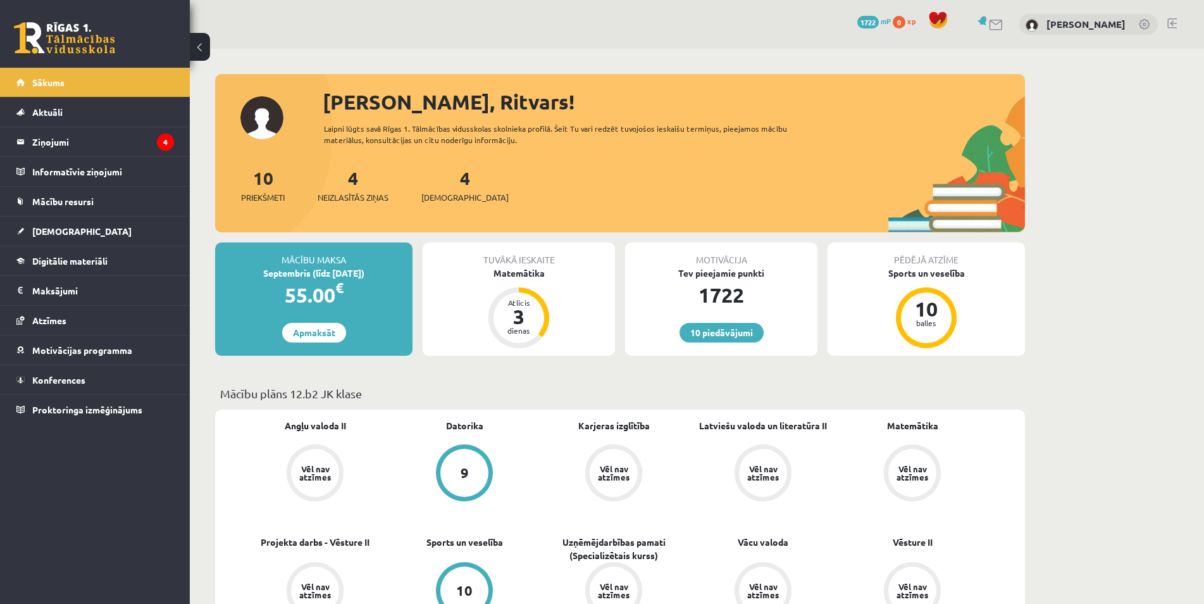
click at [750, 321] on div "Motivācija Tev pieejamie punkti 1722 10 piedāvājumi" at bounding box center [721, 298] width 192 height 113
click at [739, 332] on link "10 piedāvājumi" at bounding box center [722, 333] width 84 height 20
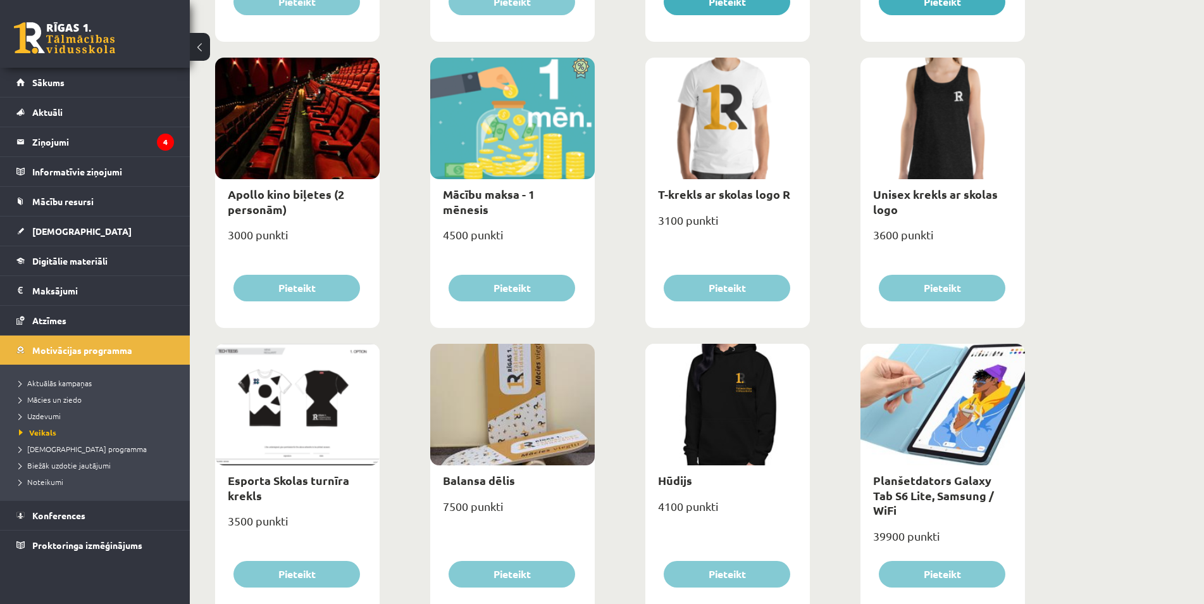
scroll to position [179, 0]
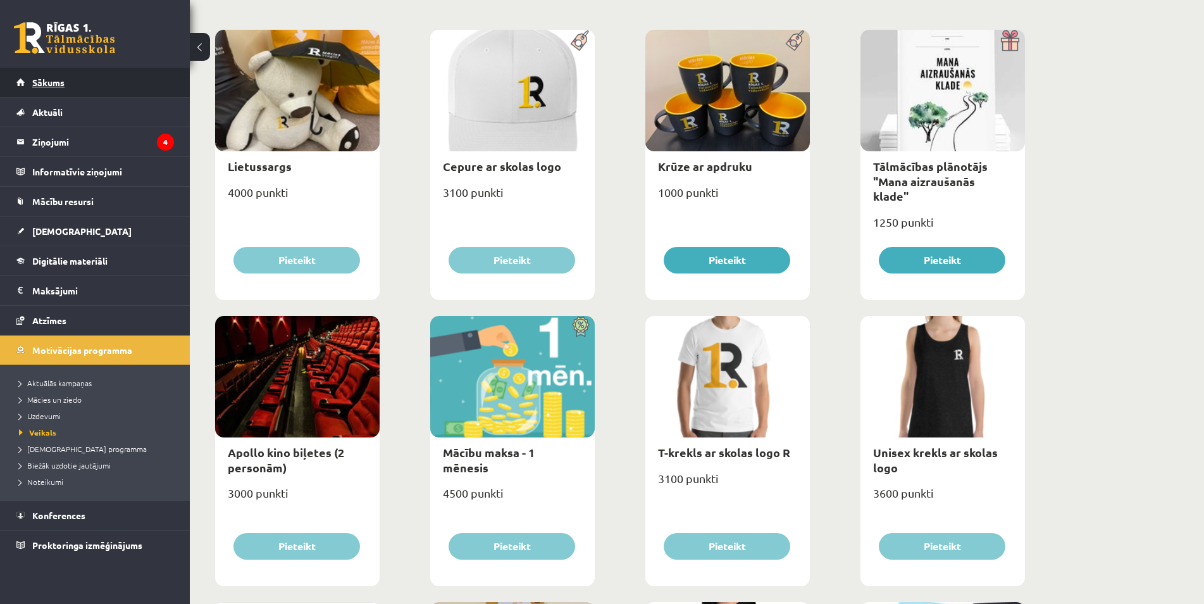
click at [103, 94] on link "Sākums" at bounding box center [95, 82] width 158 height 29
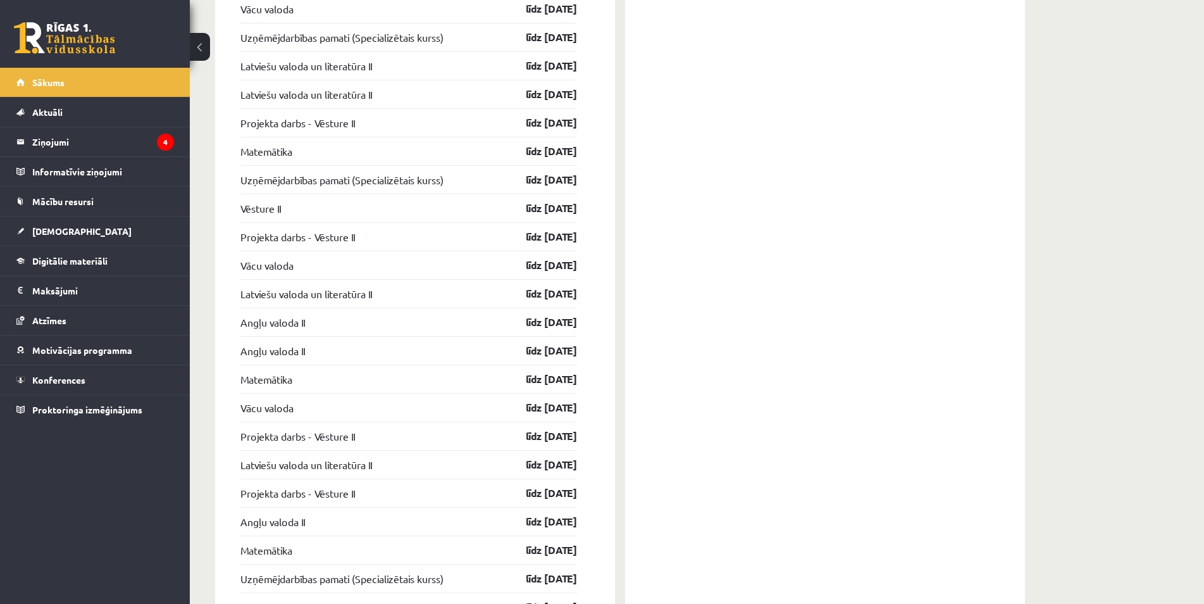
scroll to position [1473, 0]
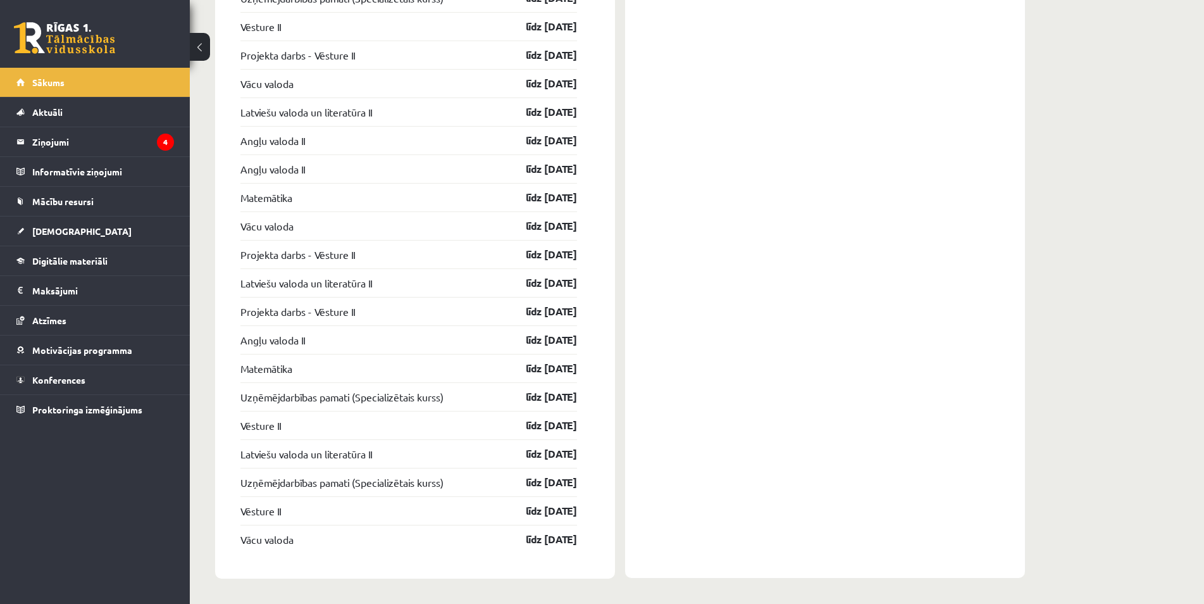
drag, startPoint x: 611, startPoint y: 509, endPoint x: 590, endPoint y: 428, distance: 83.5
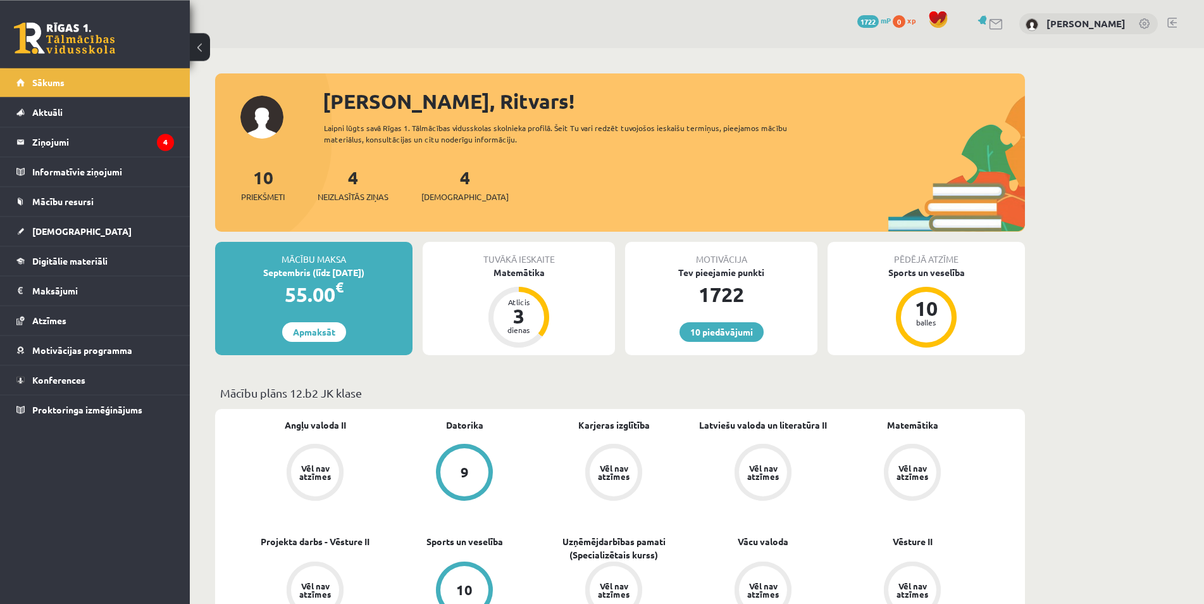
scroll to position [0, 0]
click at [112, 264] on link "Digitālie materiāli" at bounding box center [95, 260] width 158 height 29
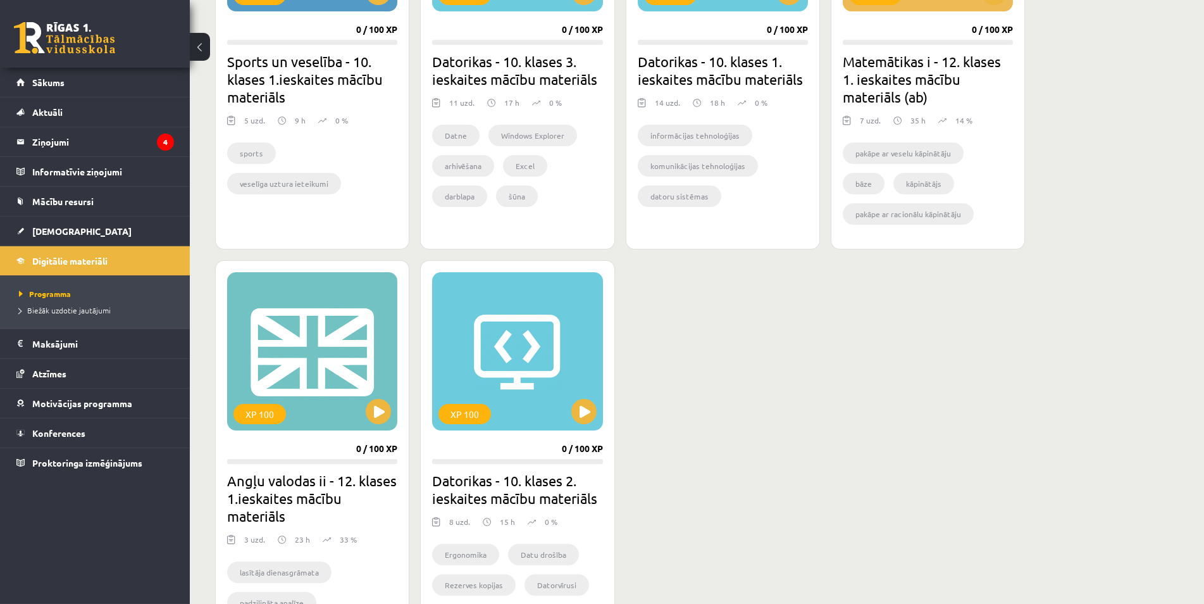
scroll to position [839, 0]
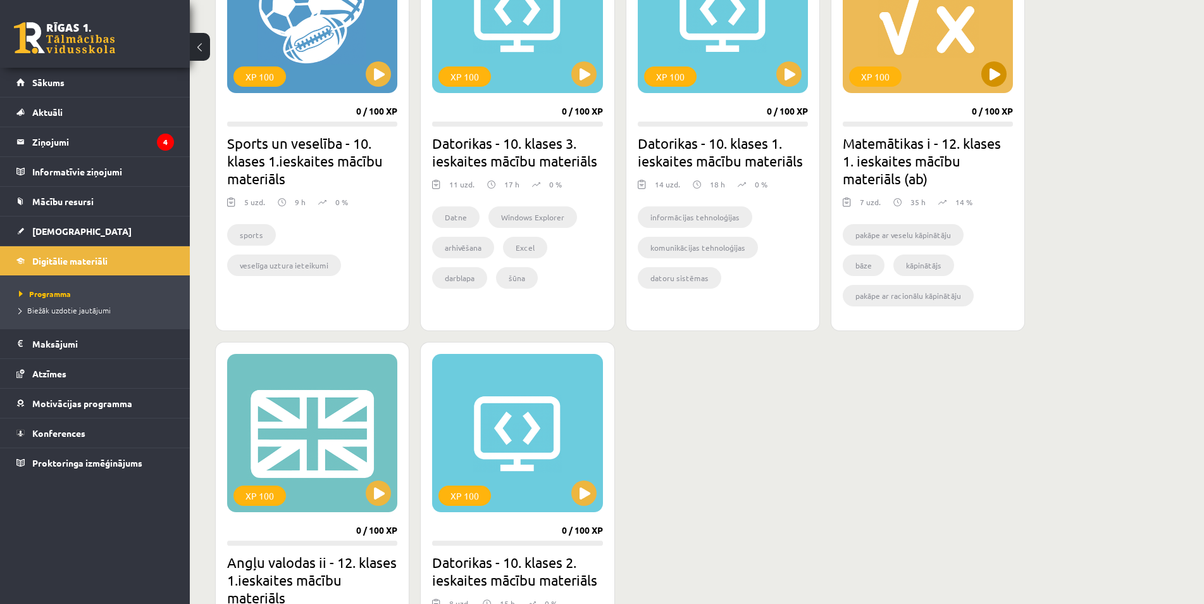
click at [992, 87] on div "XP 100" at bounding box center [928, 14] width 170 height 158
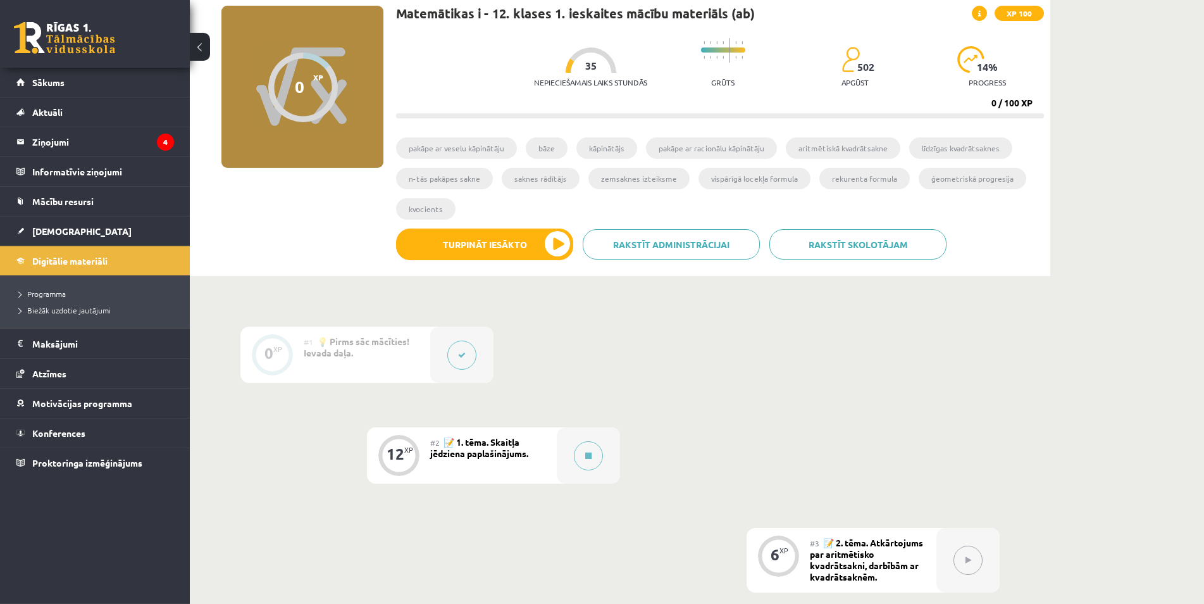
scroll to position [2, 0]
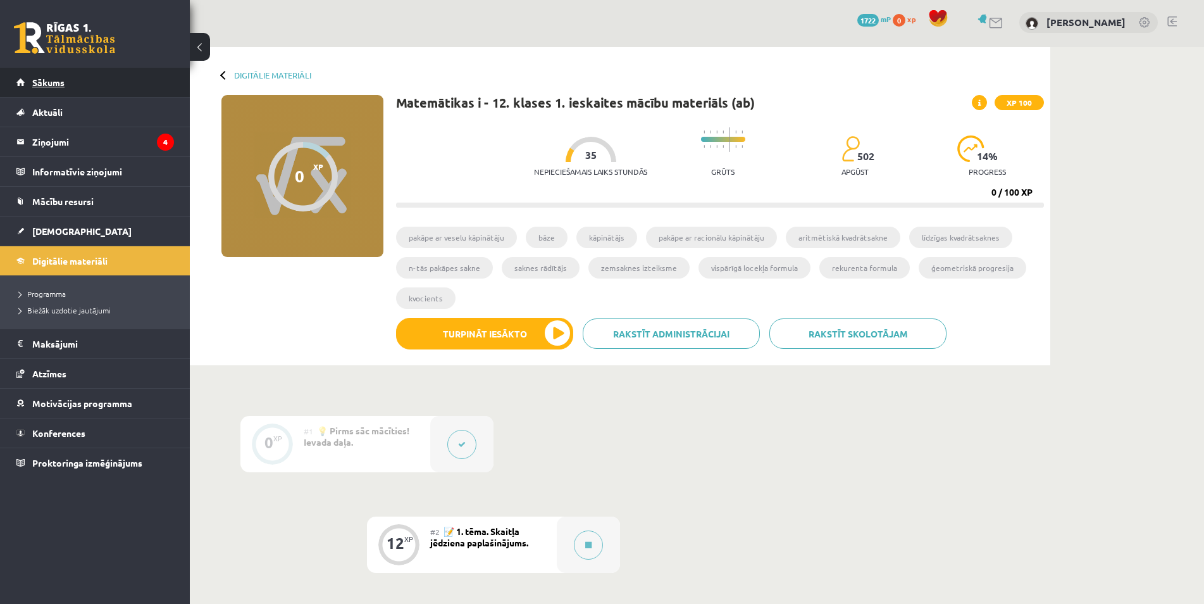
click at [134, 77] on link "Sākums" at bounding box center [95, 82] width 158 height 29
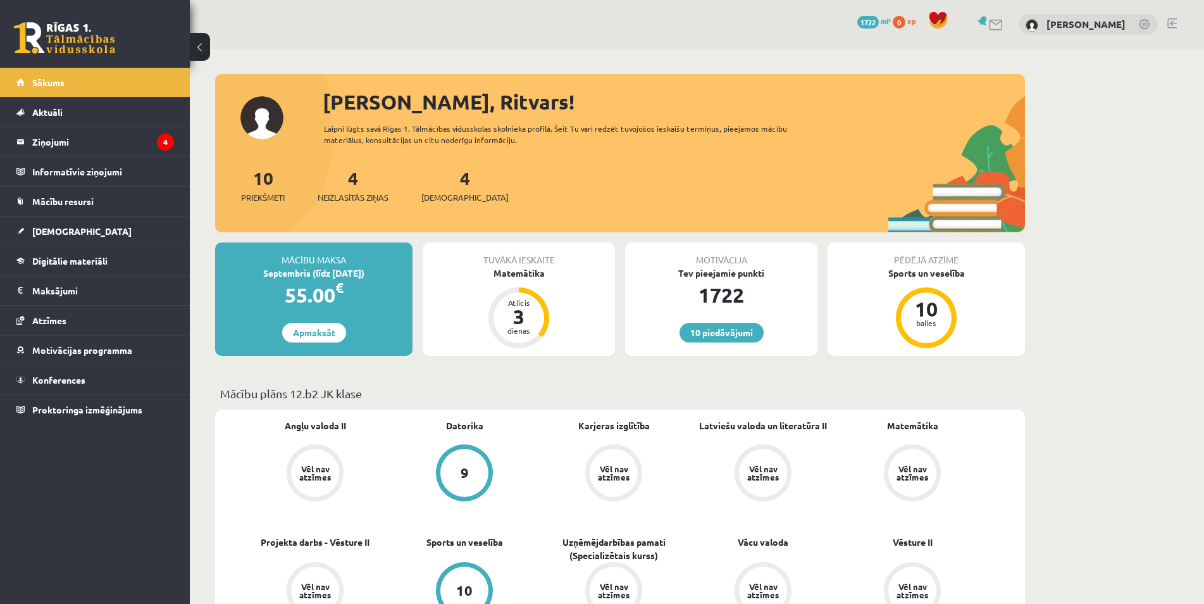
click at [990, 23] on link at bounding box center [984, 20] width 13 height 9
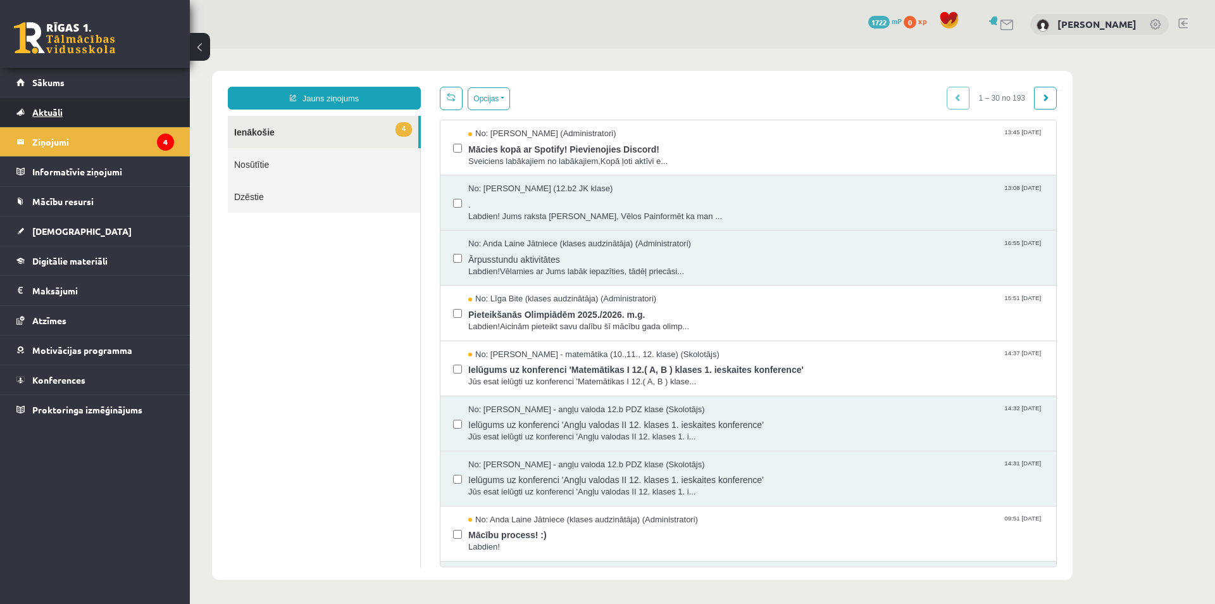
click at [137, 101] on link "Aktuāli" at bounding box center [95, 111] width 158 height 29
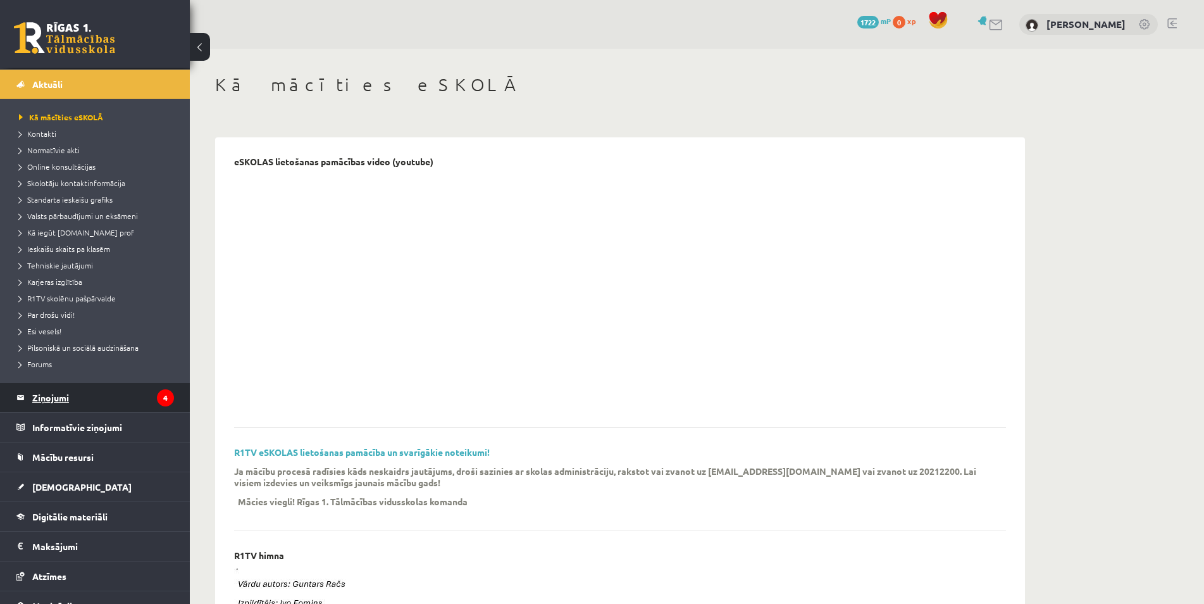
scroll to position [99, 0]
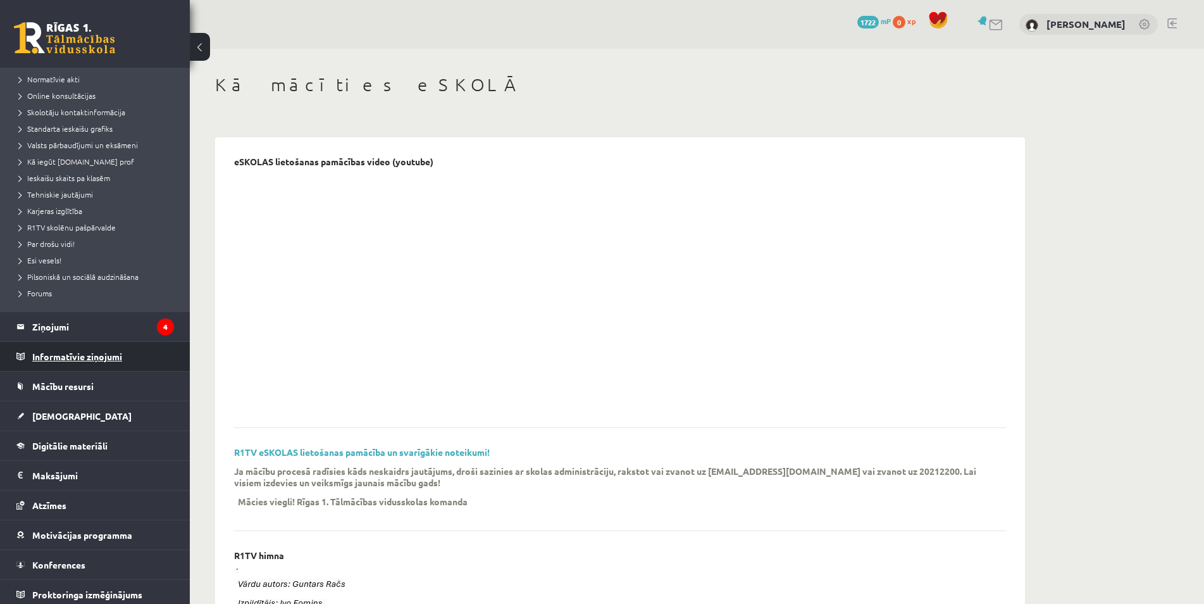
click at [118, 361] on legend "Informatīvie ziņojumi 0" at bounding box center [103, 356] width 142 height 29
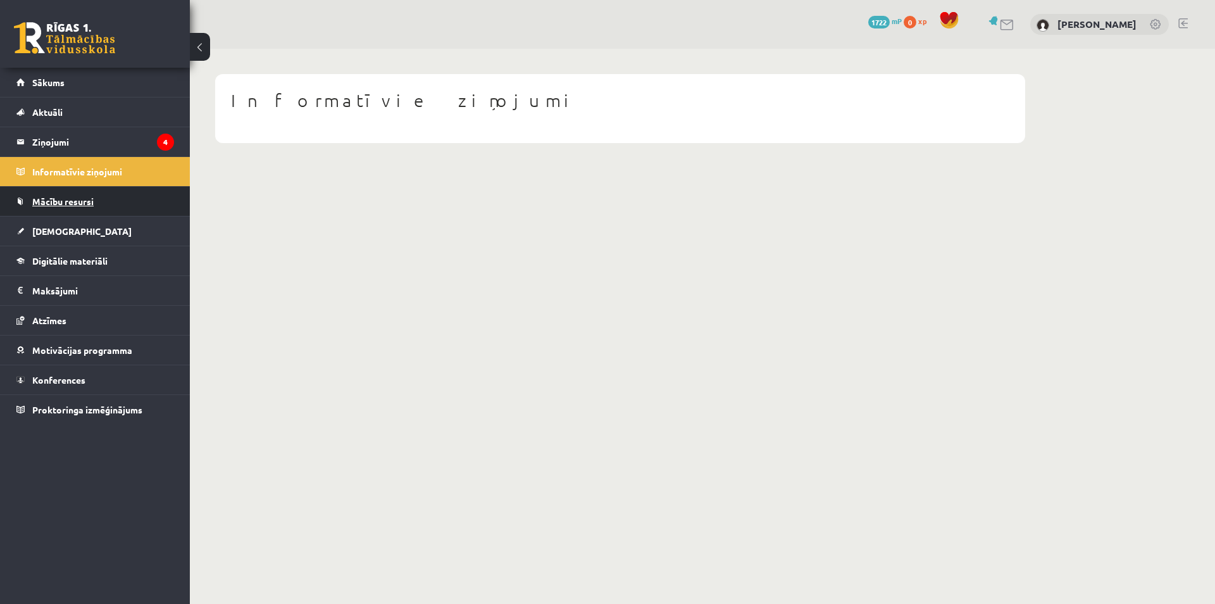
click at [130, 206] on link "Mācību resursi" at bounding box center [95, 201] width 158 height 29
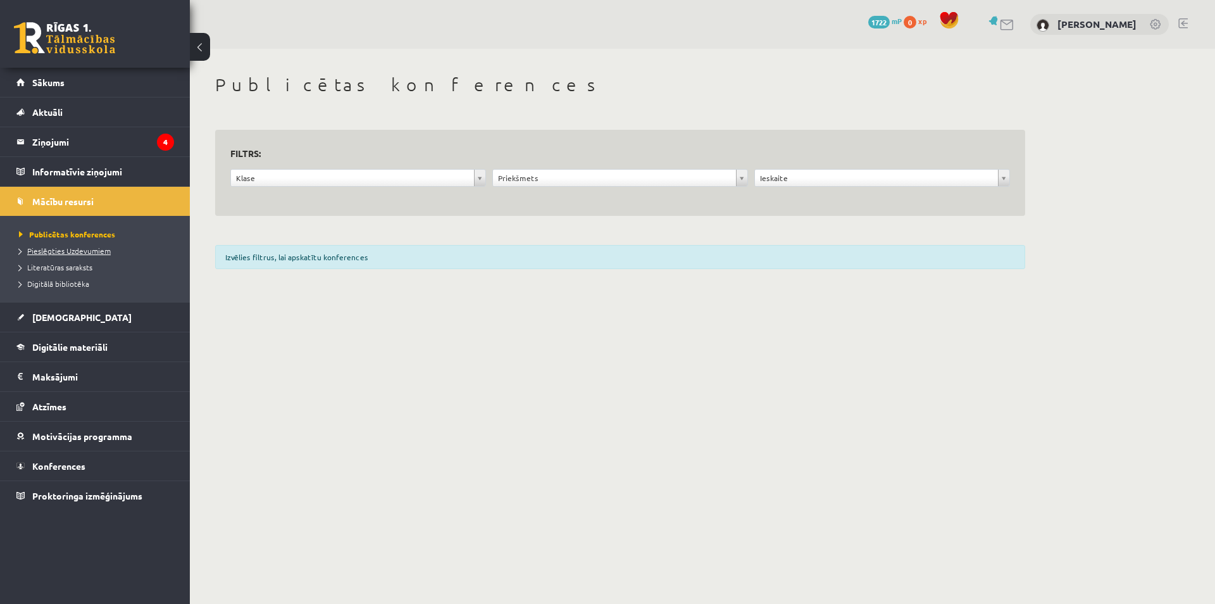
click at [125, 249] on link "Pieslēgties Uzdevumiem" at bounding box center [98, 250] width 158 height 11
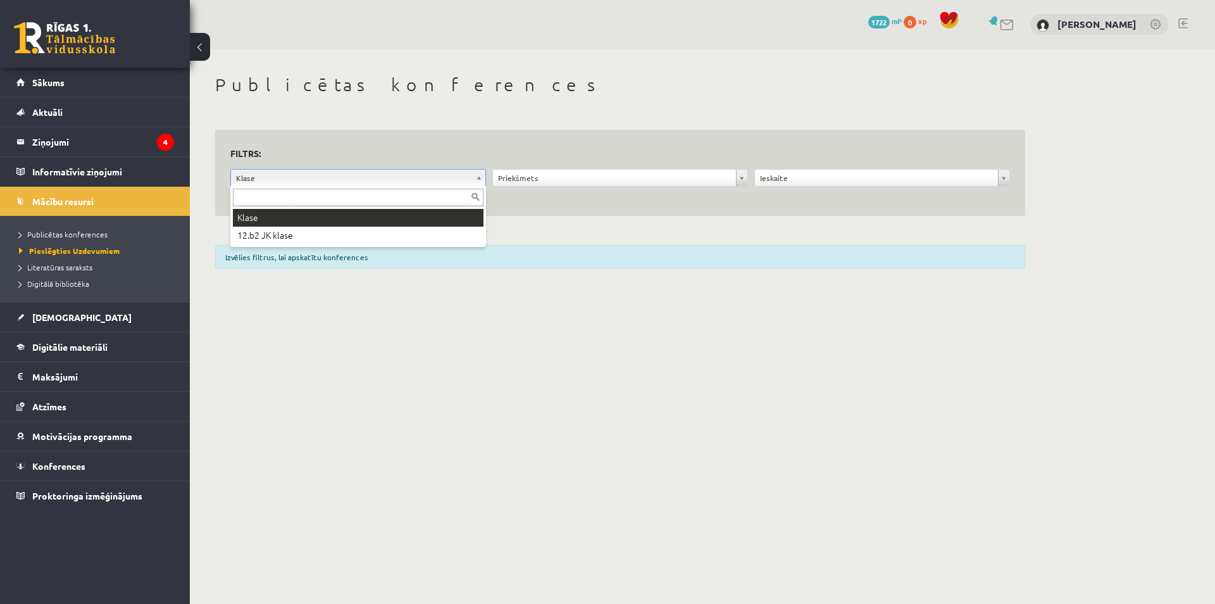
click at [341, 177] on body "0 Dāvanas 1722 mP 0 xp [PERSON_NAME] Sākums Aktuāli Kā mācīties eSKOLĀ Kontakti…" at bounding box center [607, 302] width 1215 height 604
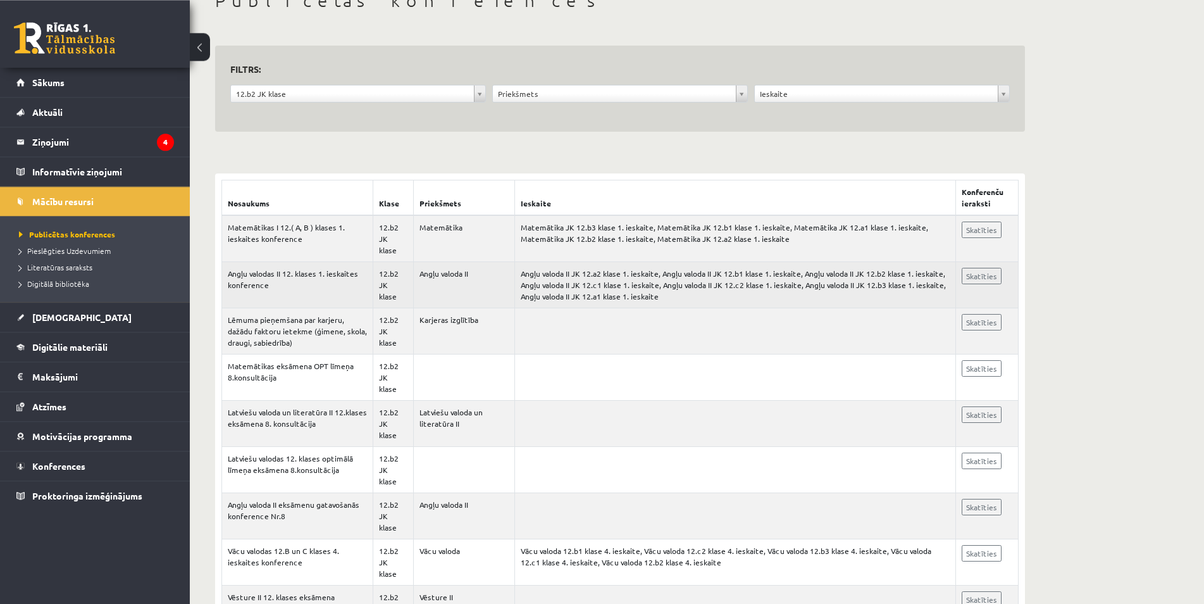
scroll to position [65, 0]
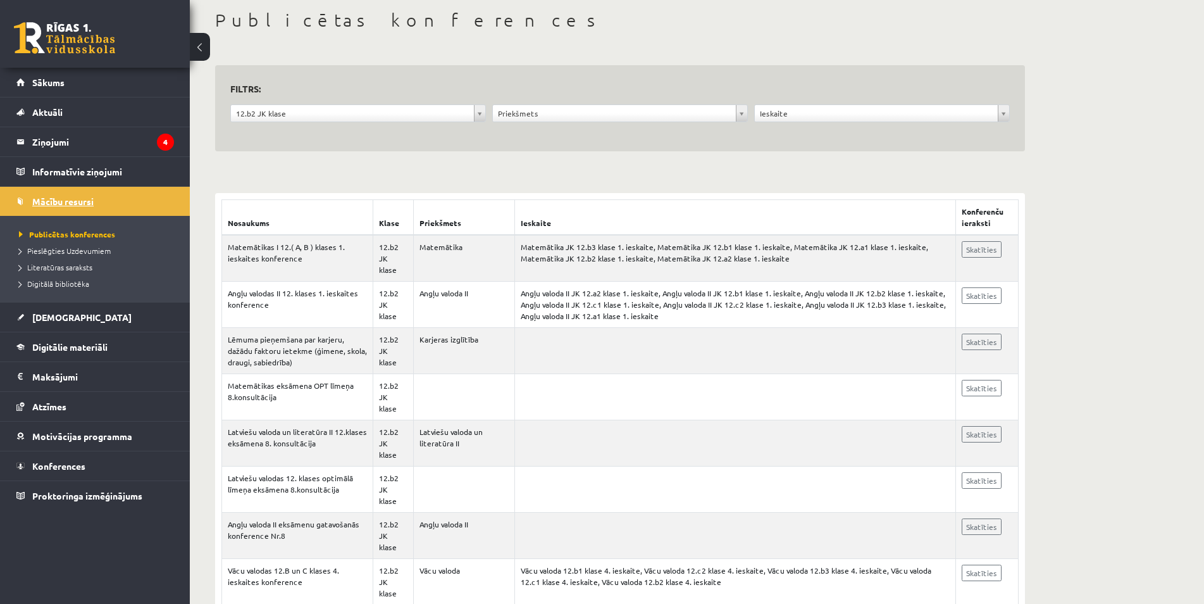
click at [84, 198] on span "Mācību resursi" at bounding box center [62, 201] width 61 height 11
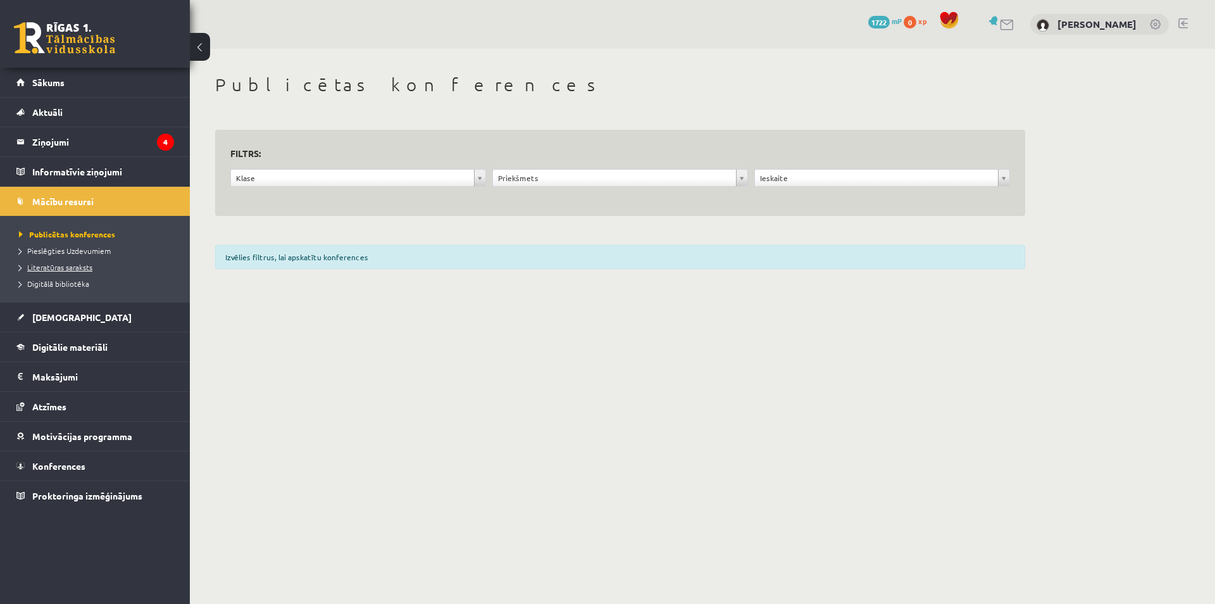
click at [92, 268] on span "Literatūras saraksts" at bounding box center [55, 267] width 73 height 10
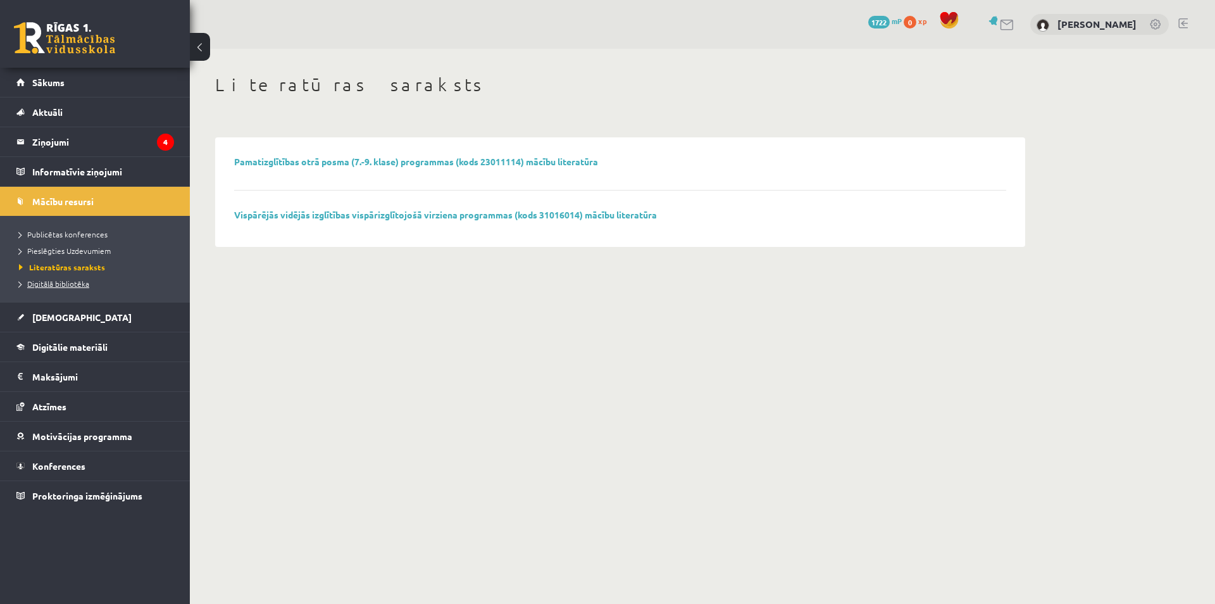
click at [90, 285] on link "Digitālā bibliotēka" at bounding box center [98, 283] width 158 height 11
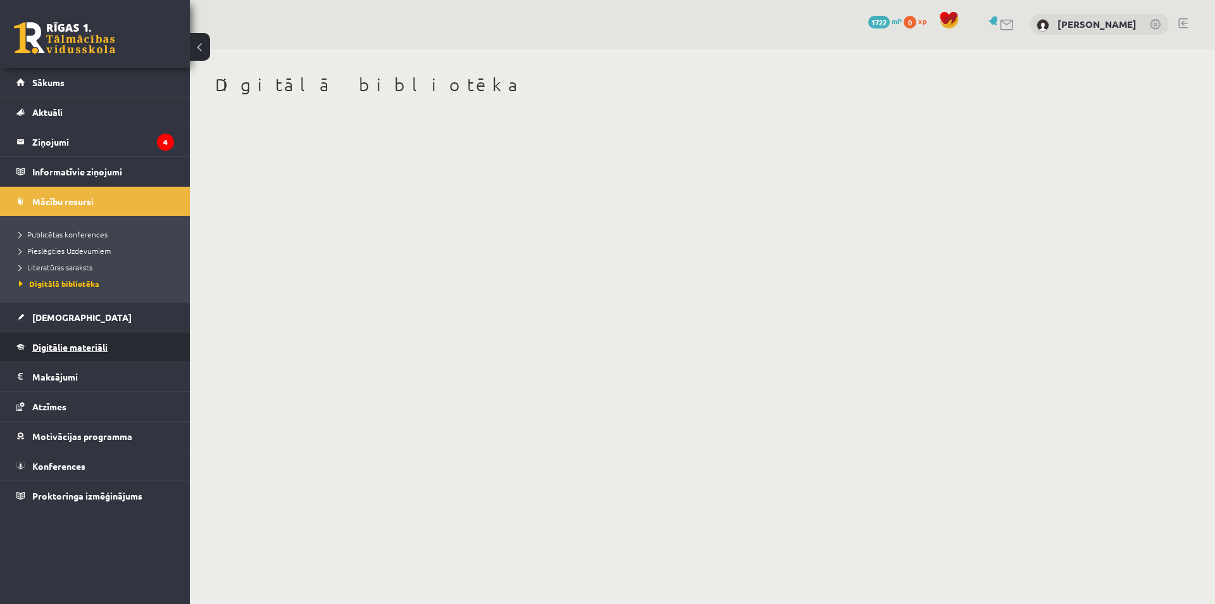
click at [107, 349] on span "Digitālie materiāli" at bounding box center [69, 346] width 75 height 11
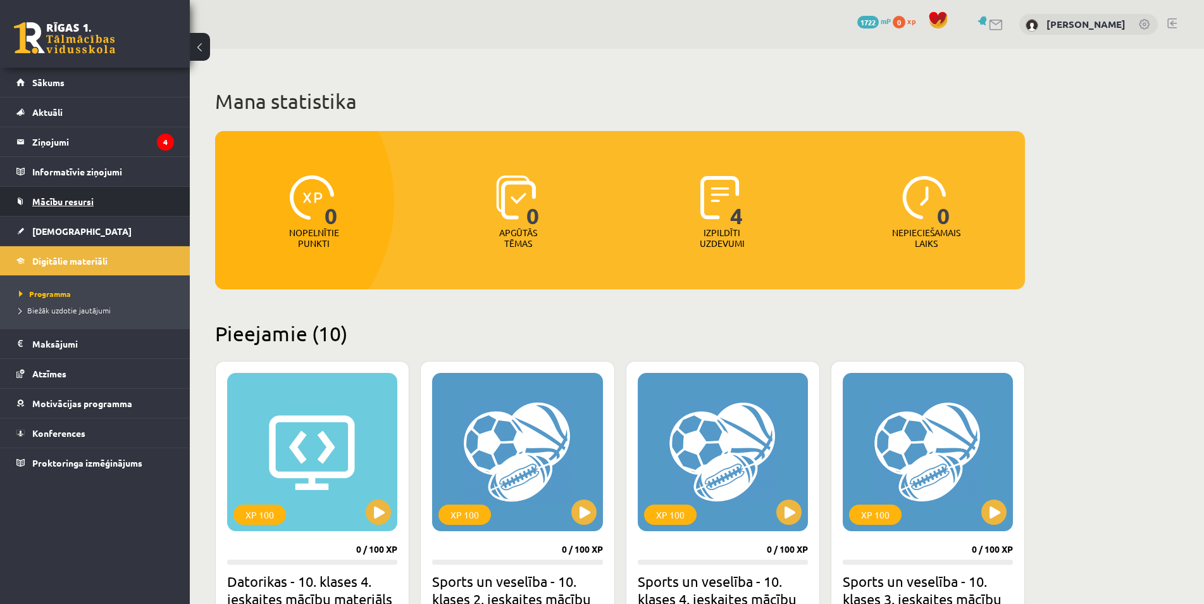
click at [101, 208] on link "Mācību resursi" at bounding box center [95, 201] width 158 height 29
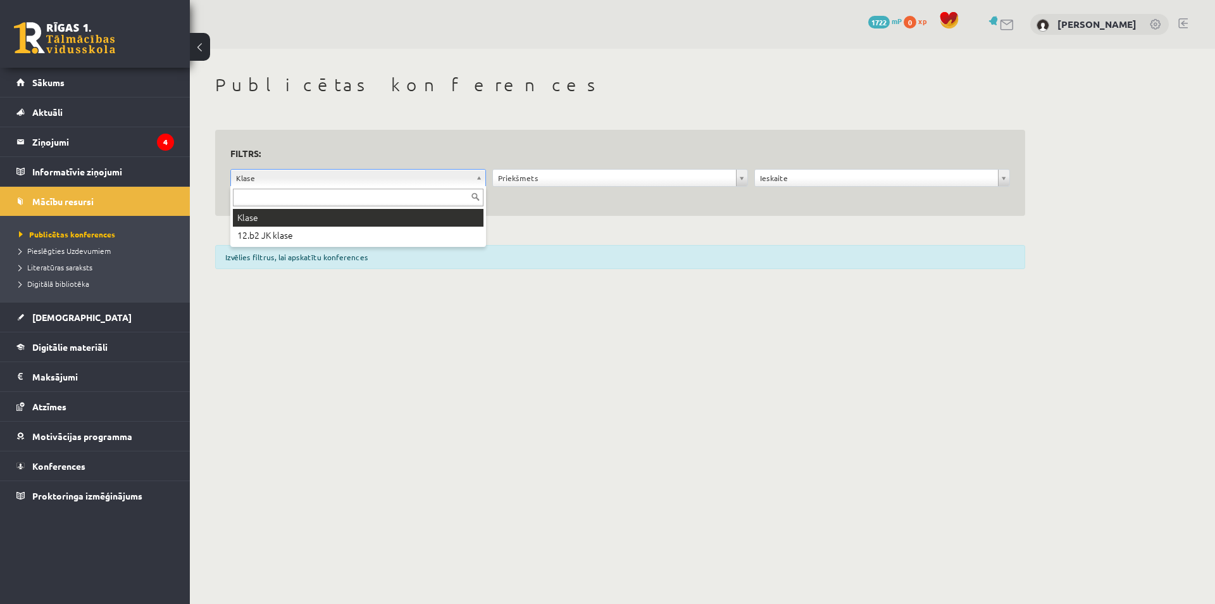
click at [254, 178] on body "0 Dāvanas 1722 mP 0 xp [PERSON_NAME] Sākums Aktuāli Kā mācīties eSKOLĀ Kontakti…" at bounding box center [607, 302] width 1215 height 604
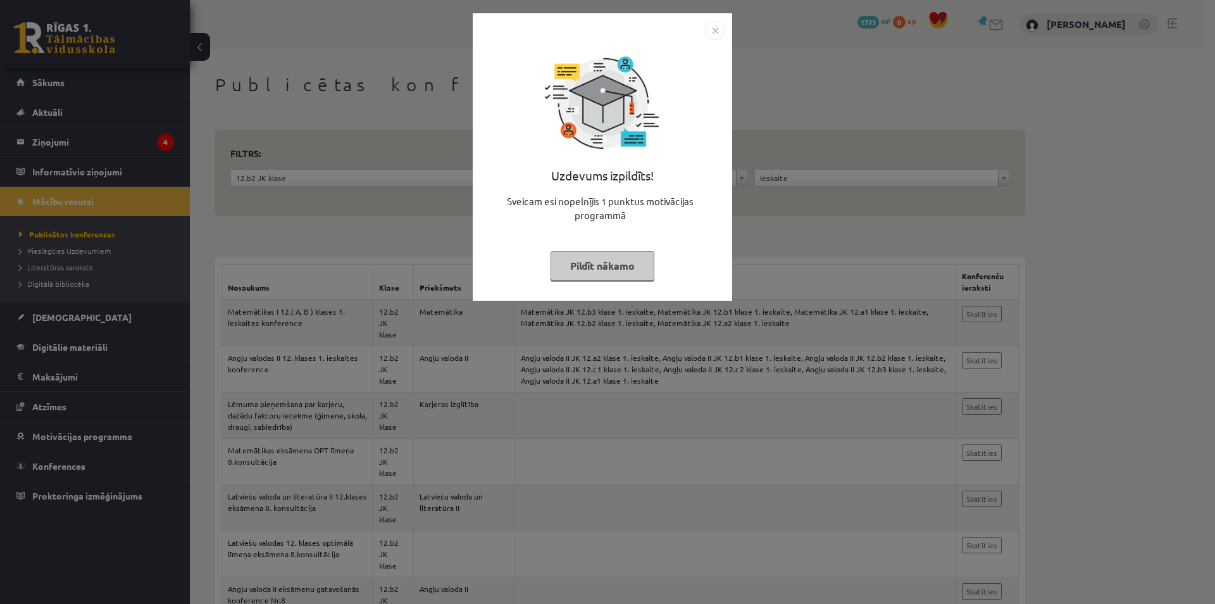
click at [451, 249] on div "Uzdevums izpildīts! Sveicam esi nopelnījis 1 punktus motivācijas programmā Pild…" at bounding box center [607, 302] width 1215 height 604
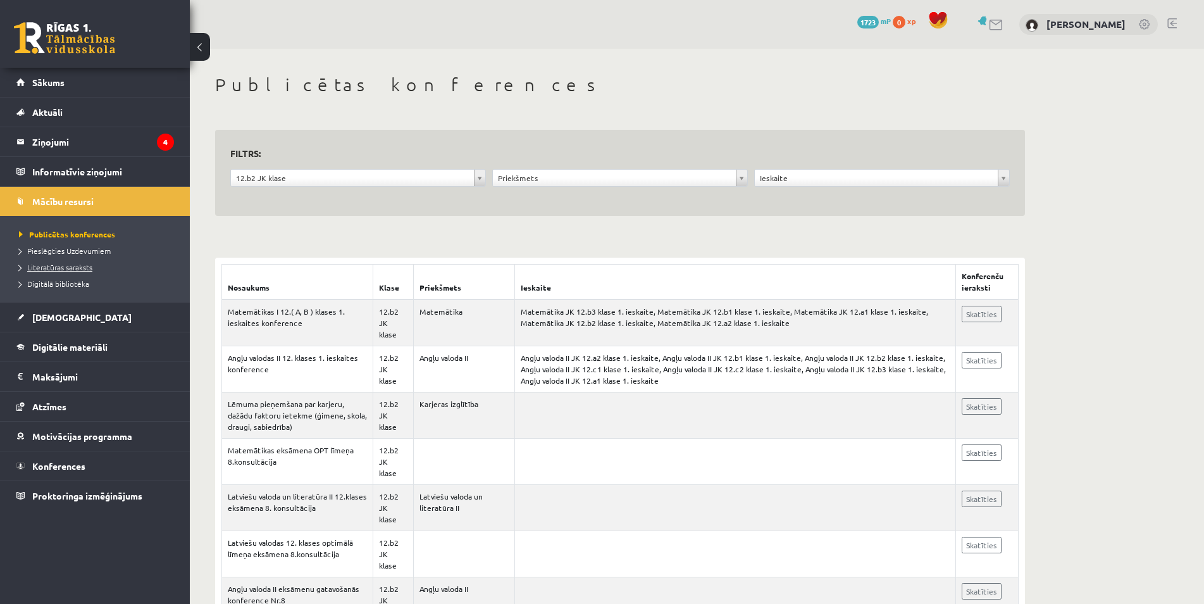
click at [90, 270] on span "Literatūras saraksts" at bounding box center [55, 267] width 73 height 10
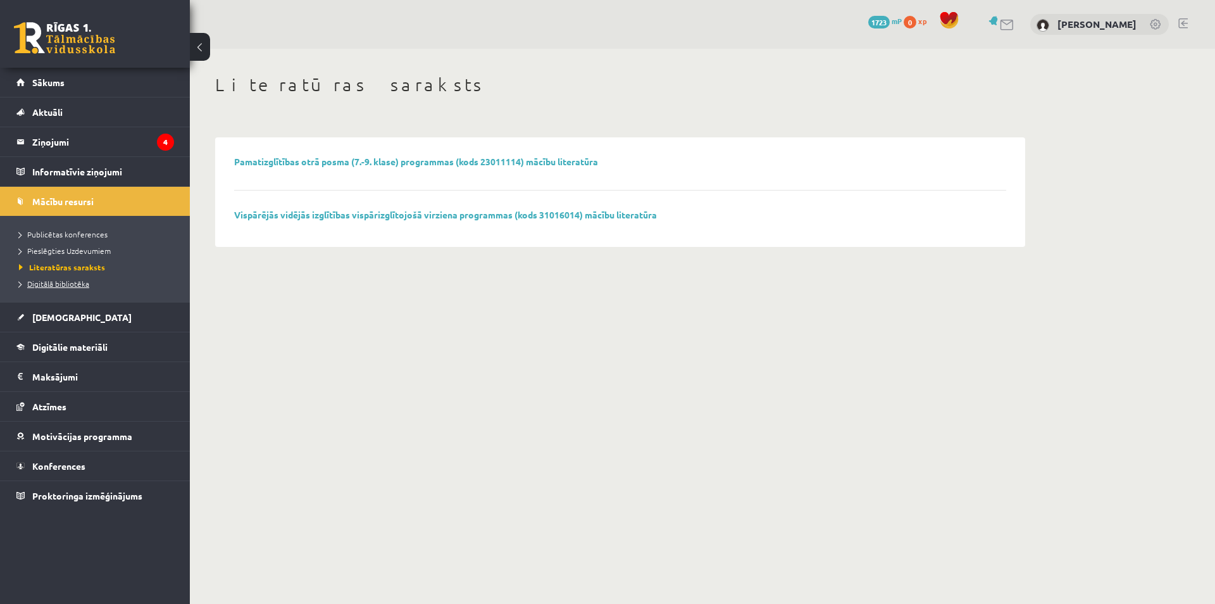
click at [106, 280] on link "Digitālā bibliotēka" at bounding box center [98, 283] width 158 height 11
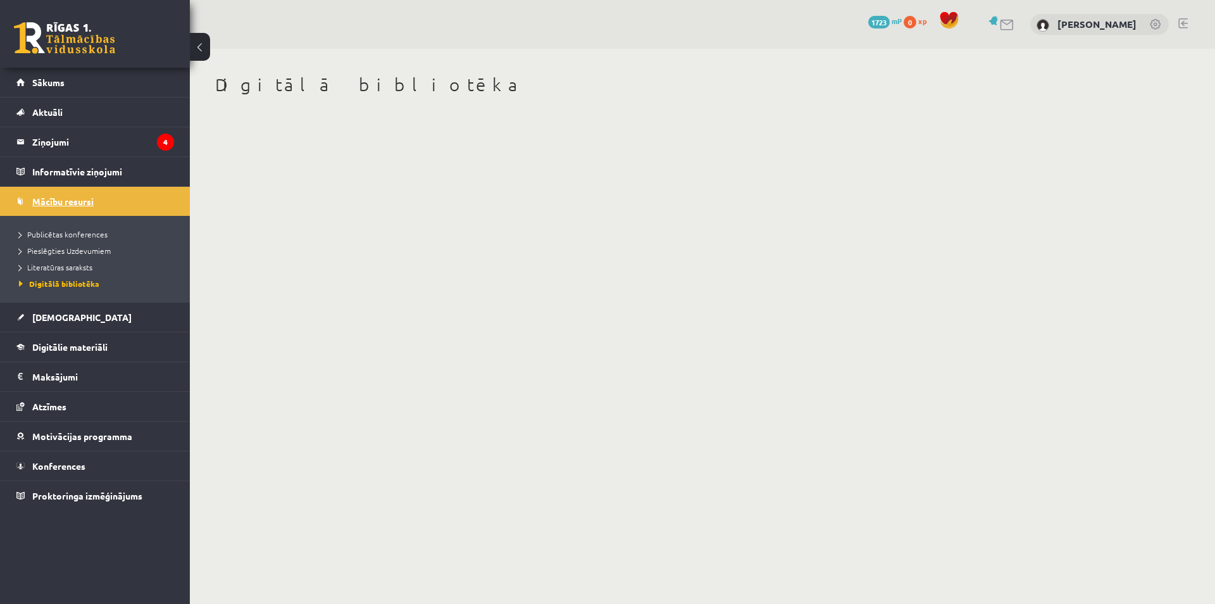
click at [81, 200] on span "Mācību resursi" at bounding box center [62, 201] width 61 height 11
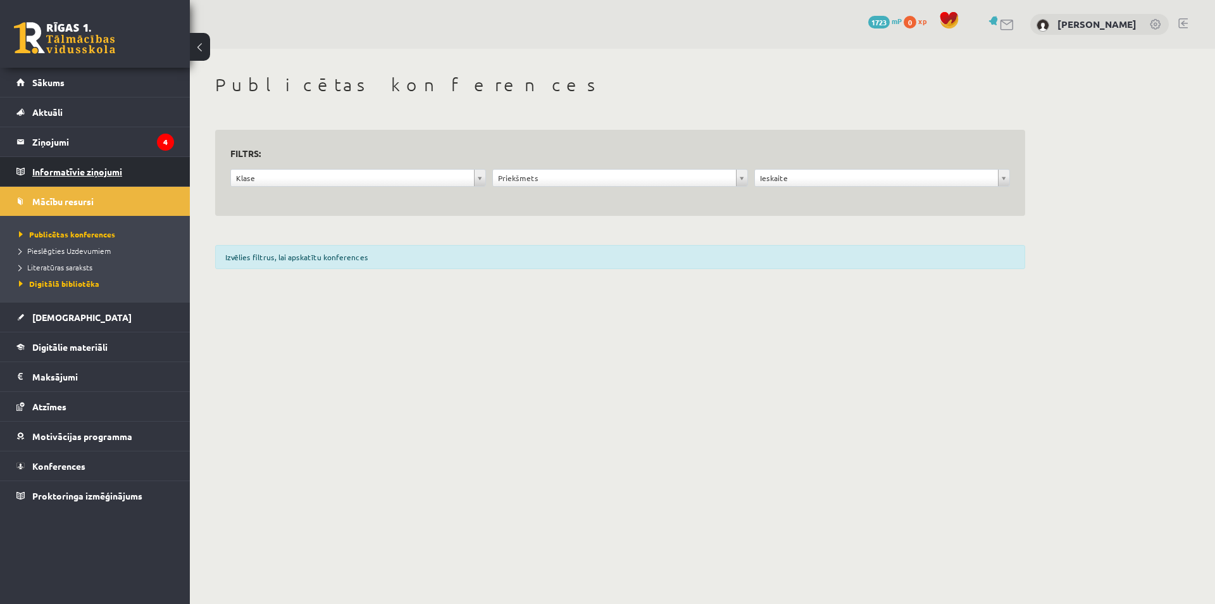
click at [94, 176] on legend "Informatīvie ziņojumi 0" at bounding box center [103, 171] width 142 height 29
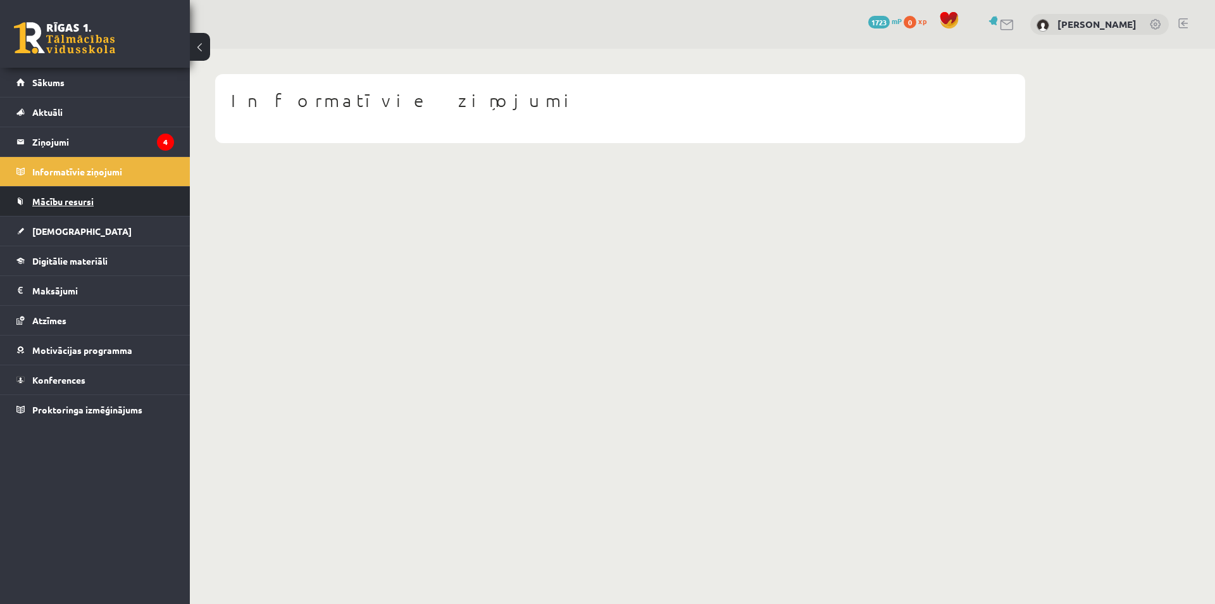
click at [103, 192] on link "Mācību resursi" at bounding box center [95, 201] width 158 height 29
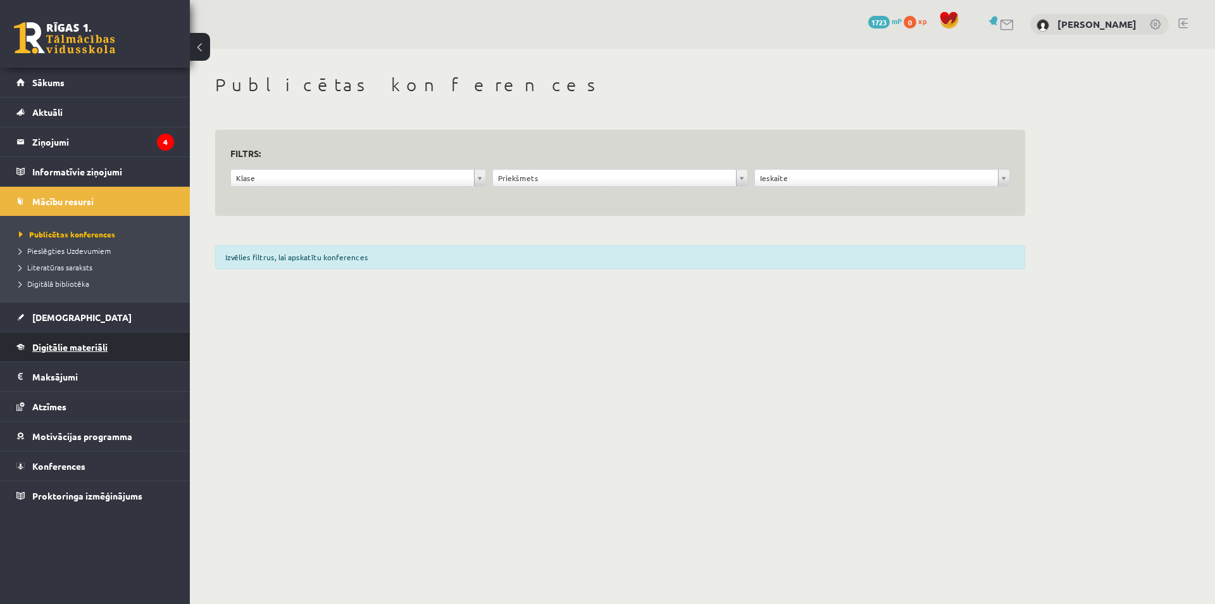
click at [106, 337] on link "Digitālie materiāli" at bounding box center [95, 346] width 158 height 29
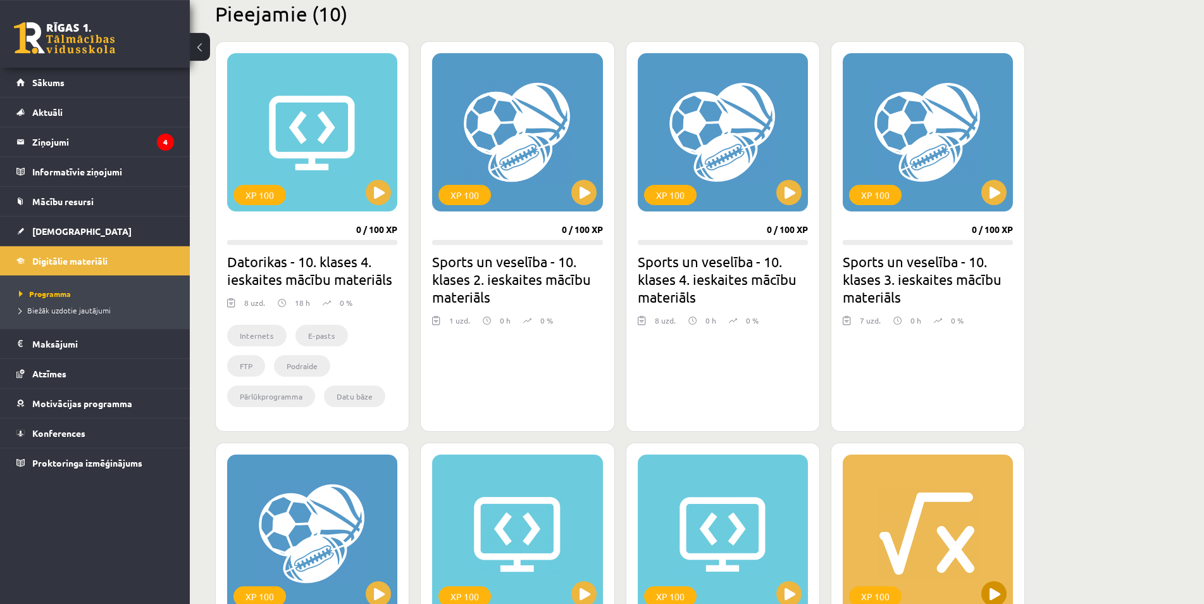
scroll to position [437, 0]
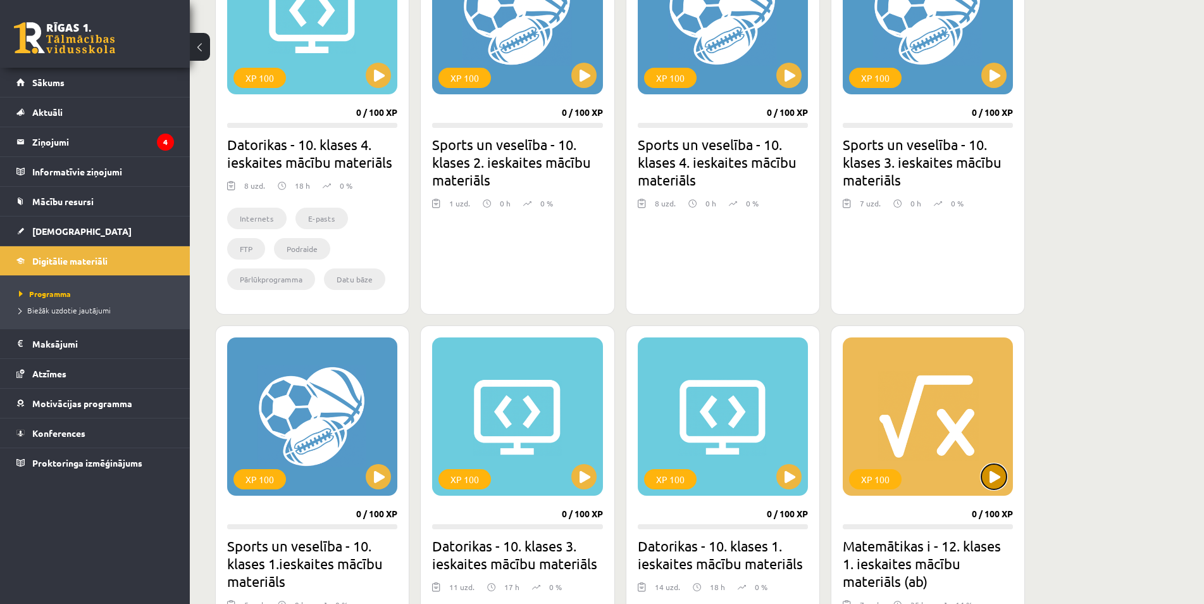
click at [999, 478] on button at bounding box center [994, 476] width 25 height 25
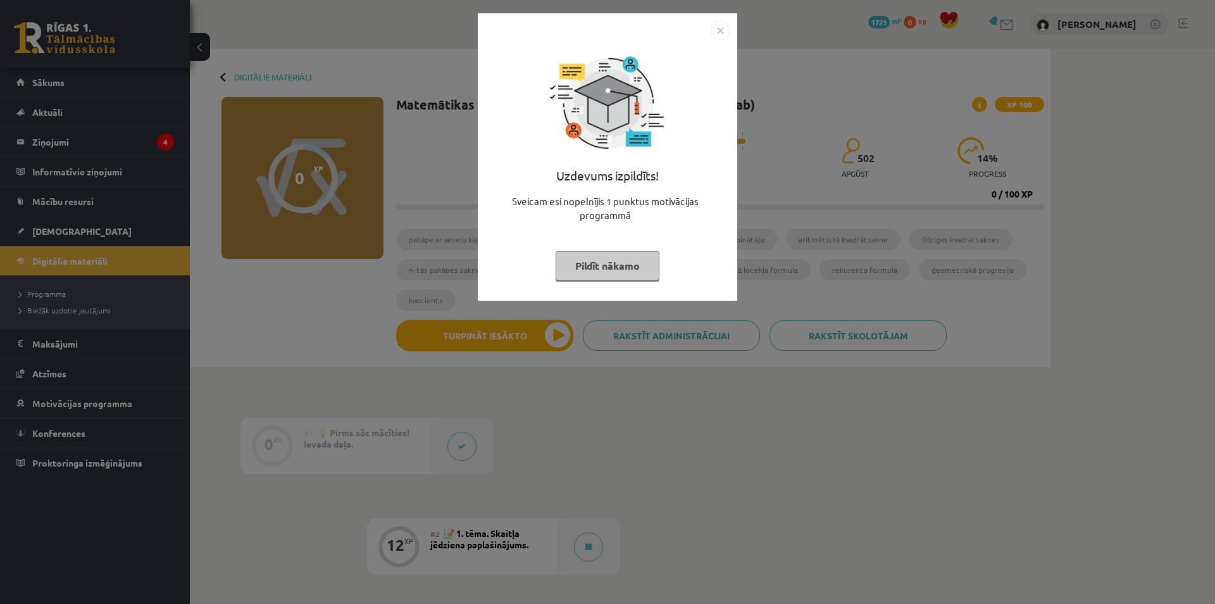
click at [685, 406] on div "Uzdevums izpildīts! Sveicam esi nopelnījis 1 punktus motivācijas programmā Pild…" at bounding box center [607, 302] width 1215 height 604
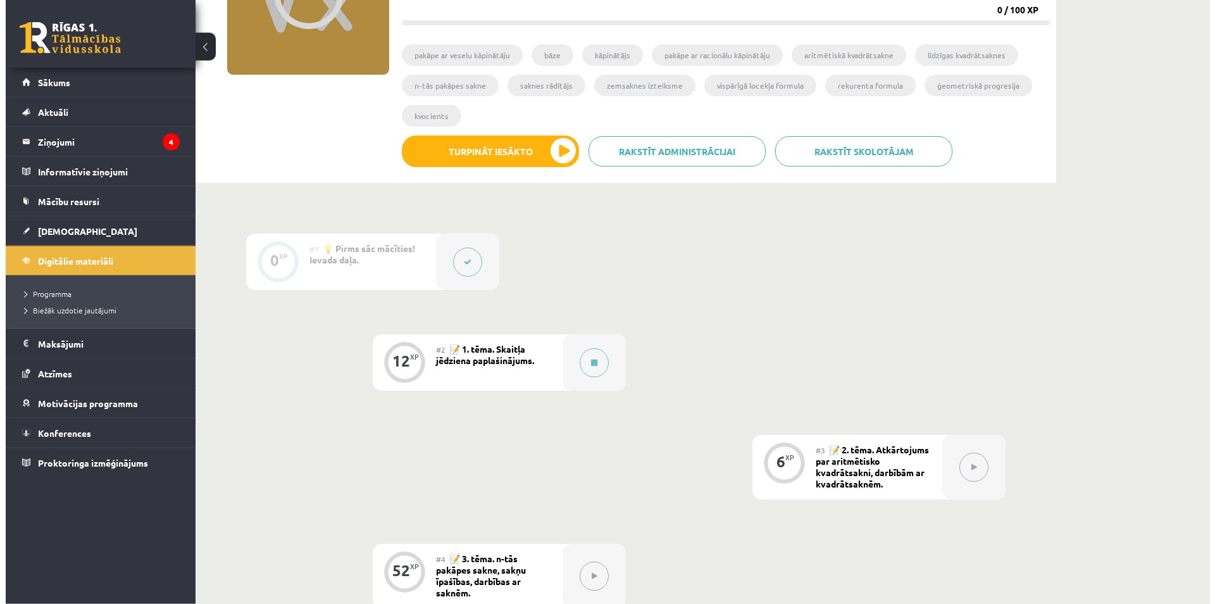
scroll to position [194, 0]
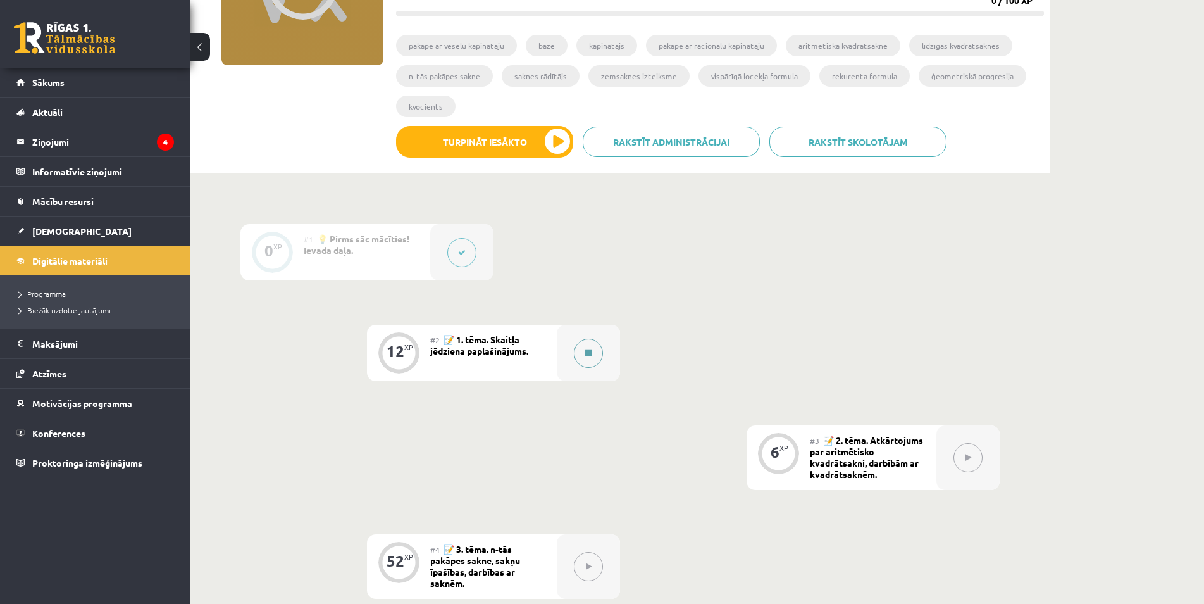
click at [604, 351] on div at bounding box center [588, 353] width 63 height 56
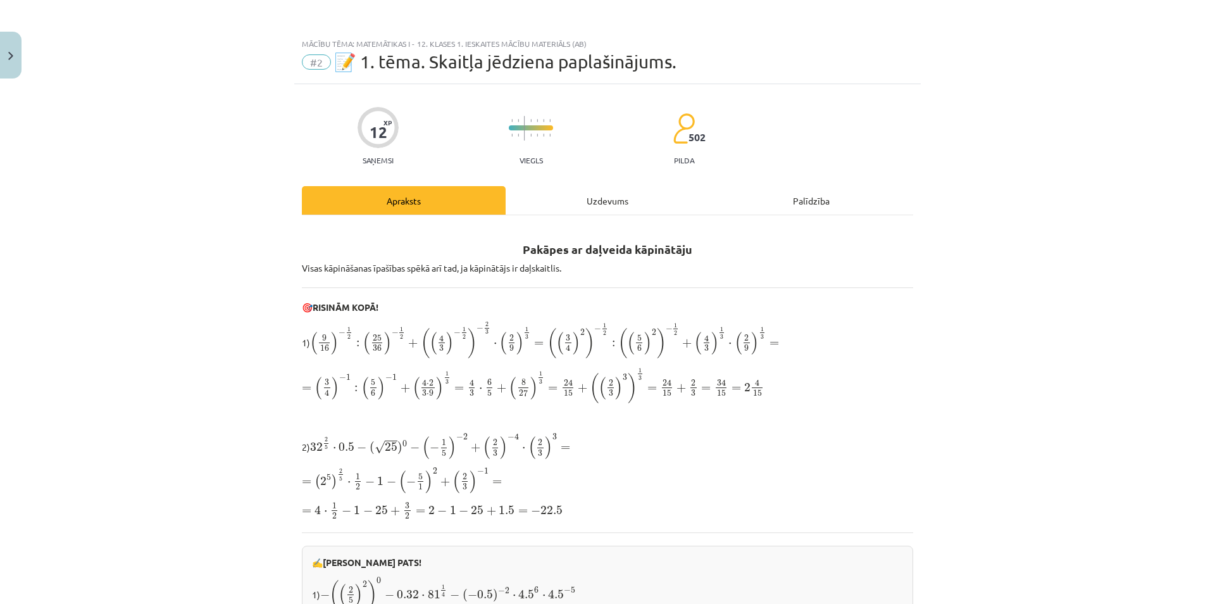
click at [620, 211] on div "Uzdevums" at bounding box center [608, 200] width 204 height 28
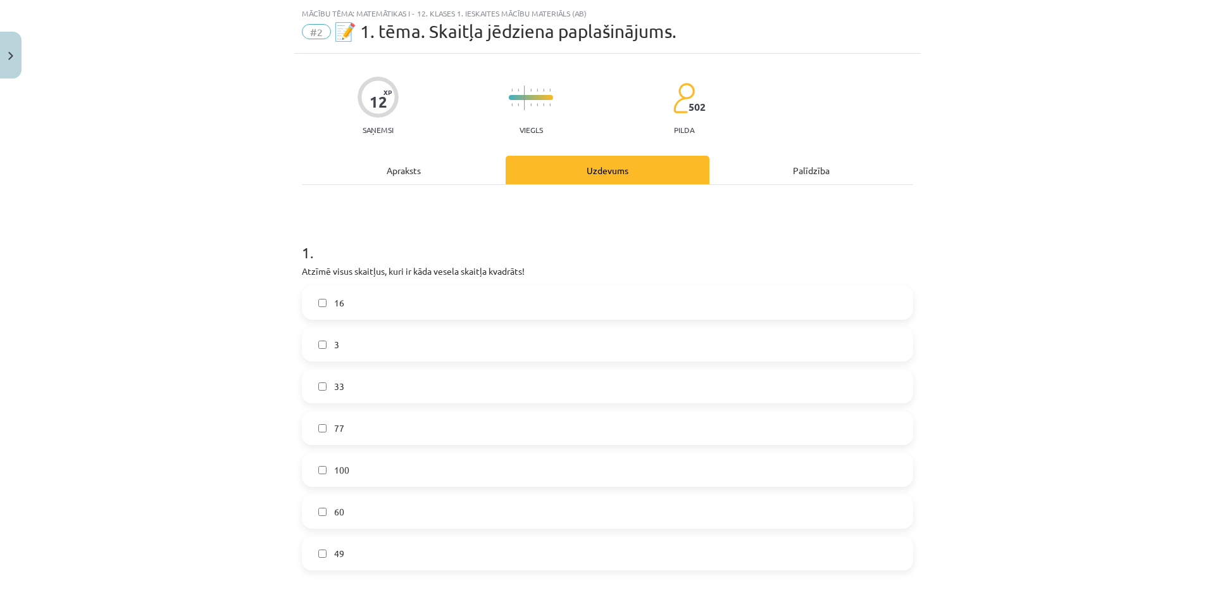
scroll to position [32, 0]
click at [427, 169] on div "Apraksts" at bounding box center [404, 168] width 204 height 28
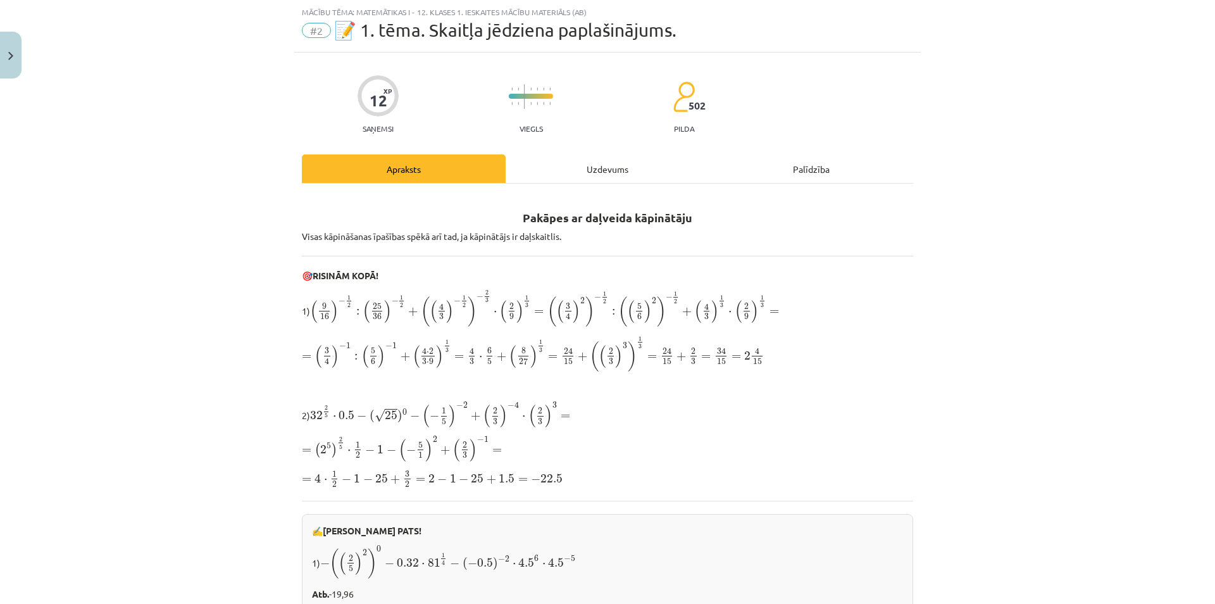
click at [549, 170] on div "Uzdevums" at bounding box center [608, 168] width 204 height 28
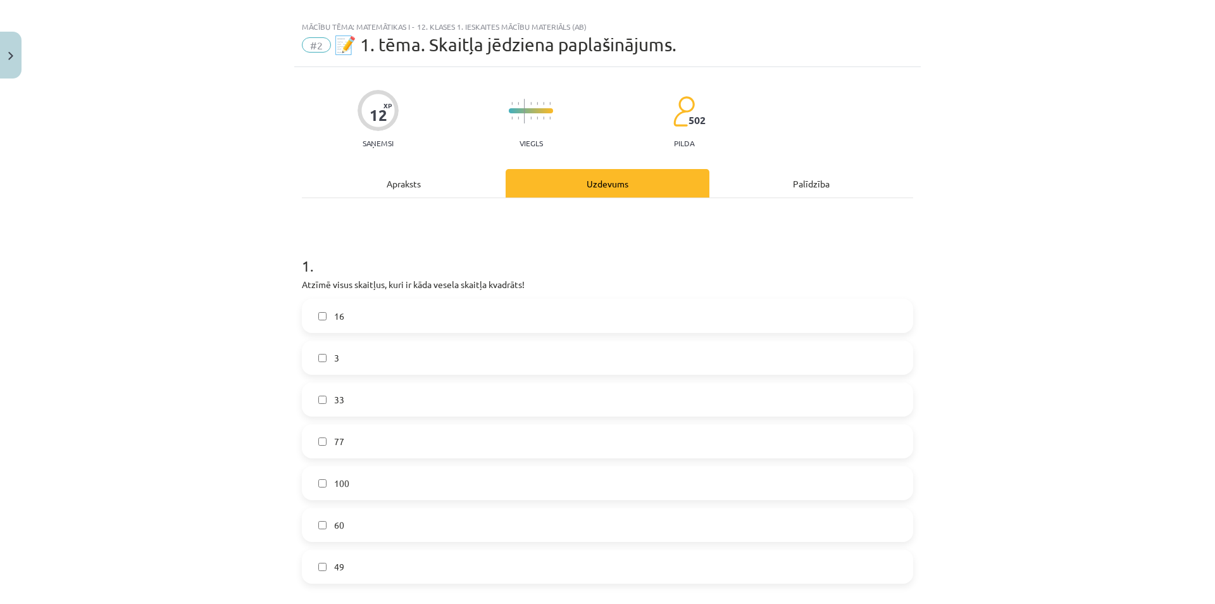
scroll to position [0, 0]
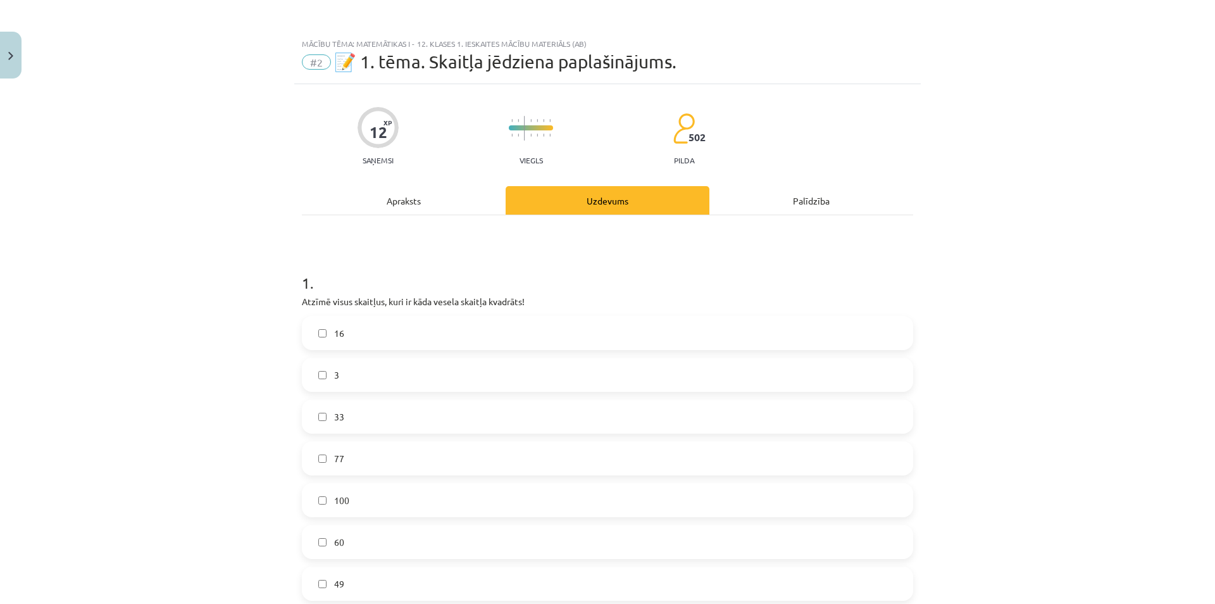
click at [419, 197] on div "Apraksts" at bounding box center [404, 200] width 204 height 28
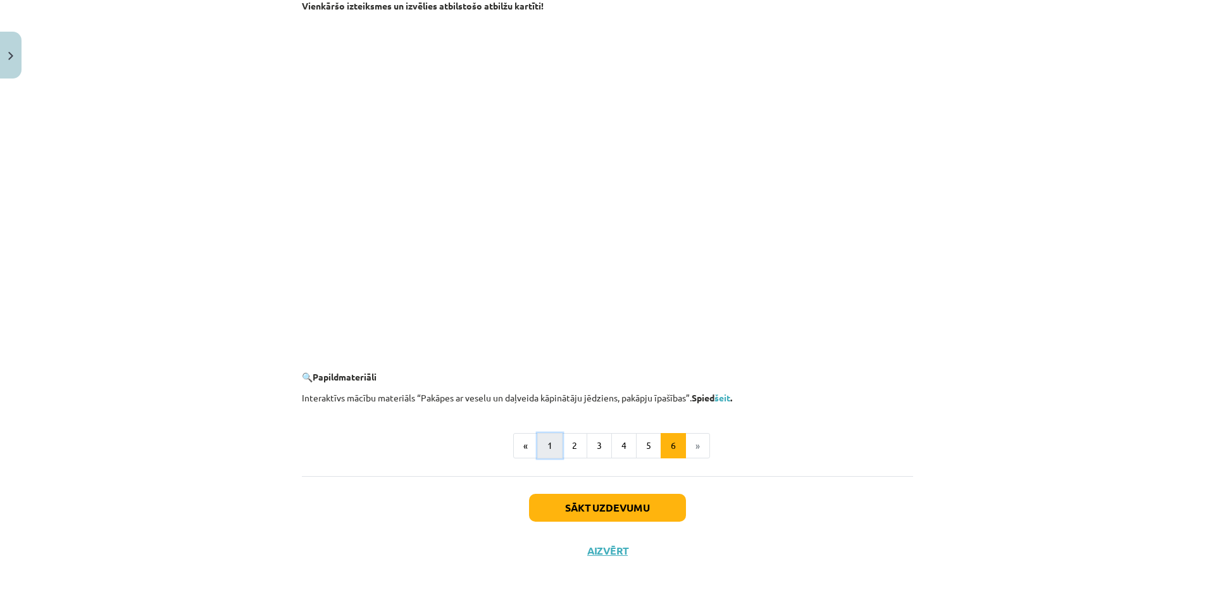
click at [547, 446] on button "1" at bounding box center [549, 445] width 25 height 25
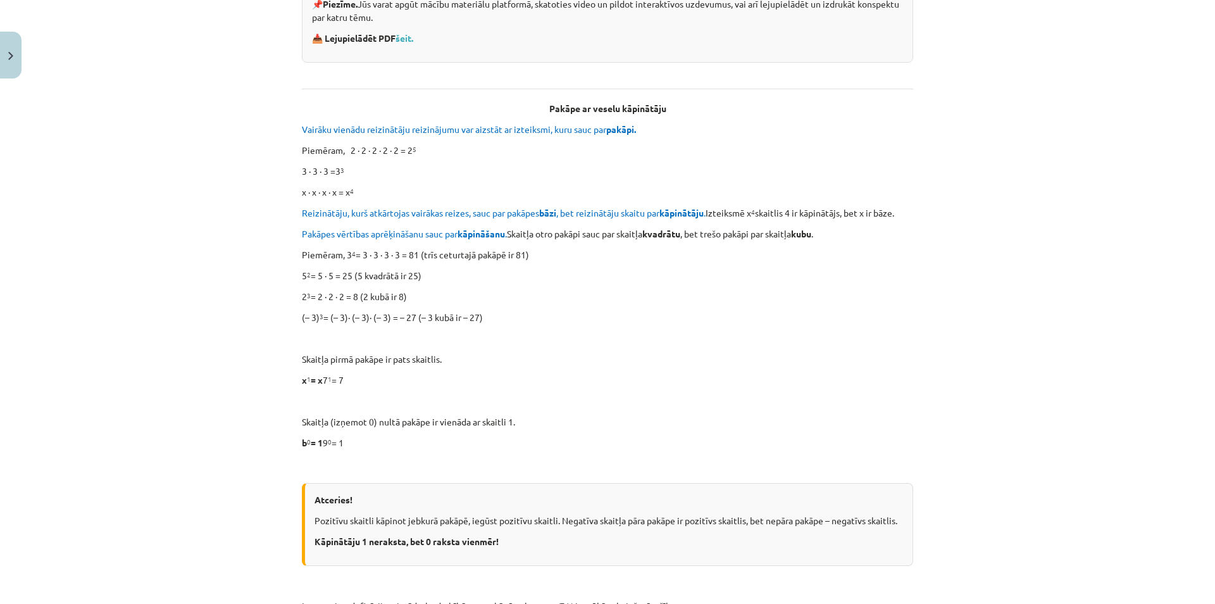
scroll to position [547, 0]
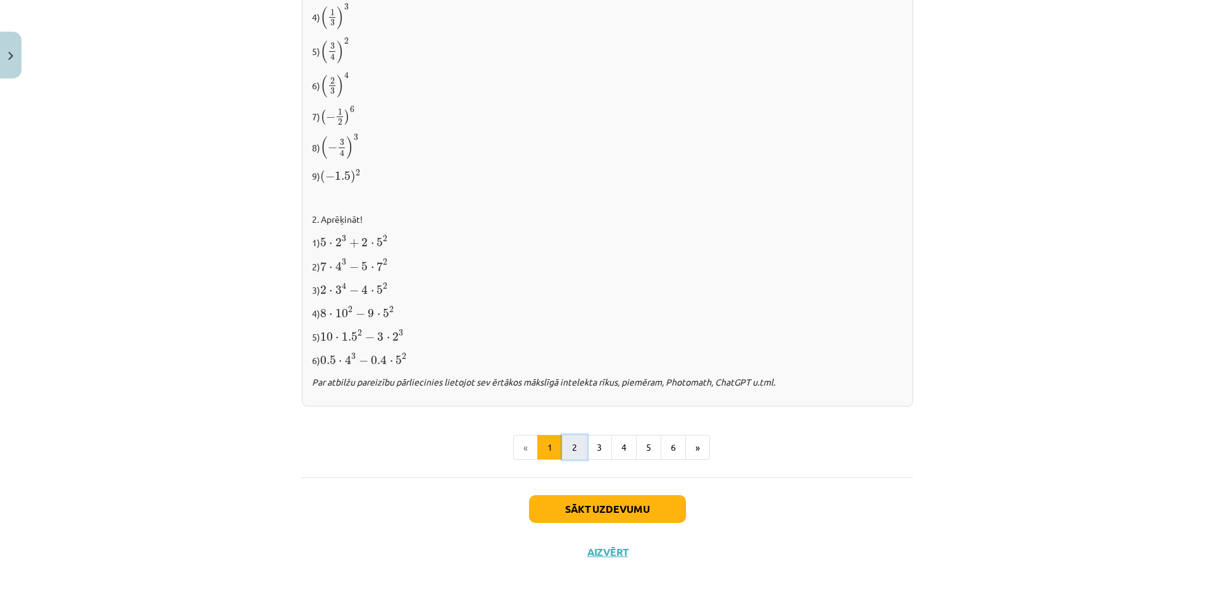
click at [573, 449] on button "2" at bounding box center [574, 447] width 25 height 25
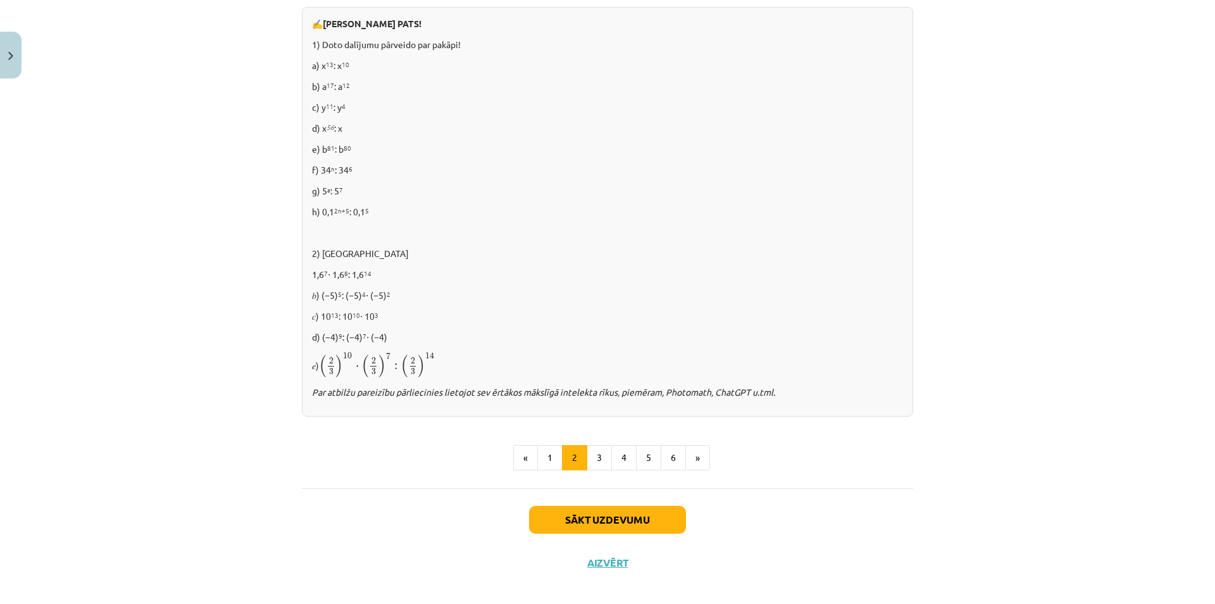
drag, startPoint x: 216, startPoint y: 509, endPoint x: 212, endPoint y: 429, distance: 79.8
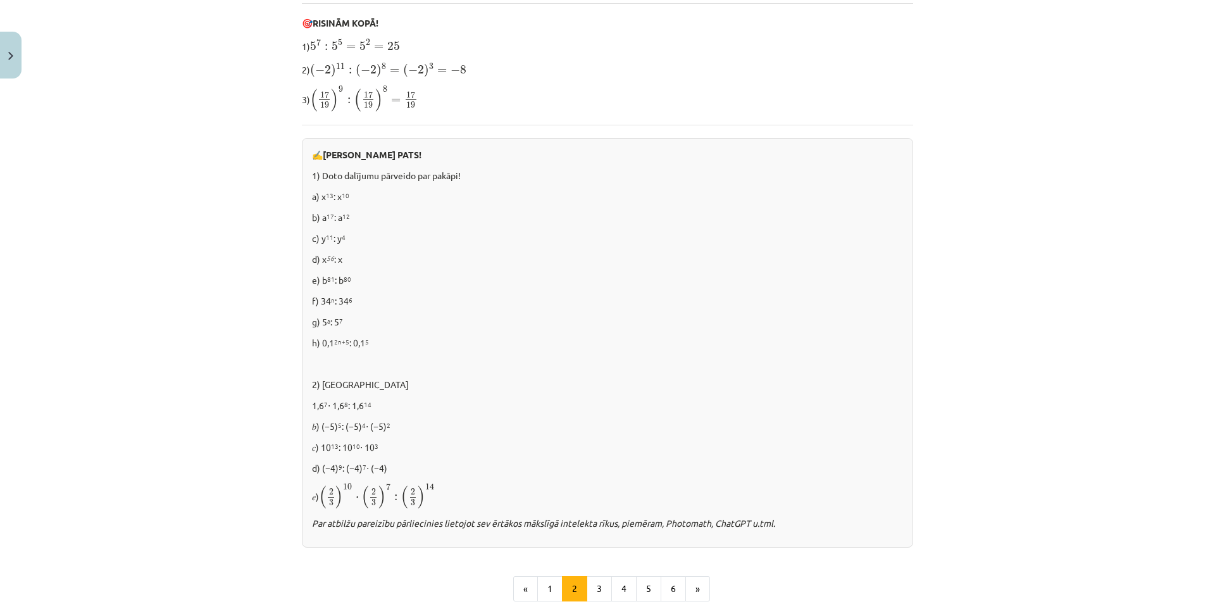
scroll to position [0, 0]
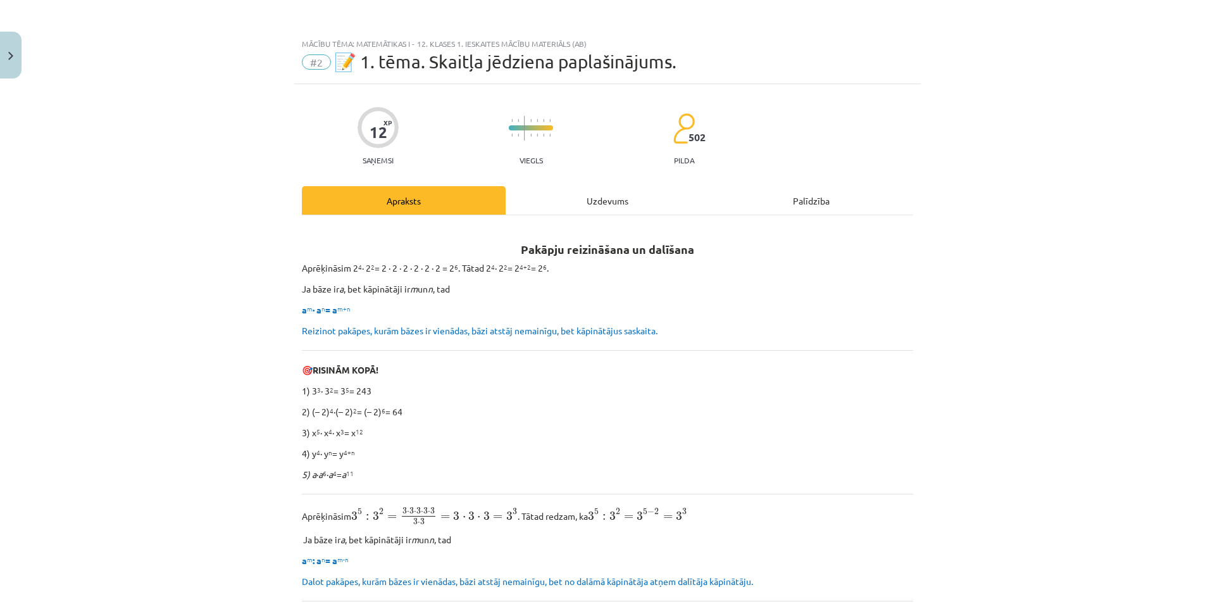
click at [568, 230] on h2 "Pakāpju reizināšana un dalīšana" at bounding box center [607, 242] width 611 height 31
click at [547, 197] on div "Uzdevums" at bounding box center [608, 200] width 204 height 28
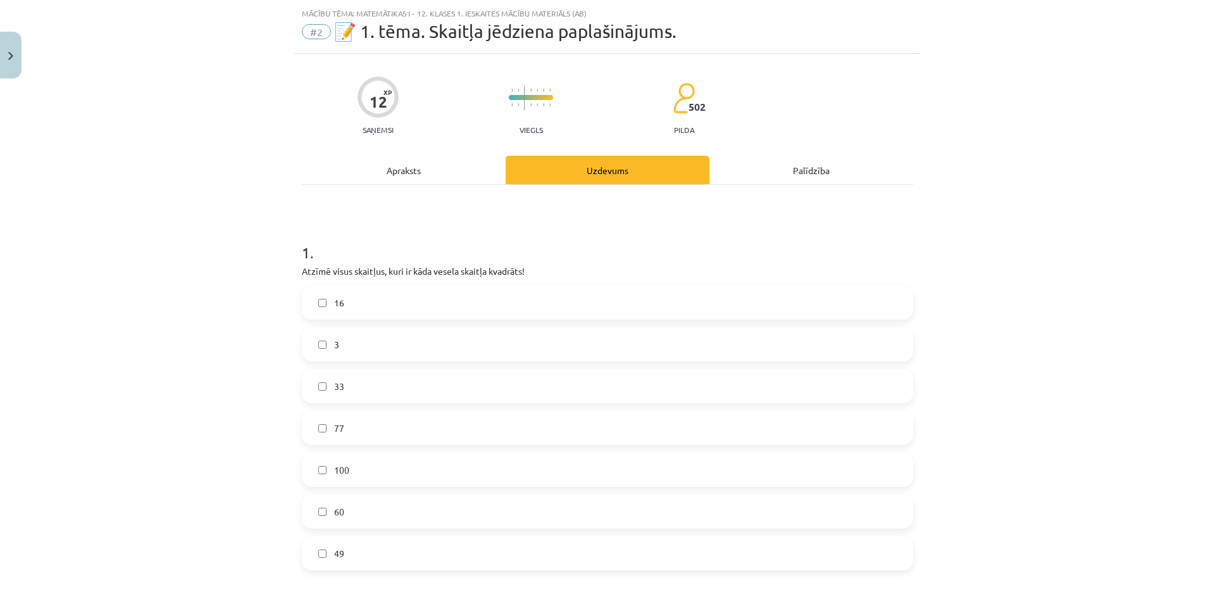
scroll to position [32, 0]
click at [367, 170] on div "Apraksts" at bounding box center [404, 168] width 204 height 28
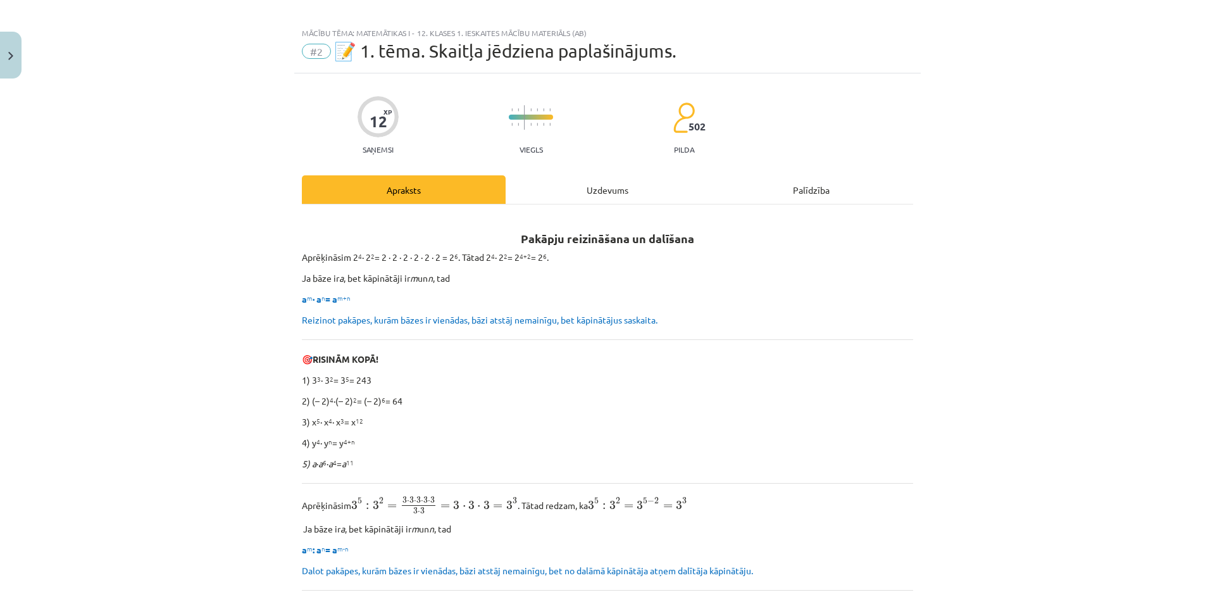
click at [573, 194] on div "Uzdevums" at bounding box center [608, 189] width 204 height 28
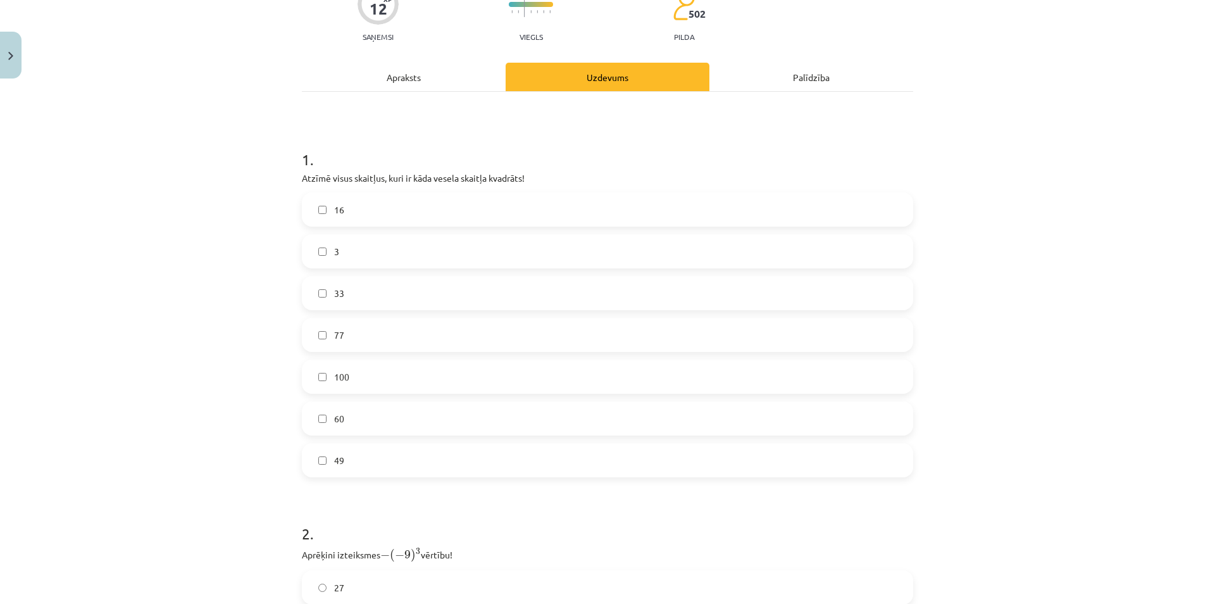
scroll to position [0, 0]
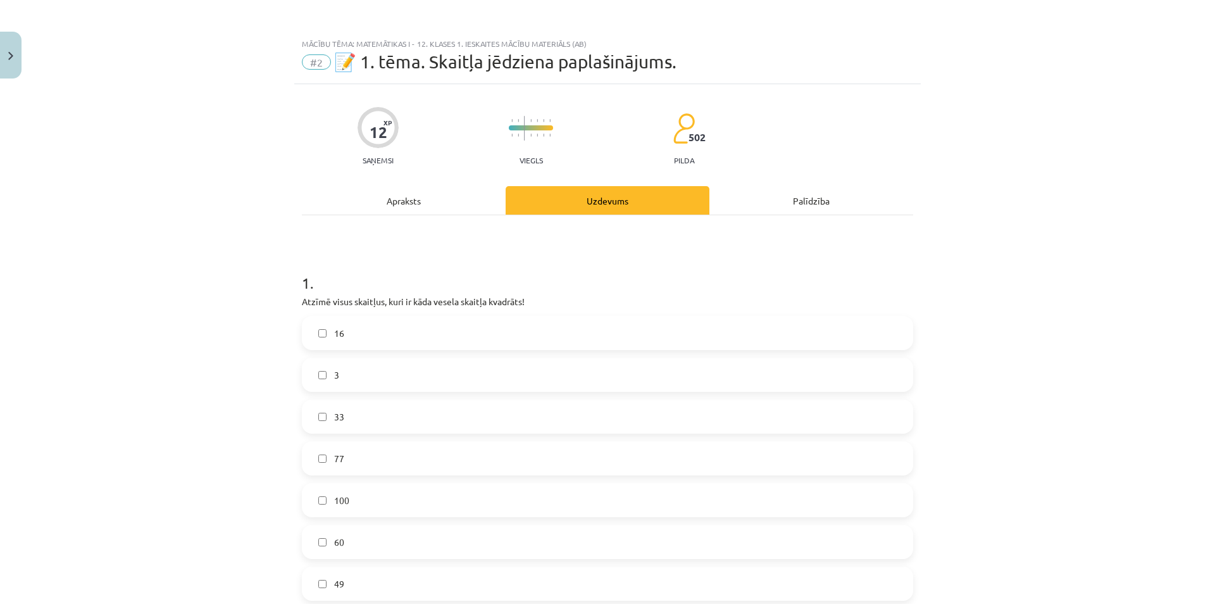
click at [378, 206] on div "Apraksts" at bounding box center [404, 200] width 204 height 28
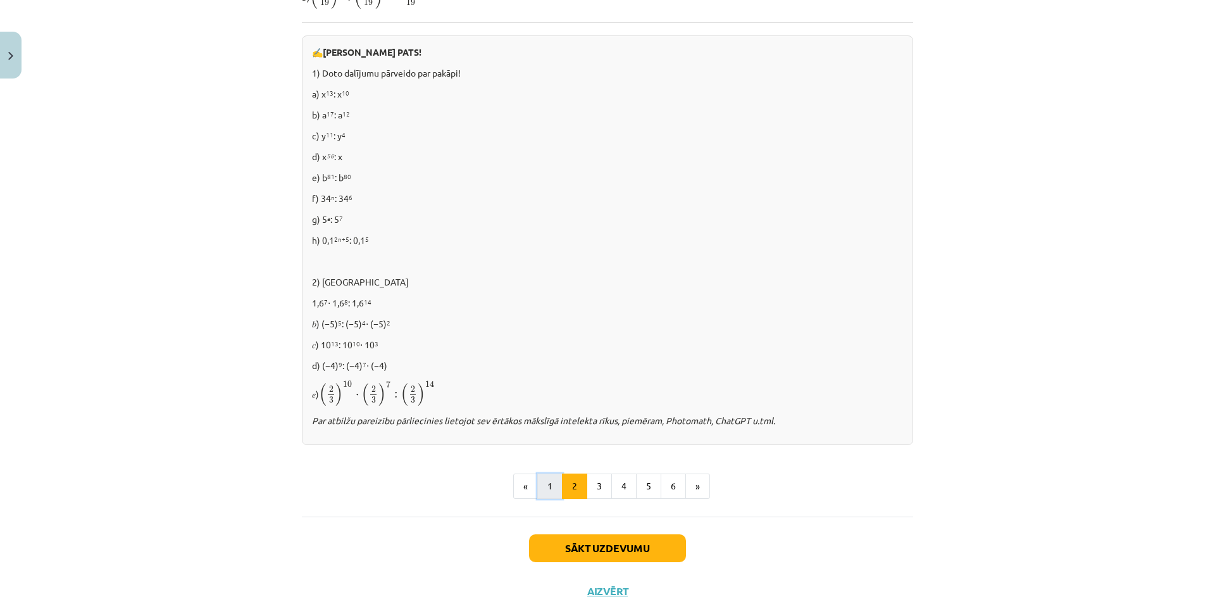
click at [544, 482] on button "1" at bounding box center [549, 485] width 25 height 25
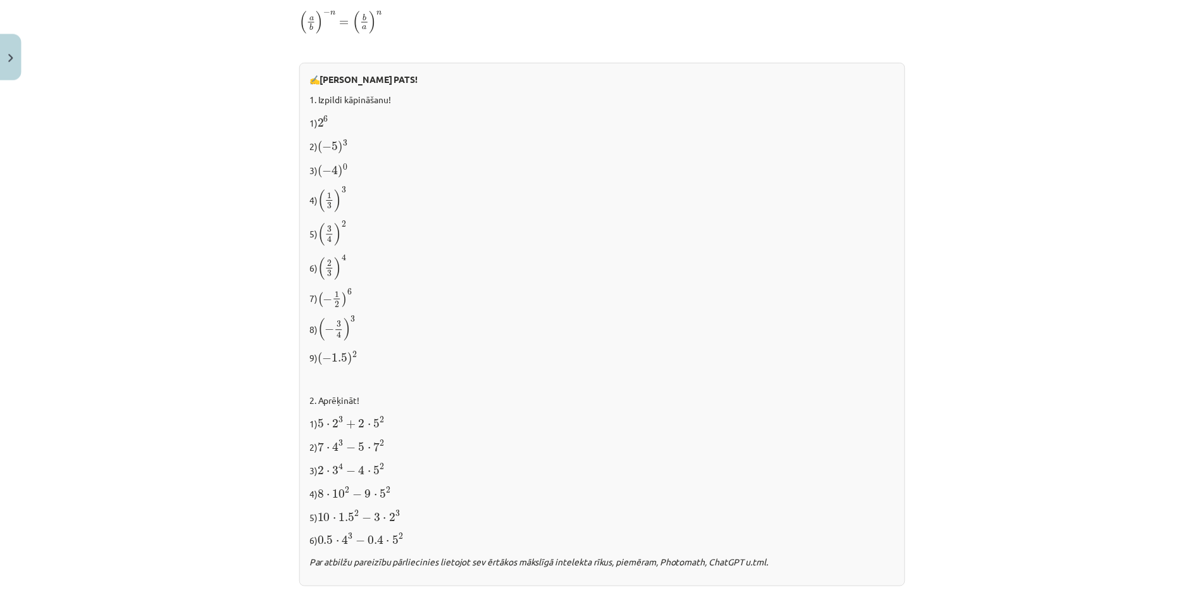
scroll to position [1196, 0]
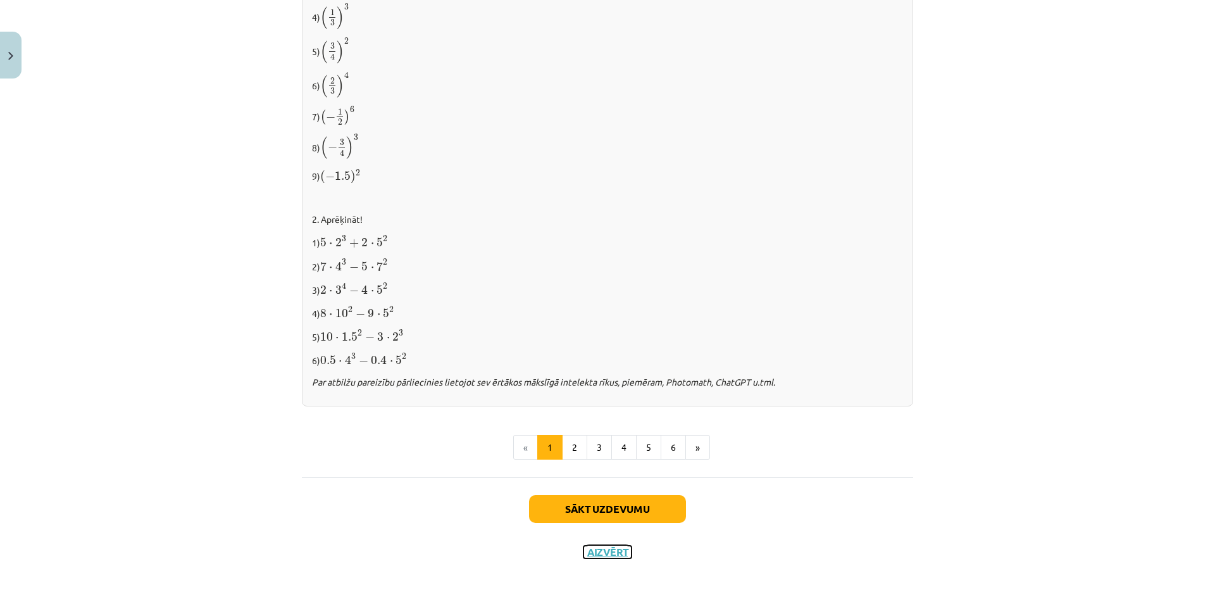
click at [623, 550] on button "Aizvērt" at bounding box center [608, 552] width 48 height 13
click at [151, 82] on div "Mācību tēma: Matemātikas i - 12. klases 1. ieskaites mācību materiāls (ab) #2 📝…" at bounding box center [607, 302] width 1215 height 604
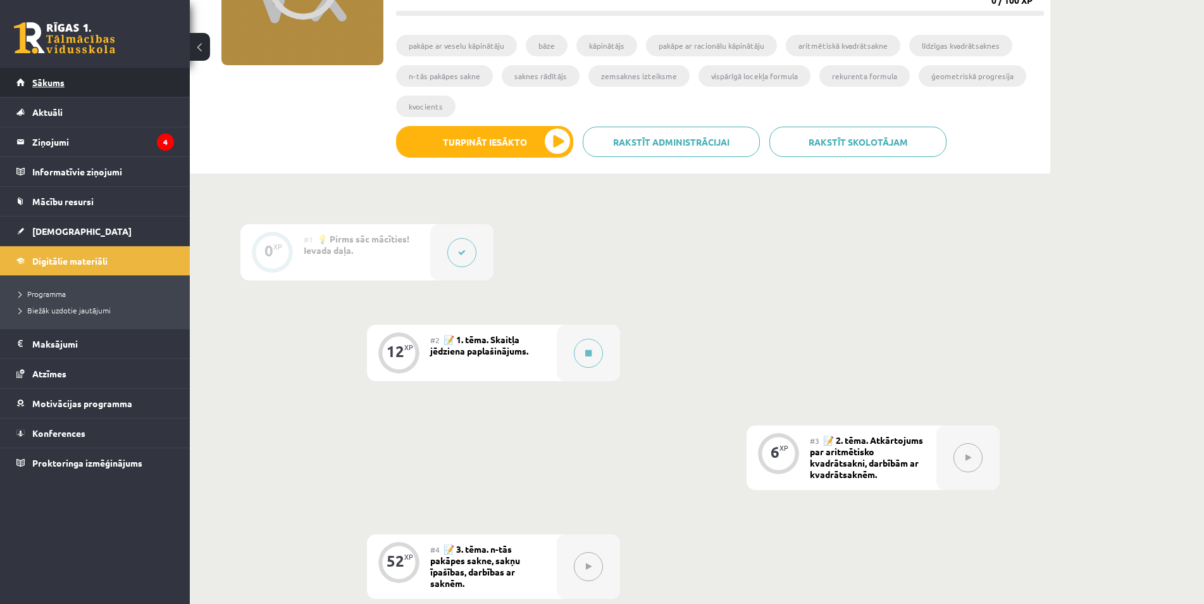
click at [101, 78] on link "Sākums" at bounding box center [95, 82] width 158 height 29
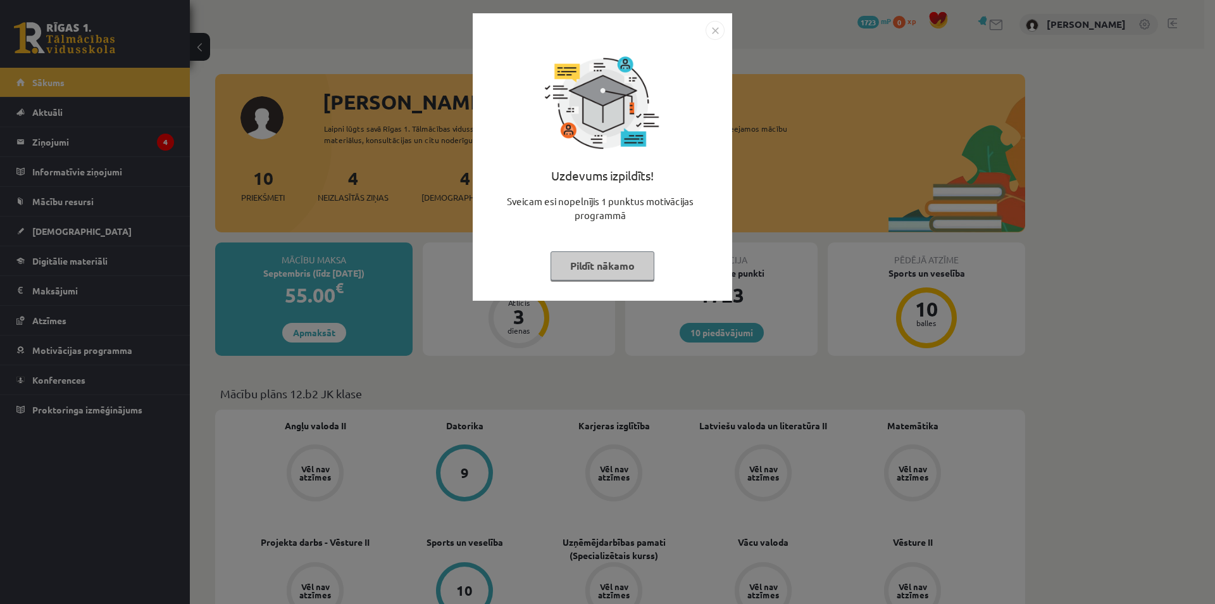
click at [511, 394] on div "Uzdevums izpildīts! Sveicam esi nopelnījis 1 punktus motivācijas programmā Pild…" at bounding box center [607, 302] width 1215 height 604
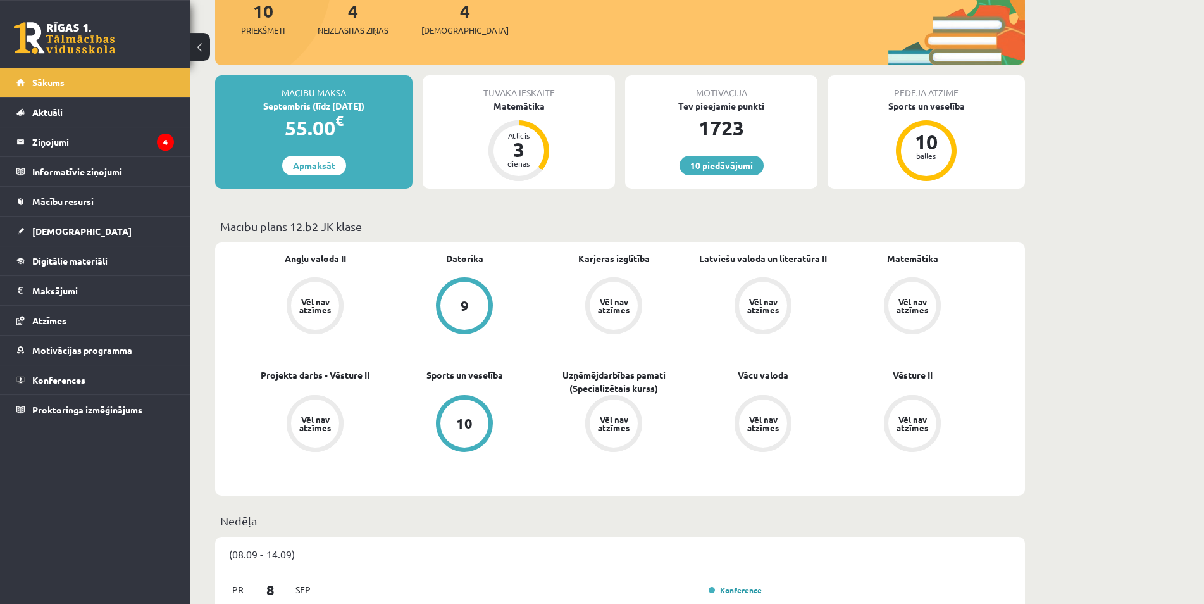
scroll to position [65, 0]
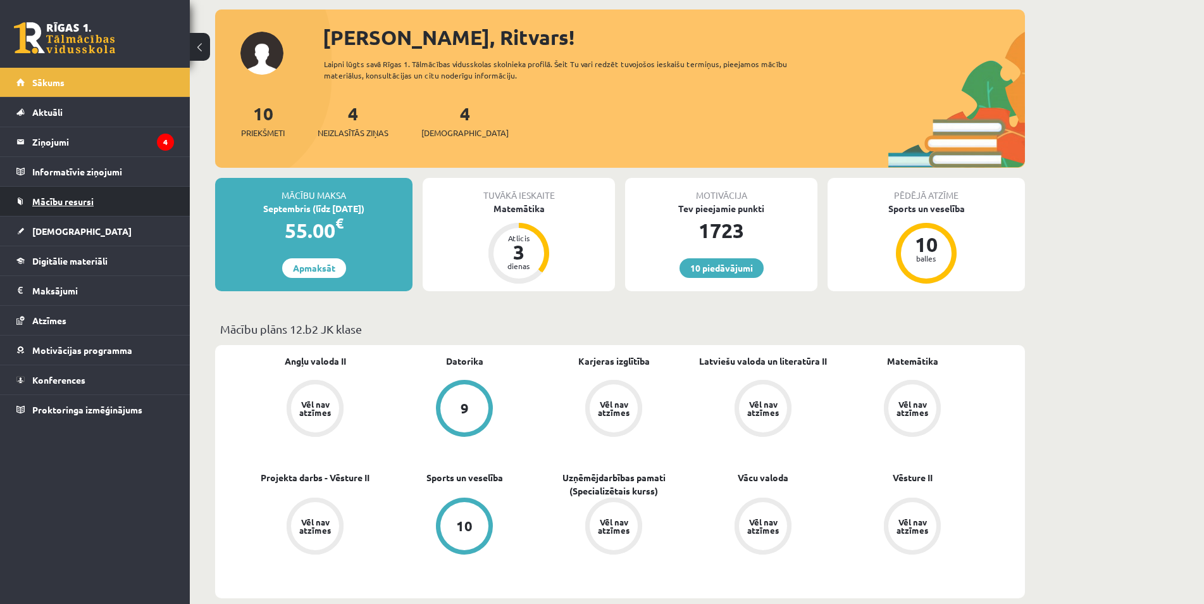
click at [91, 211] on link "Mācību resursi" at bounding box center [95, 201] width 158 height 29
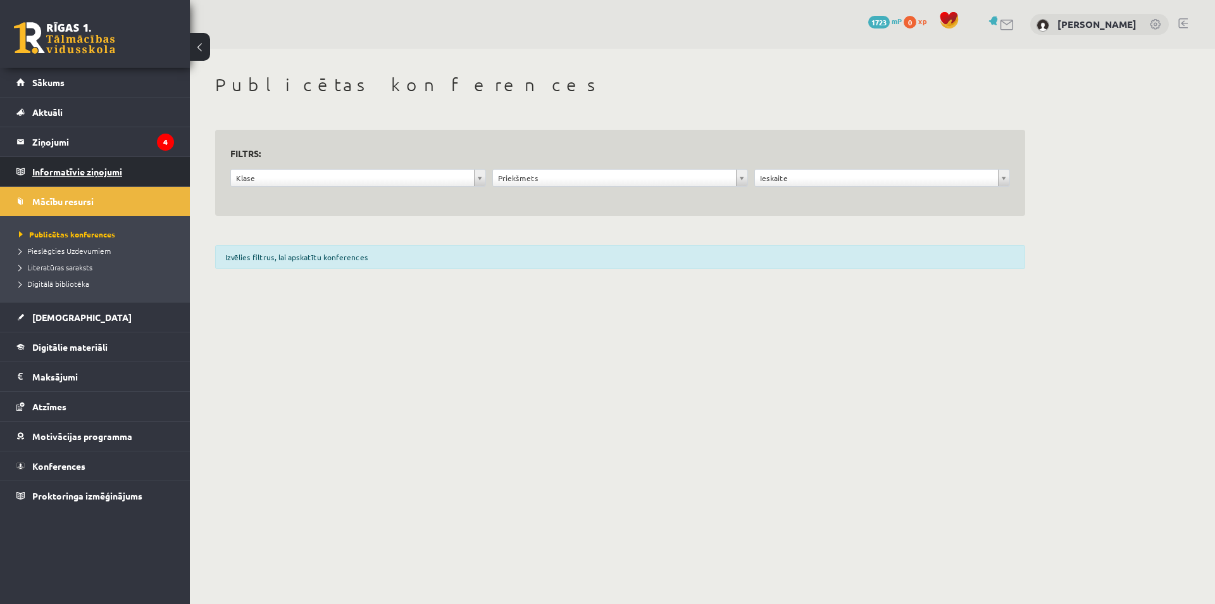
click at [100, 184] on legend "Informatīvie ziņojumi 0" at bounding box center [103, 171] width 142 height 29
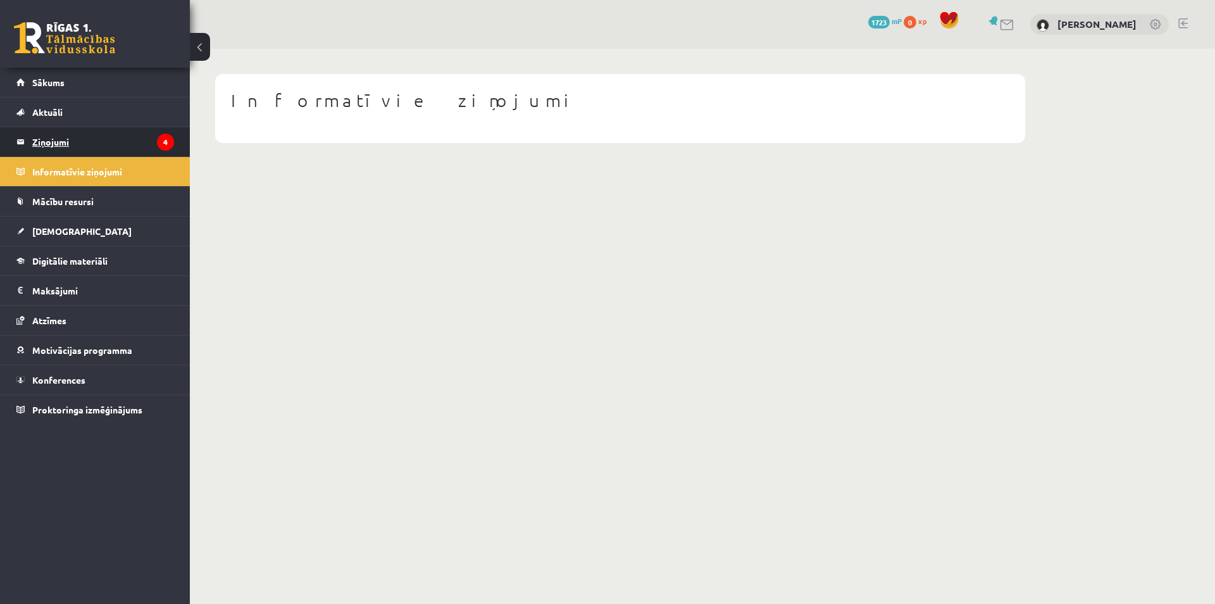
click at [98, 137] on legend "Ziņojumi 4" at bounding box center [103, 141] width 142 height 29
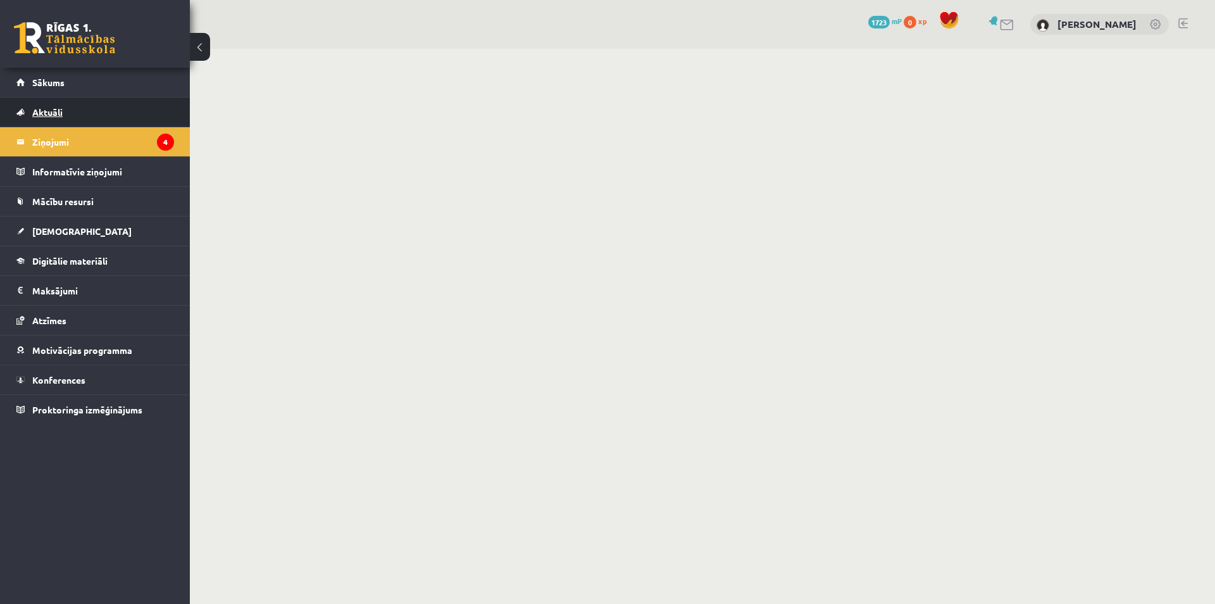
click at [102, 124] on link "Aktuāli" at bounding box center [95, 111] width 158 height 29
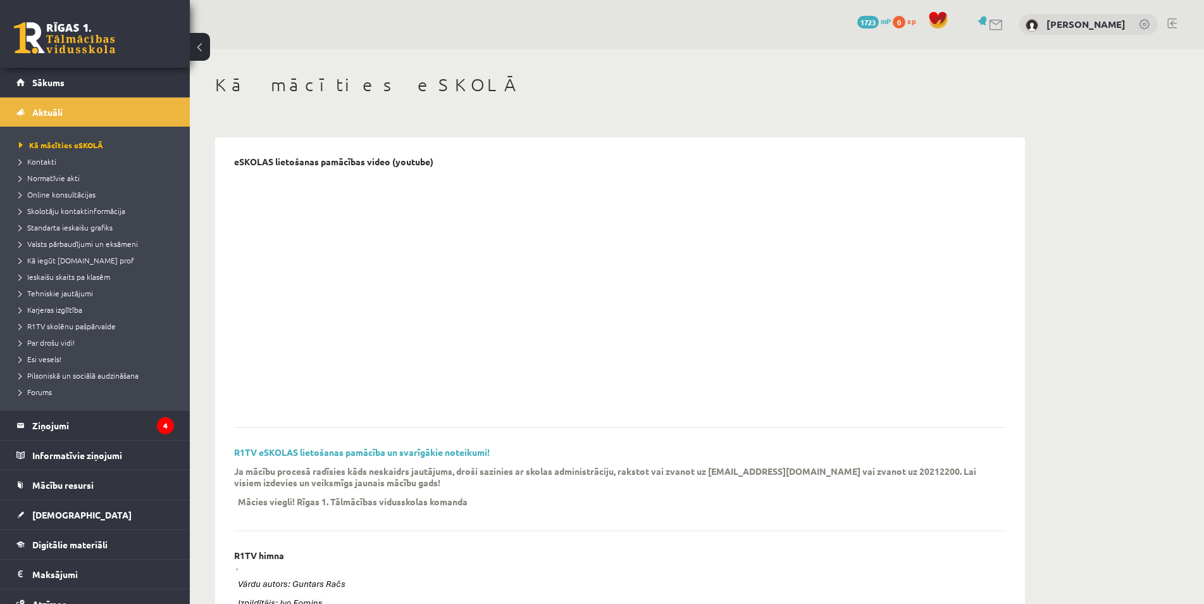
click at [111, 87] on link "Sākums" at bounding box center [95, 82] width 158 height 29
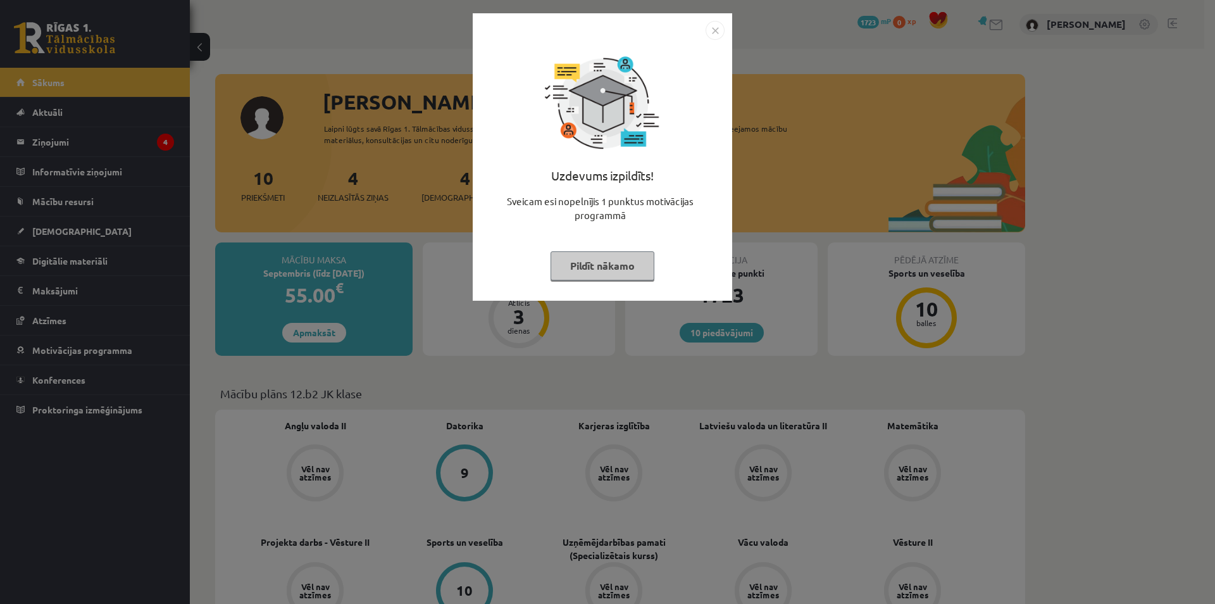
click at [85, 292] on div "Uzdevums izpildīts! Sveicam esi nopelnījis 1 punktus motivācijas programmā Pild…" at bounding box center [607, 302] width 1215 height 604
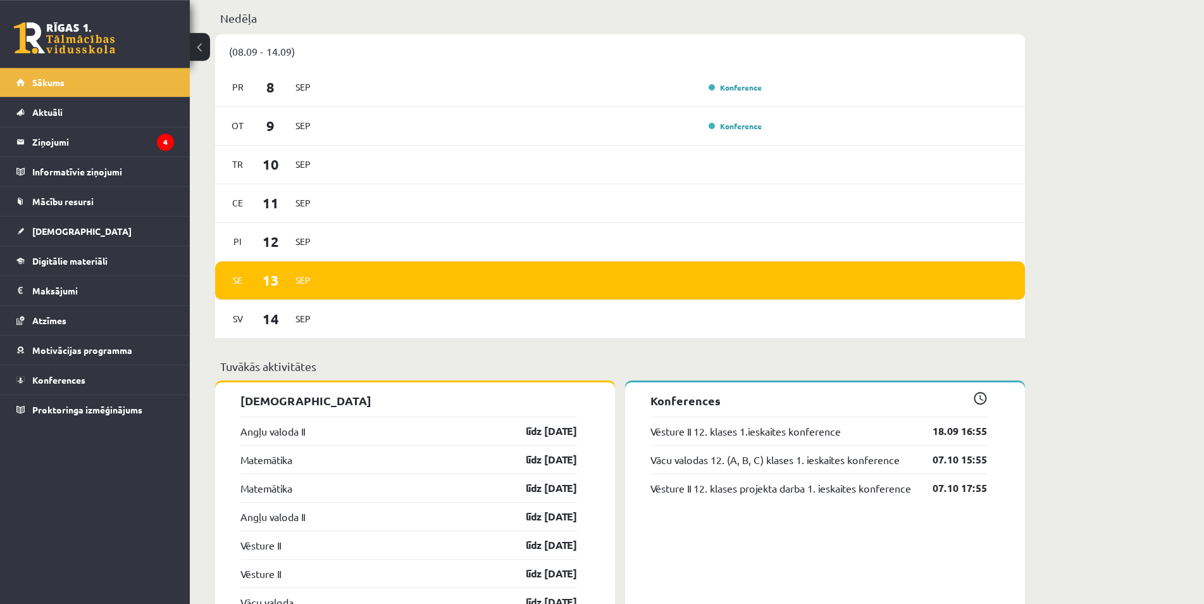
scroll to position [710, 0]
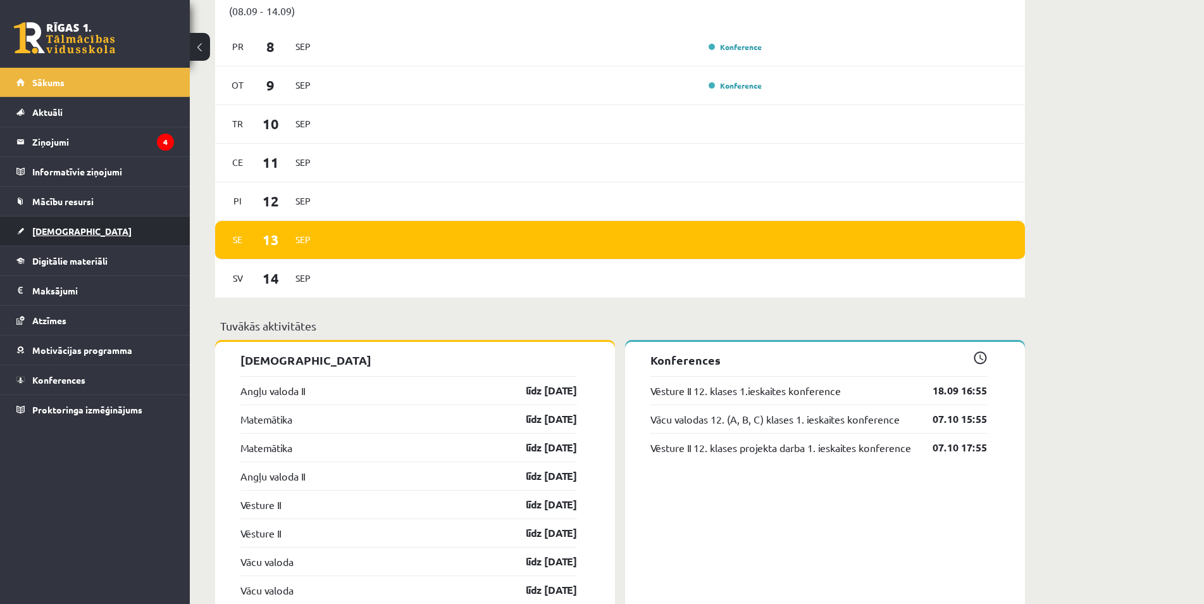
click at [110, 237] on link "[DEMOGRAPHIC_DATA]" at bounding box center [95, 230] width 158 height 29
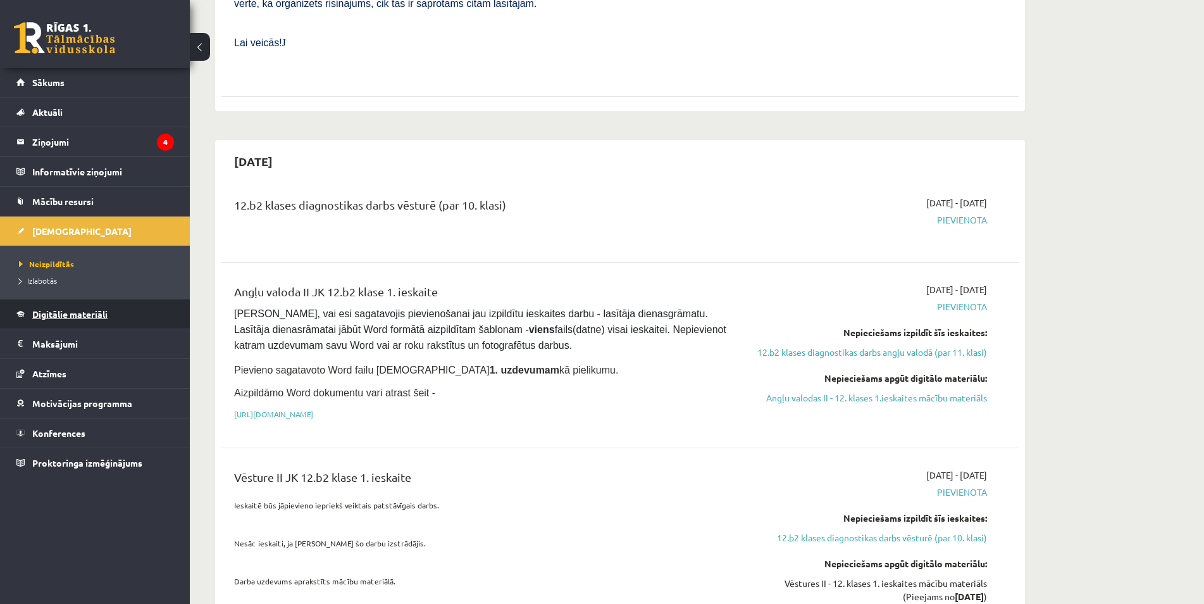
click at [111, 312] on link "Digitālie materiāli" at bounding box center [95, 313] width 158 height 29
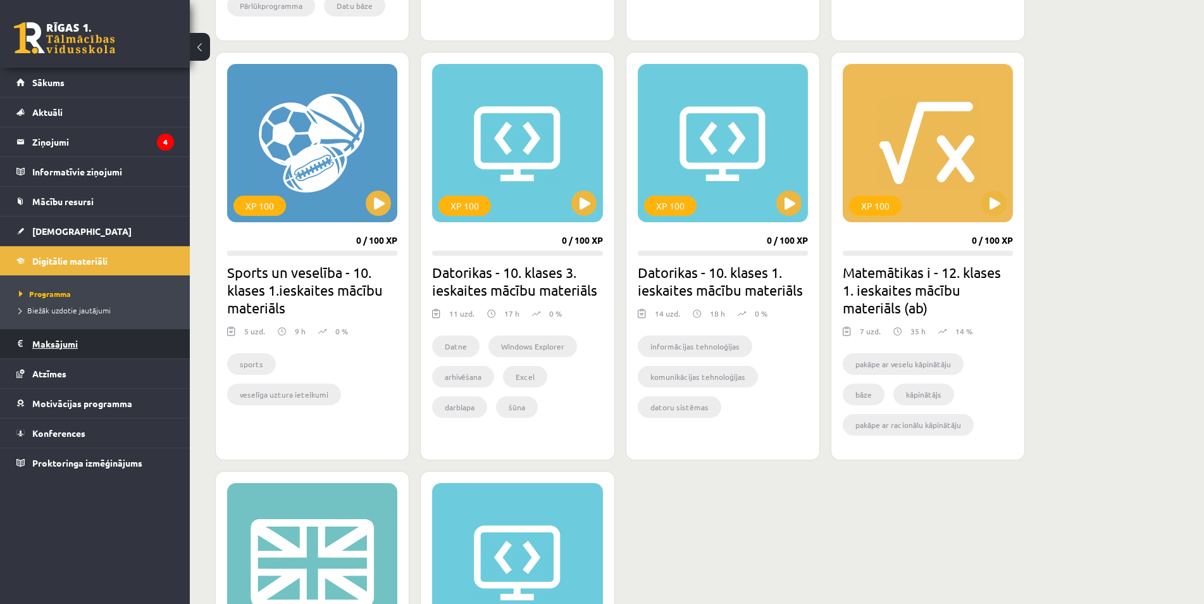
click at [61, 349] on legend "Maksājumi 0" at bounding box center [103, 343] width 142 height 29
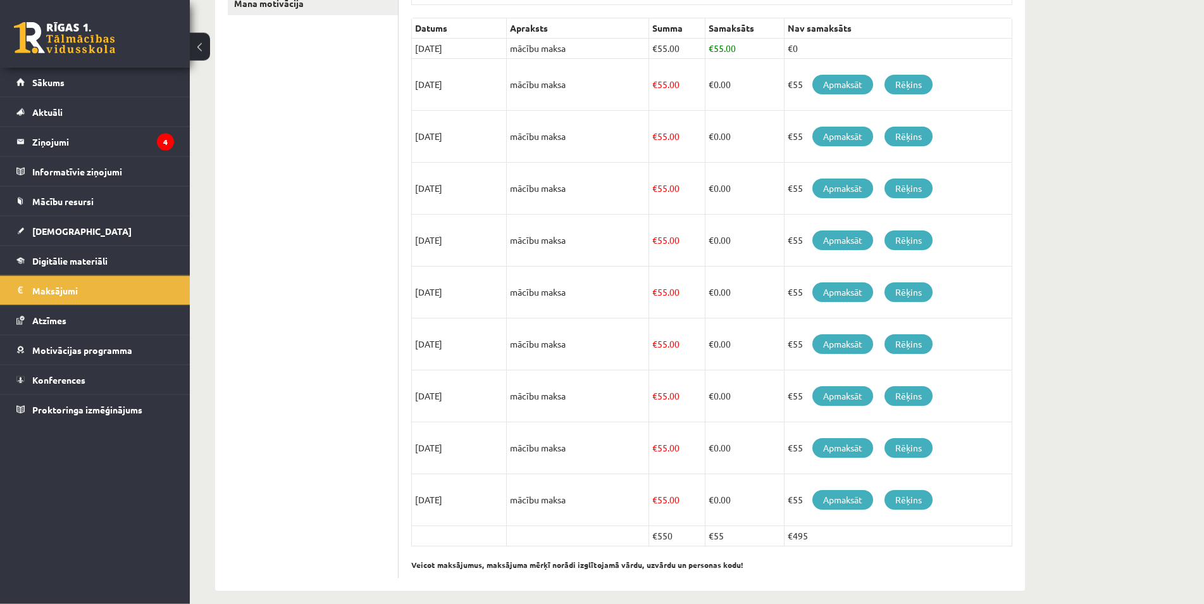
scroll to position [35, 0]
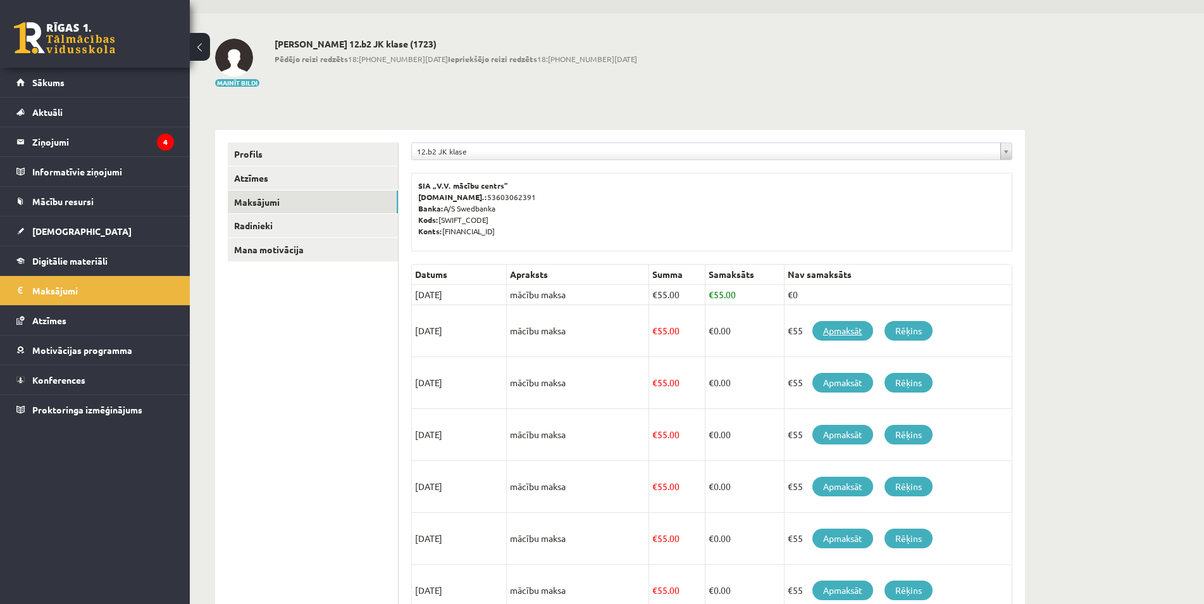
click at [828, 334] on link "Apmaksāt" at bounding box center [843, 331] width 61 height 20
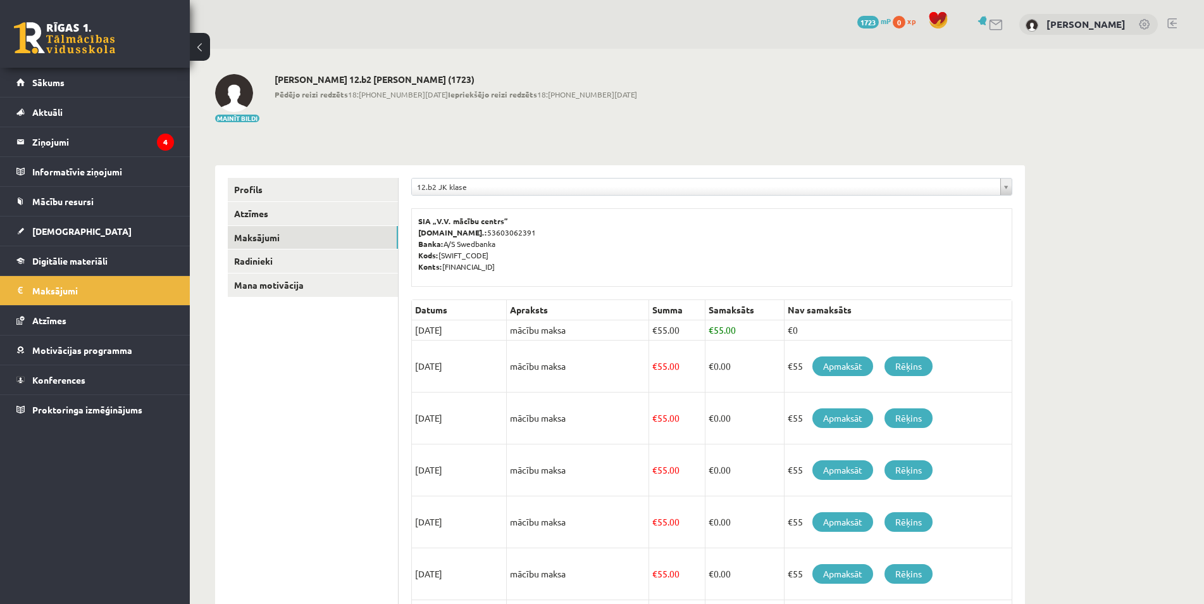
scroll to position [35, 0]
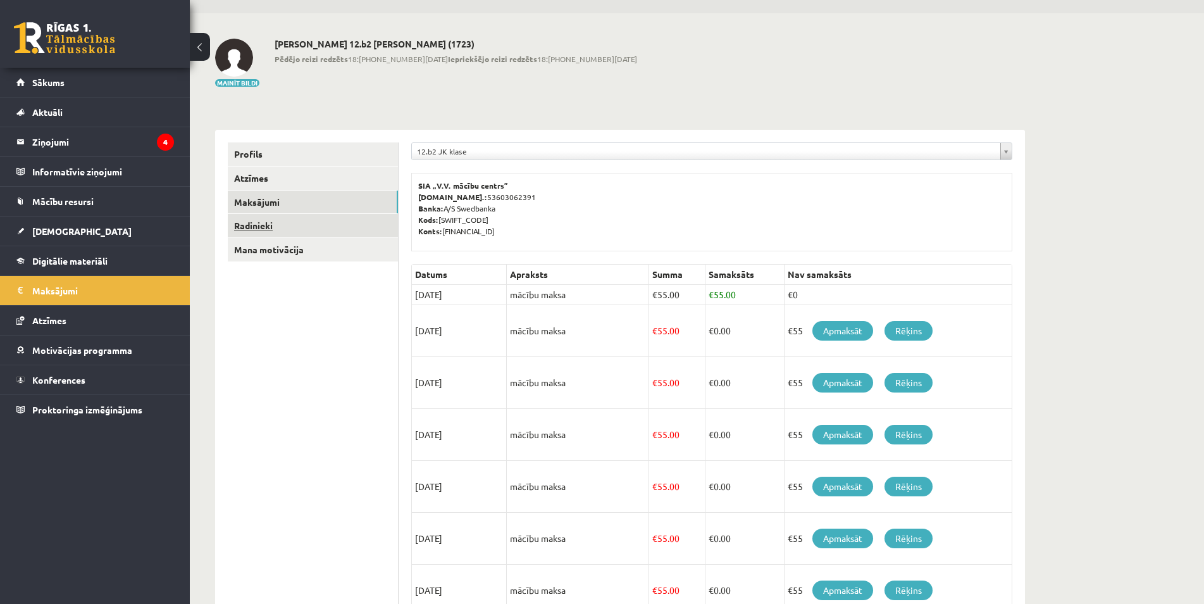
click at [274, 223] on link "Radinieki" at bounding box center [313, 225] width 170 height 23
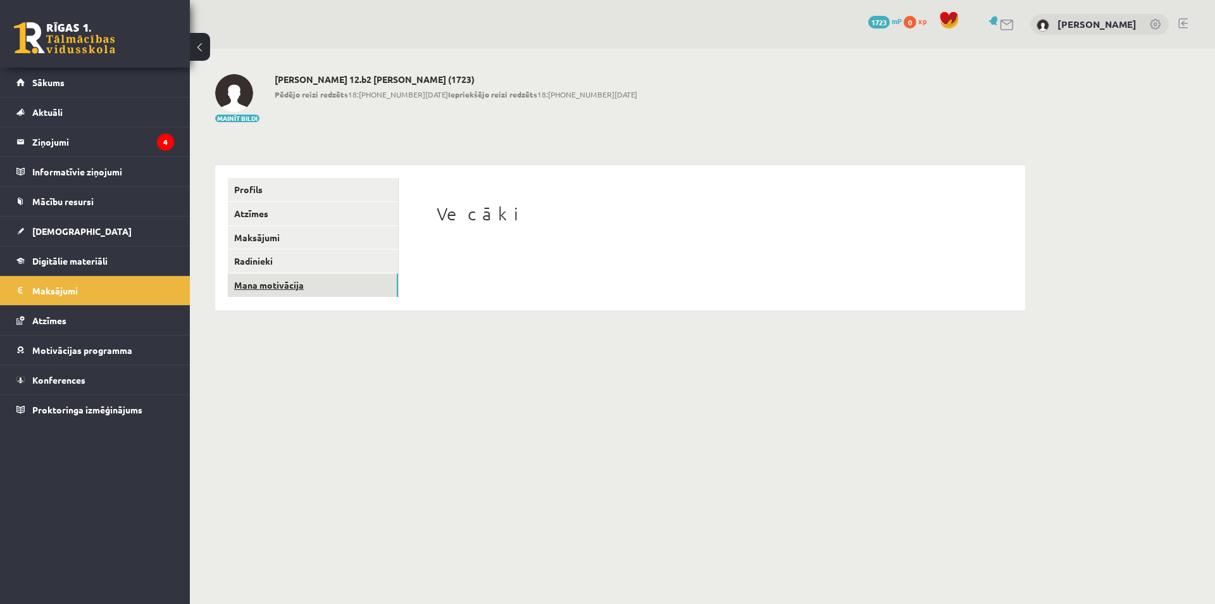
click at [294, 277] on link "Mana motivācija" at bounding box center [313, 284] width 170 height 23
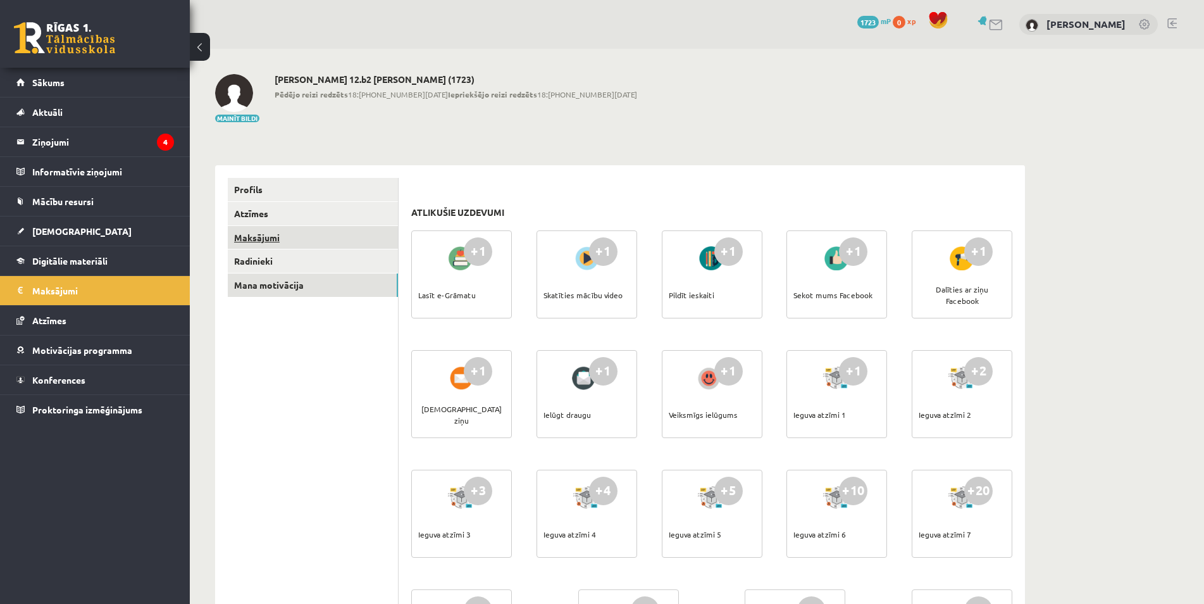
click at [299, 241] on link "Maksājumi" at bounding box center [313, 237] width 170 height 23
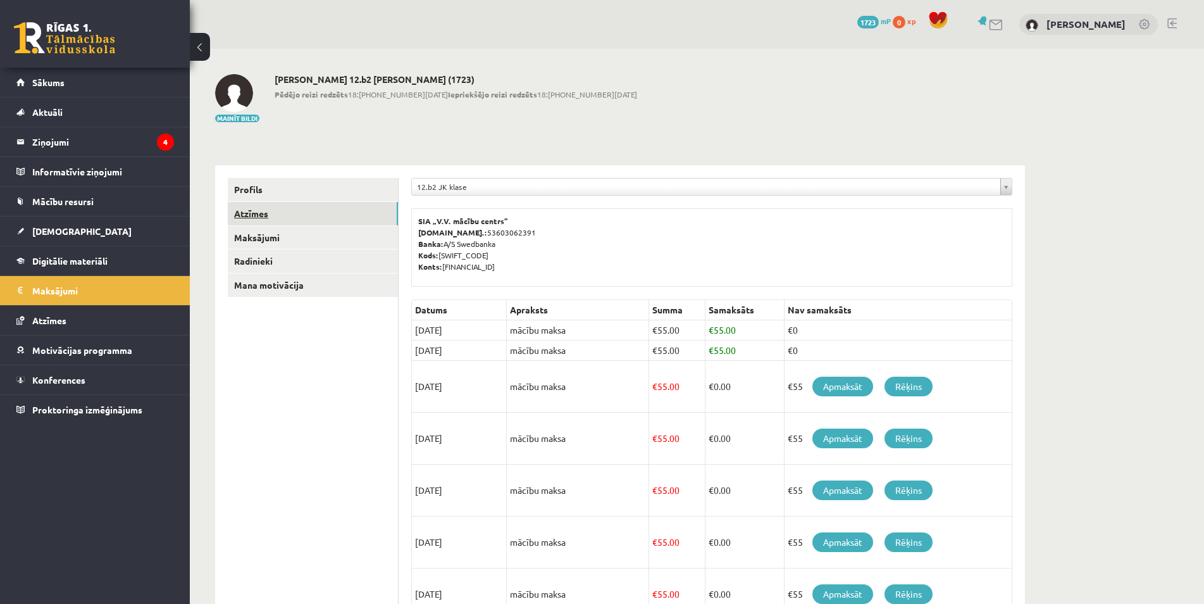
click at [294, 214] on link "Atzīmes" at bounding box center [313, 213] width 170 height 23
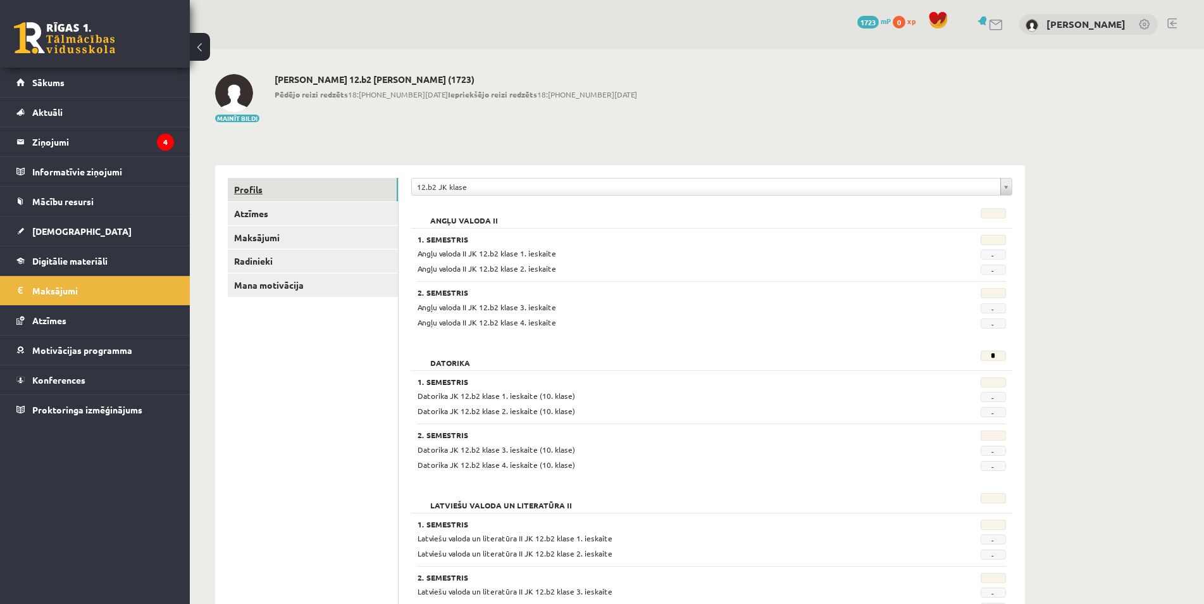
click at [289, 195] on link "Profils" at bounding box center [313, 189] width 170 height 23
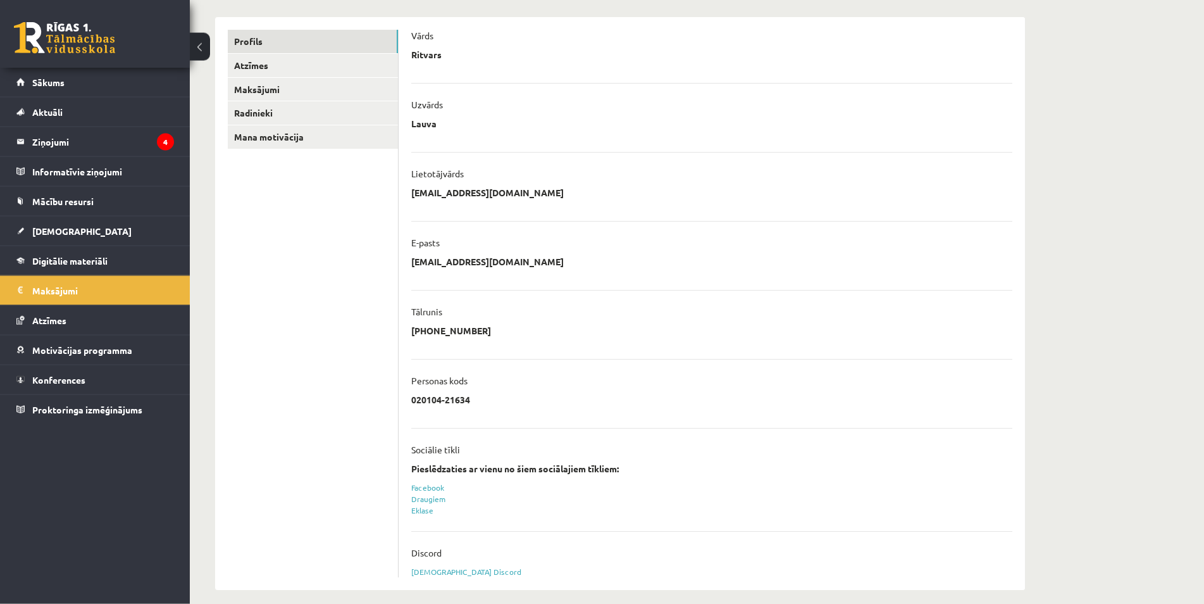
scroll to position [159, 0]
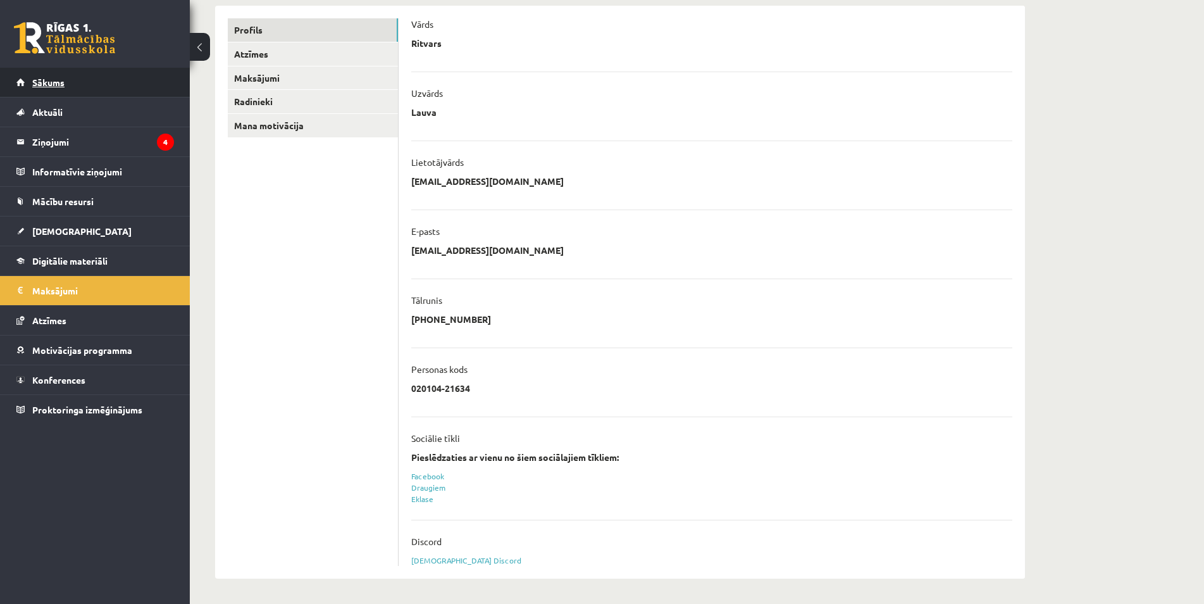
click at [75, 84] on link "Sākums" at bounding box center [95, 82] width 158 height 29
